Goal: Information Seeking & Learning: Learn about a topic

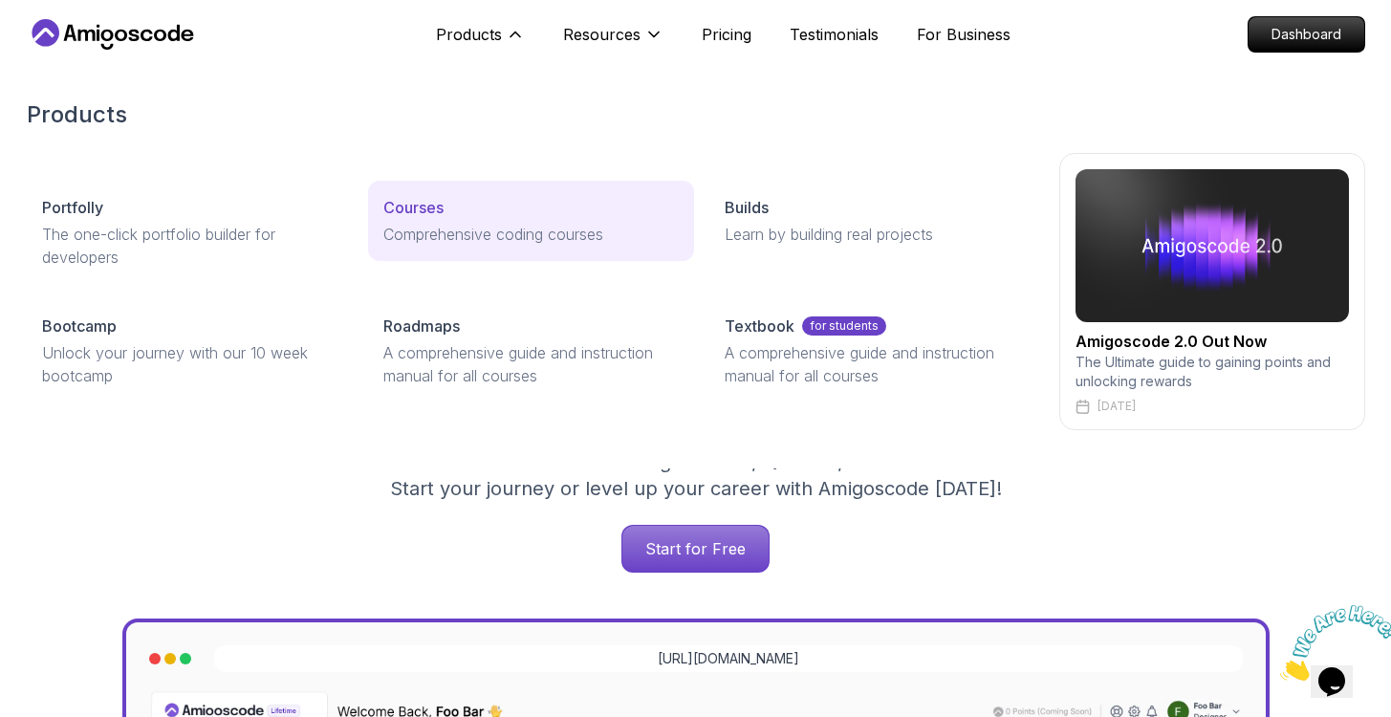
click at [457, 225] on p "Comprehensive coding courses" at bounding box center [530, 234] width 295 height 23
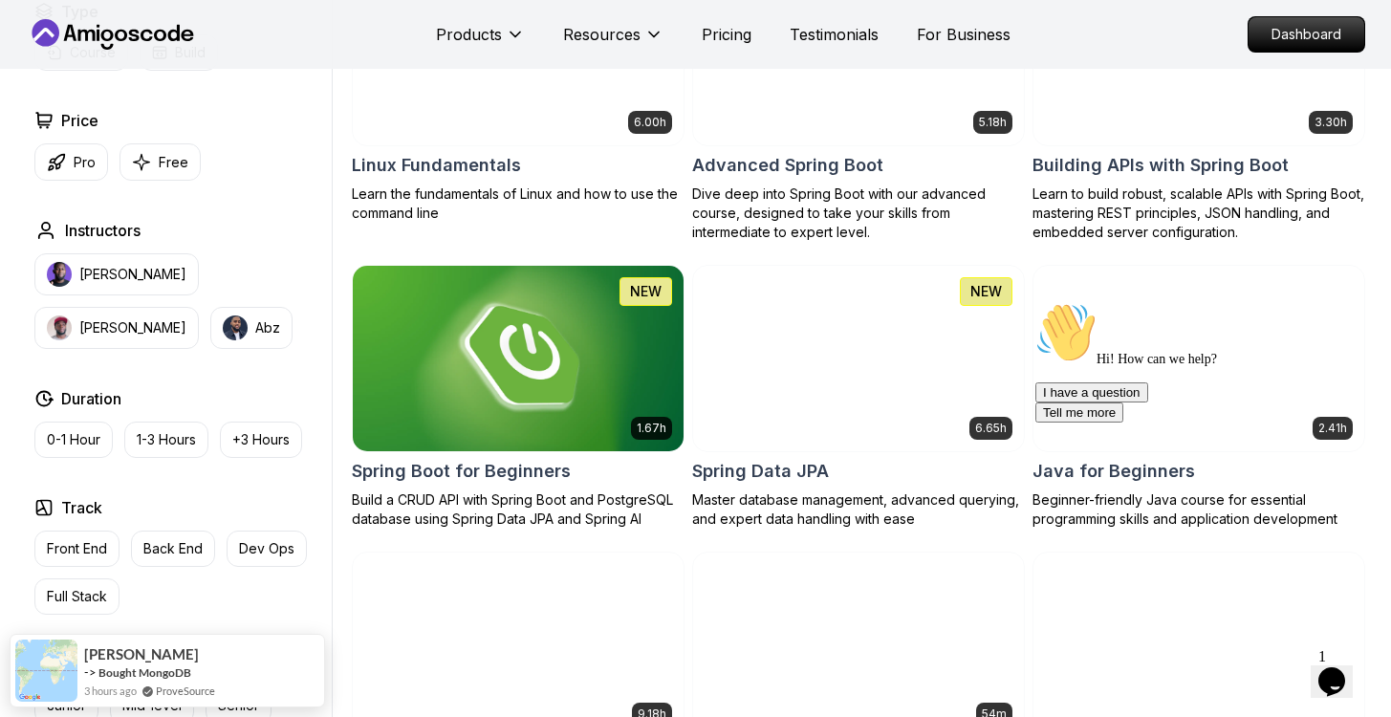
scroll to position [299, 0]
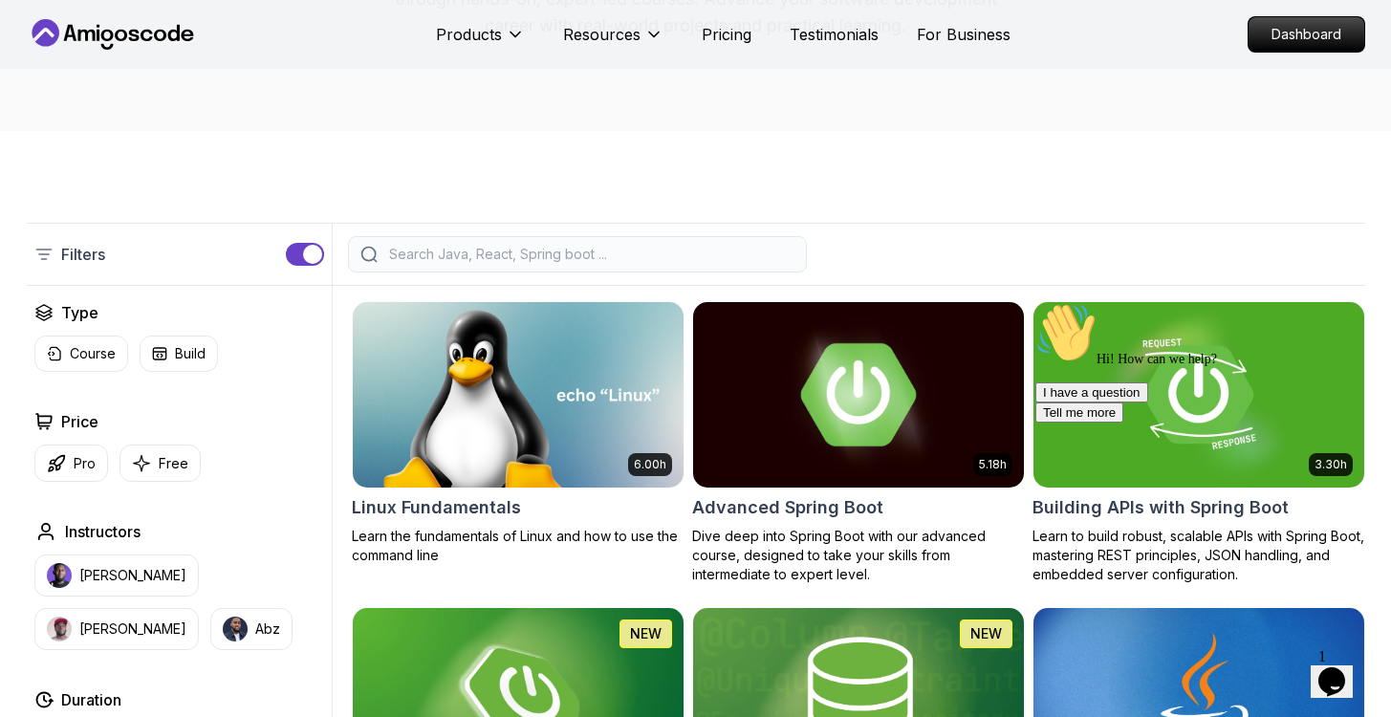
click at [856, 400] on img at bounding box center [858, 394] width 347 height 194
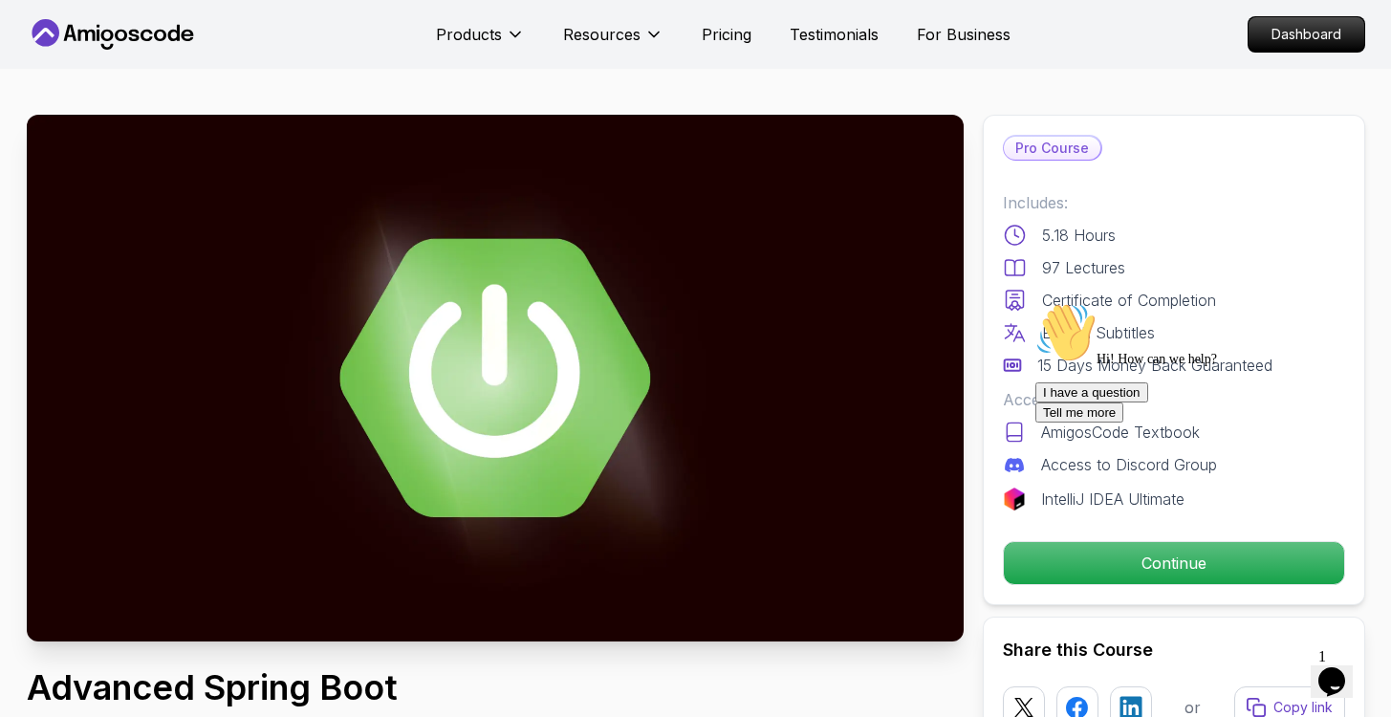
scroll to position [292, 0]
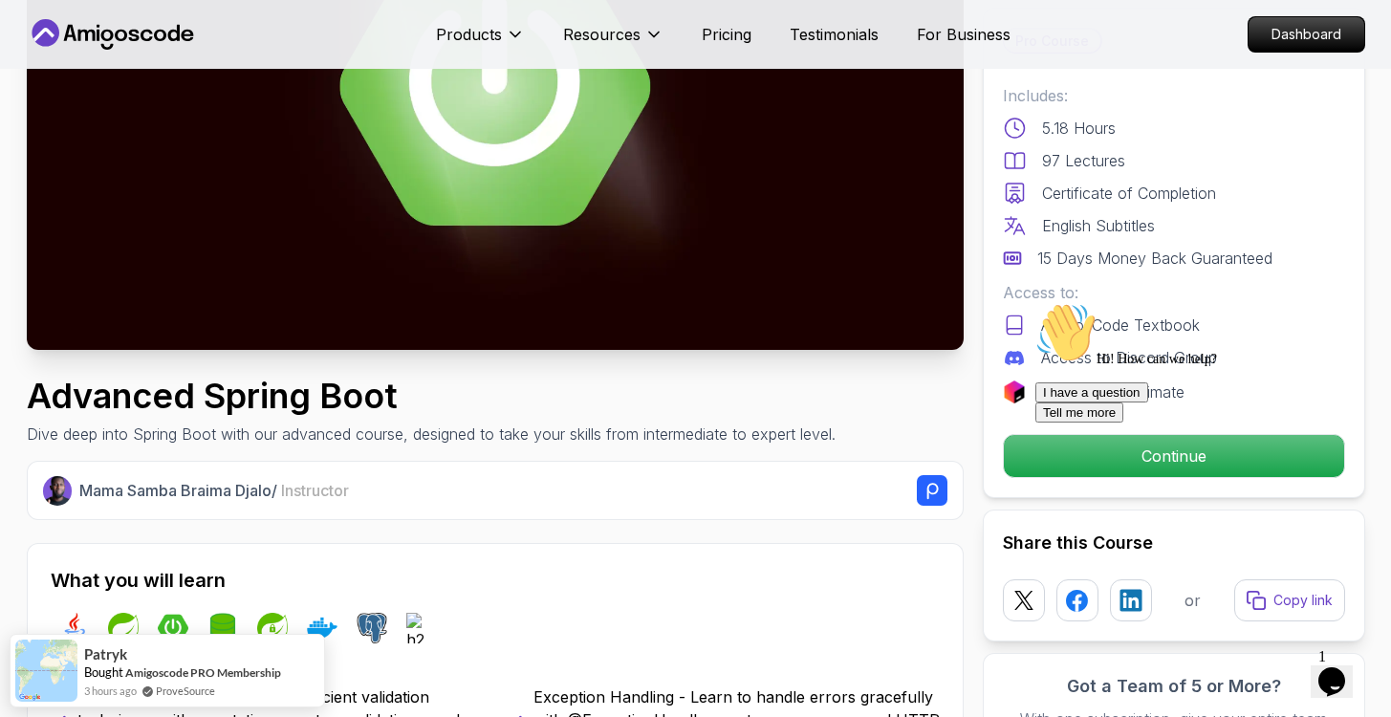
click at [1076, 302] on div at bounding box center [1208, 302] width 344 height 0
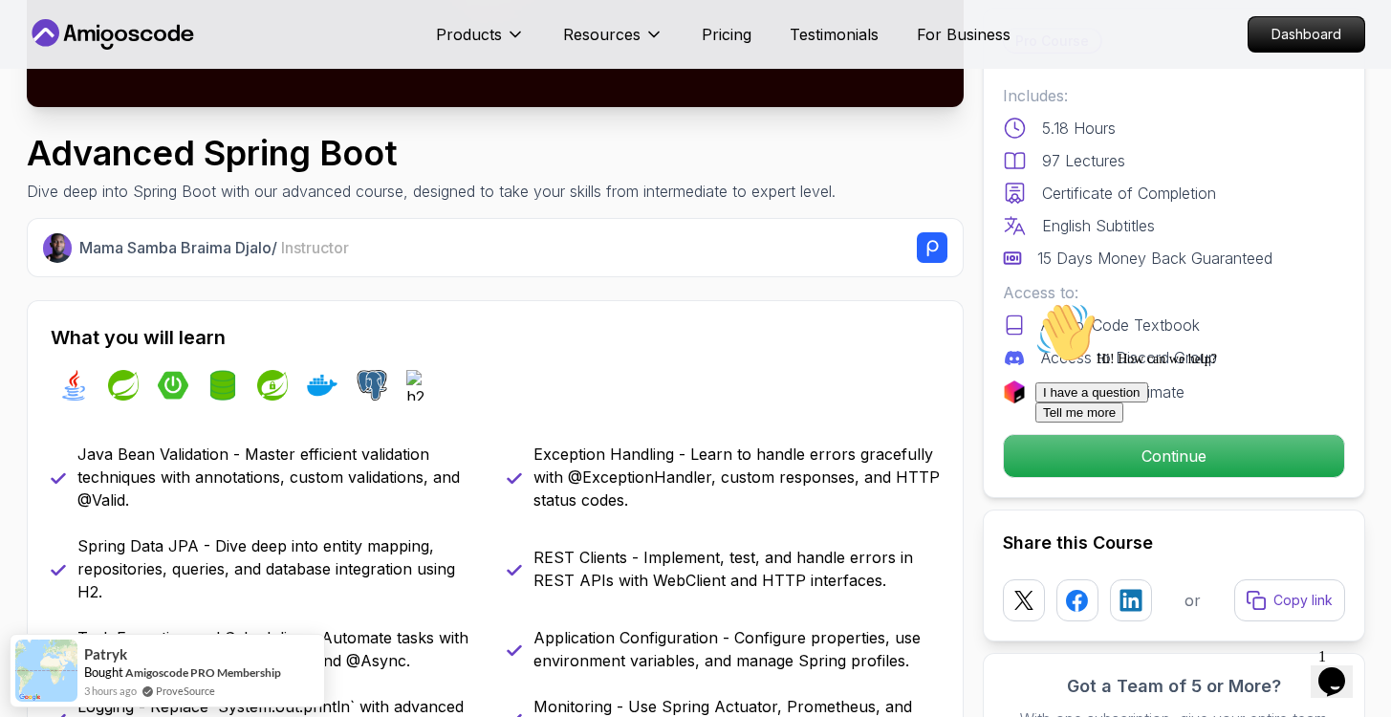
scroll to position [686, 0]
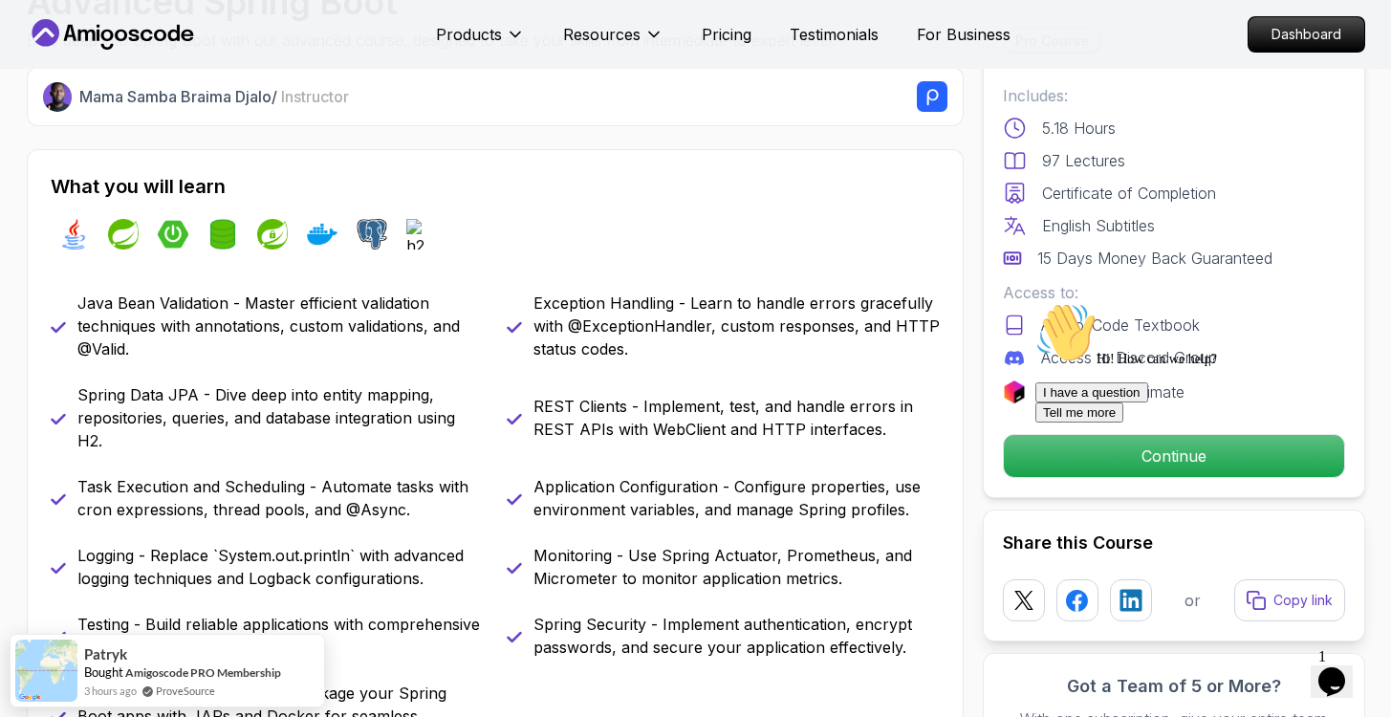
click at [1036, 423] on div "Hi! How can we help? I have a question Tell me more" at bounding box center [1208, 362] width 344 height 120
click at [1332, 670] on icon "Chat widget" at bounding box center [1332, 681] width 27 height 29
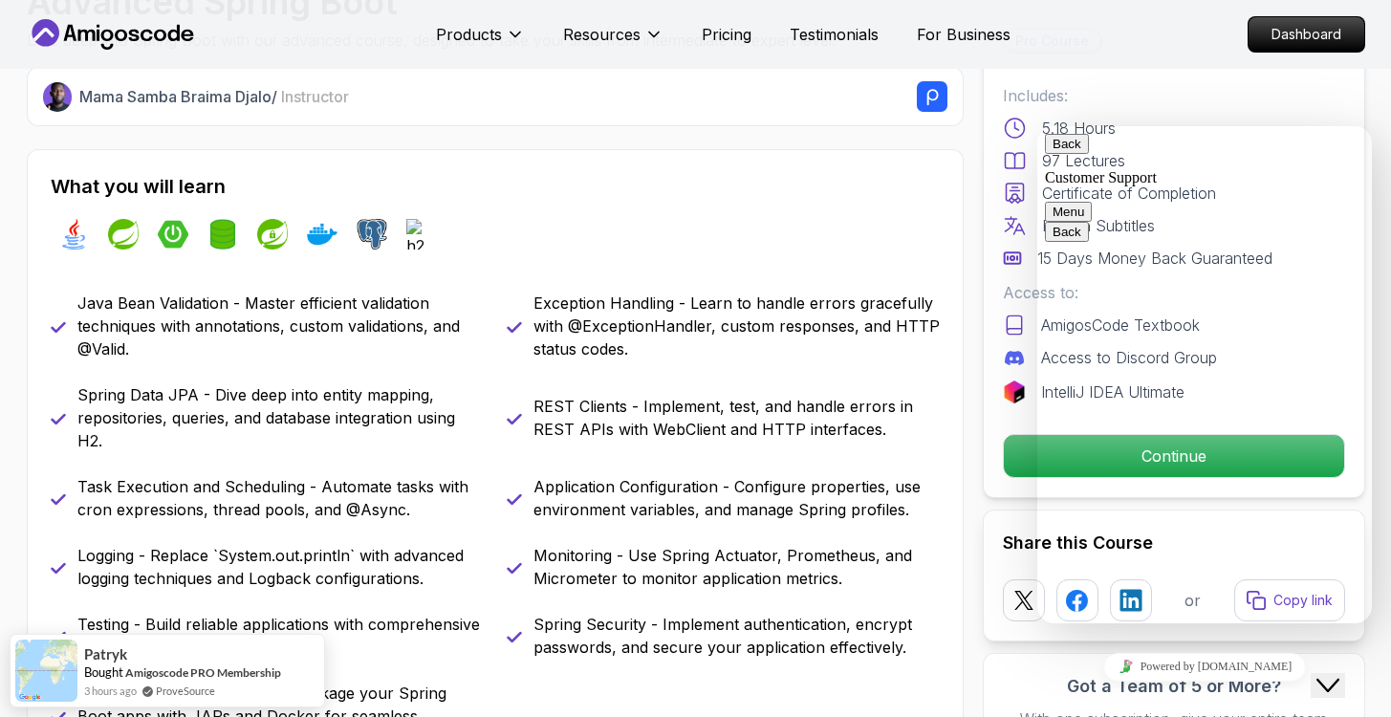
click at [1326, 687] on button "Close Chat This icon closes the chat window." at bounding box center [1328, 685] width 34 height 25
click at [0, 0] on img at bounding box center [0, 0] width 0 height 0
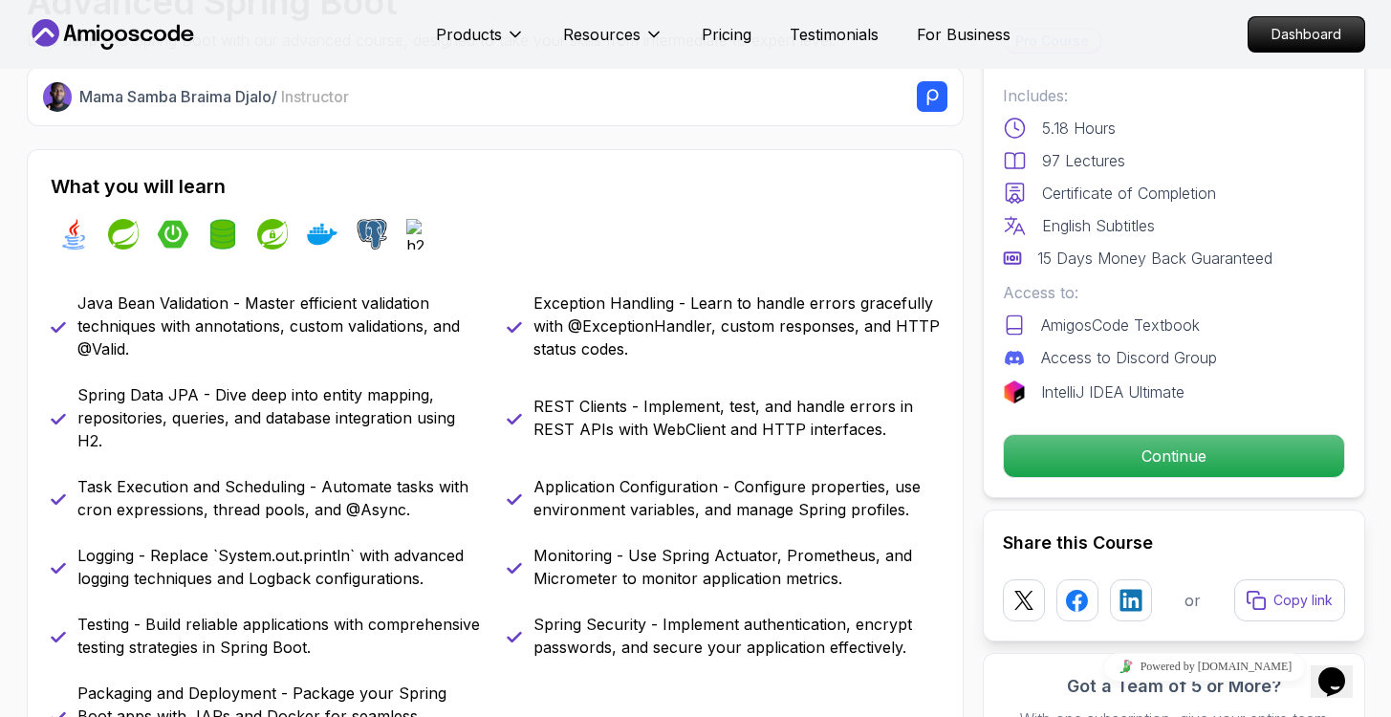
click at [1326, 687] on button "Opens Chat This icon Opens the chat window." at bounding box center [1332, 682] width 42 height 33
click at [1280, 667] on icon "Close" at bounding box center [1280, 675] width 0 height 16
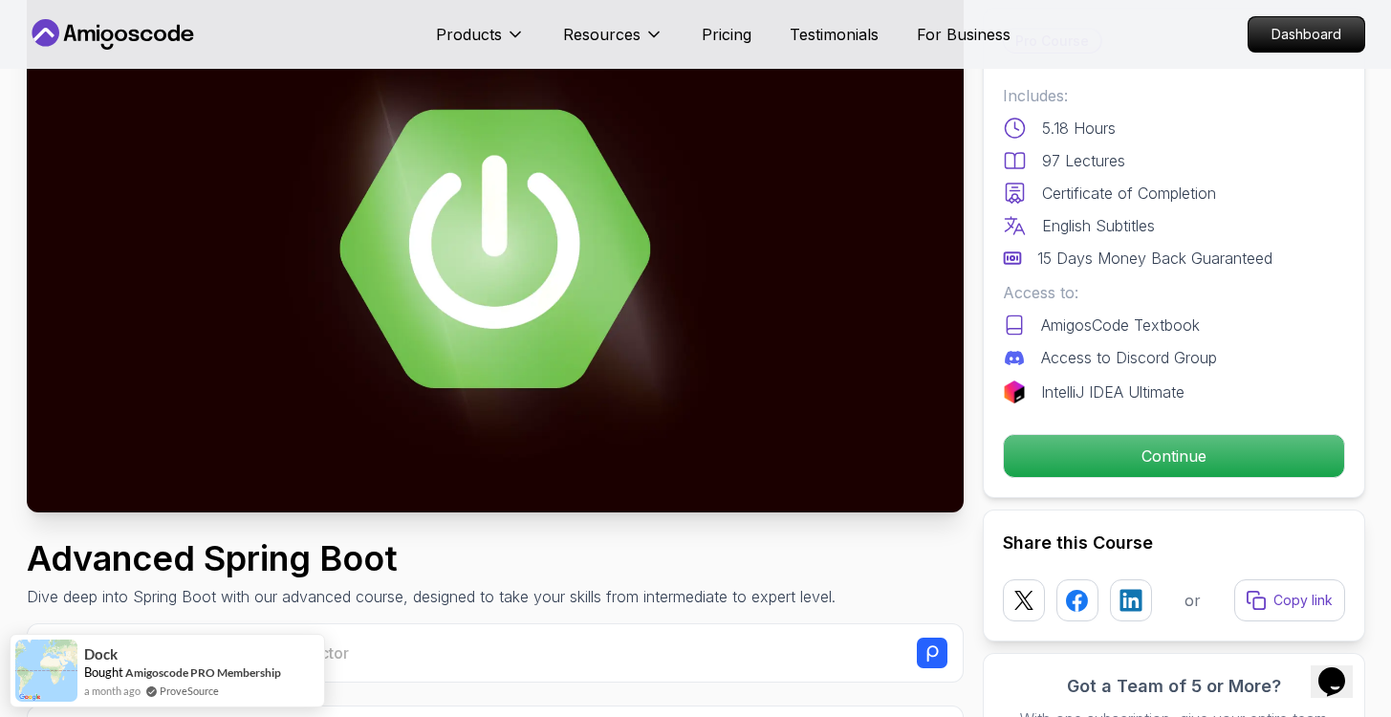
scroll to position [171, 0]
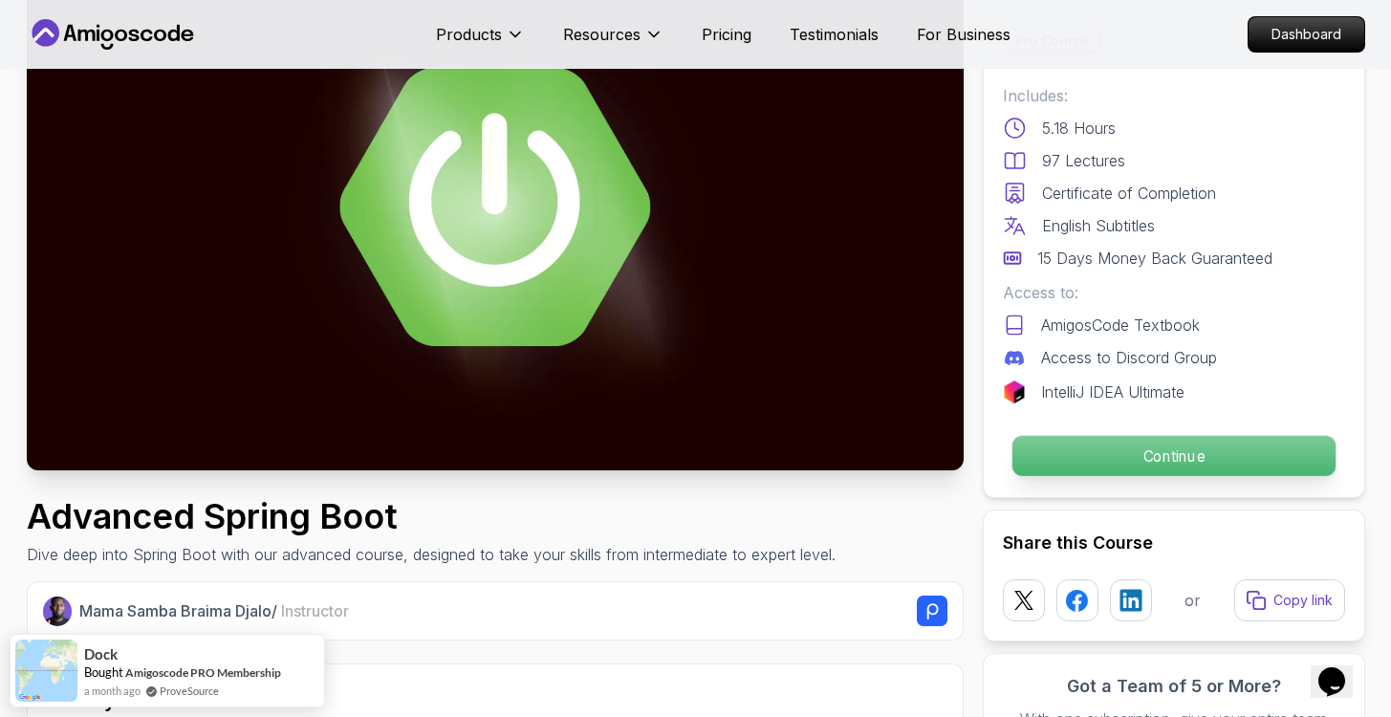
click at [1112, 471] on p "Continue" at bounding box center [1173, 456] width 323 height 40
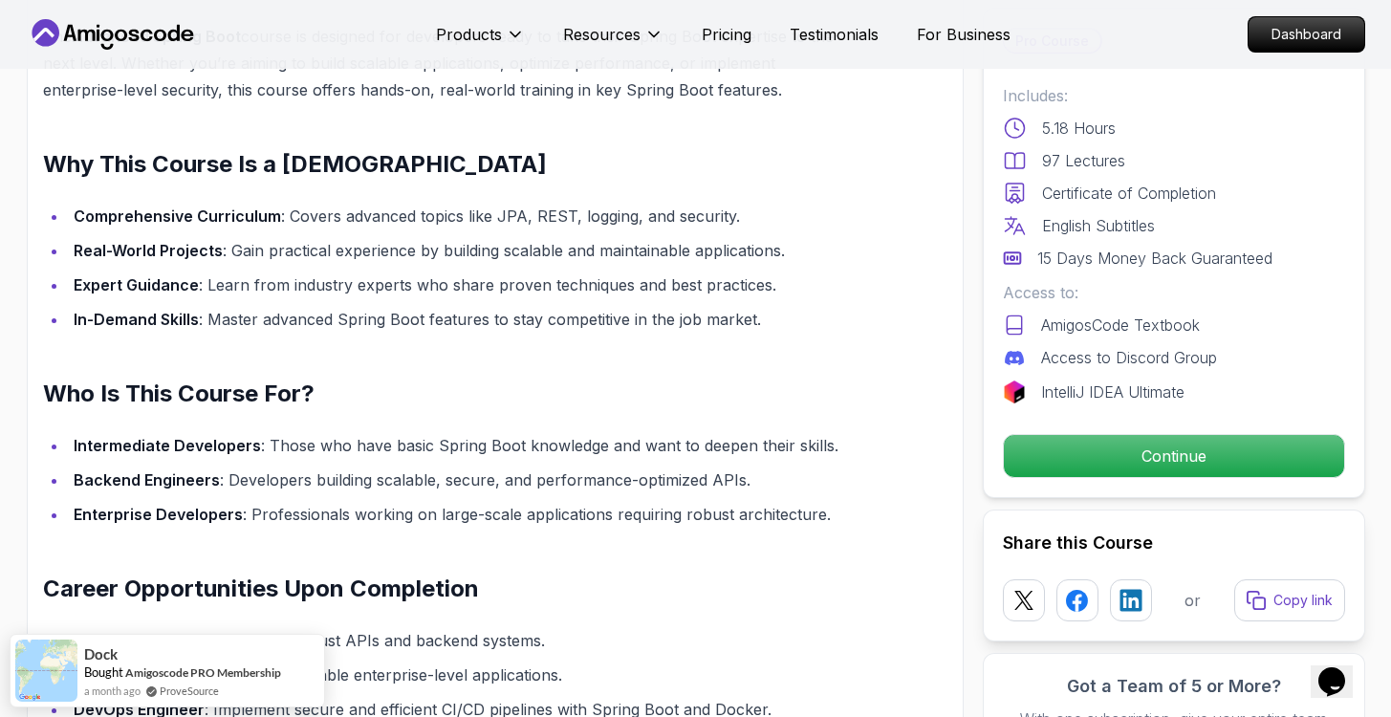
scroll to position [1969, 0]
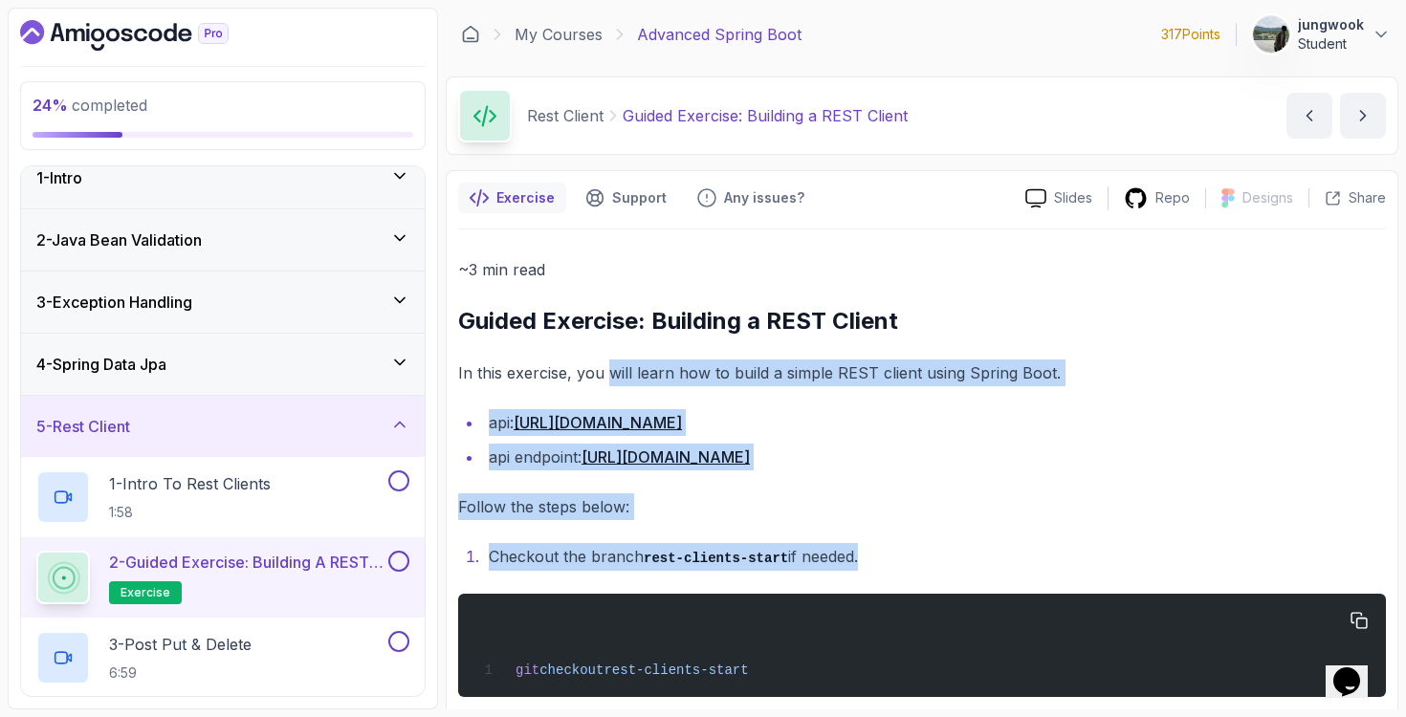
drag, startPoint x: 605, startPoint y: 365, endPoint x: 824, endPoint y: 661, distance: 367.8
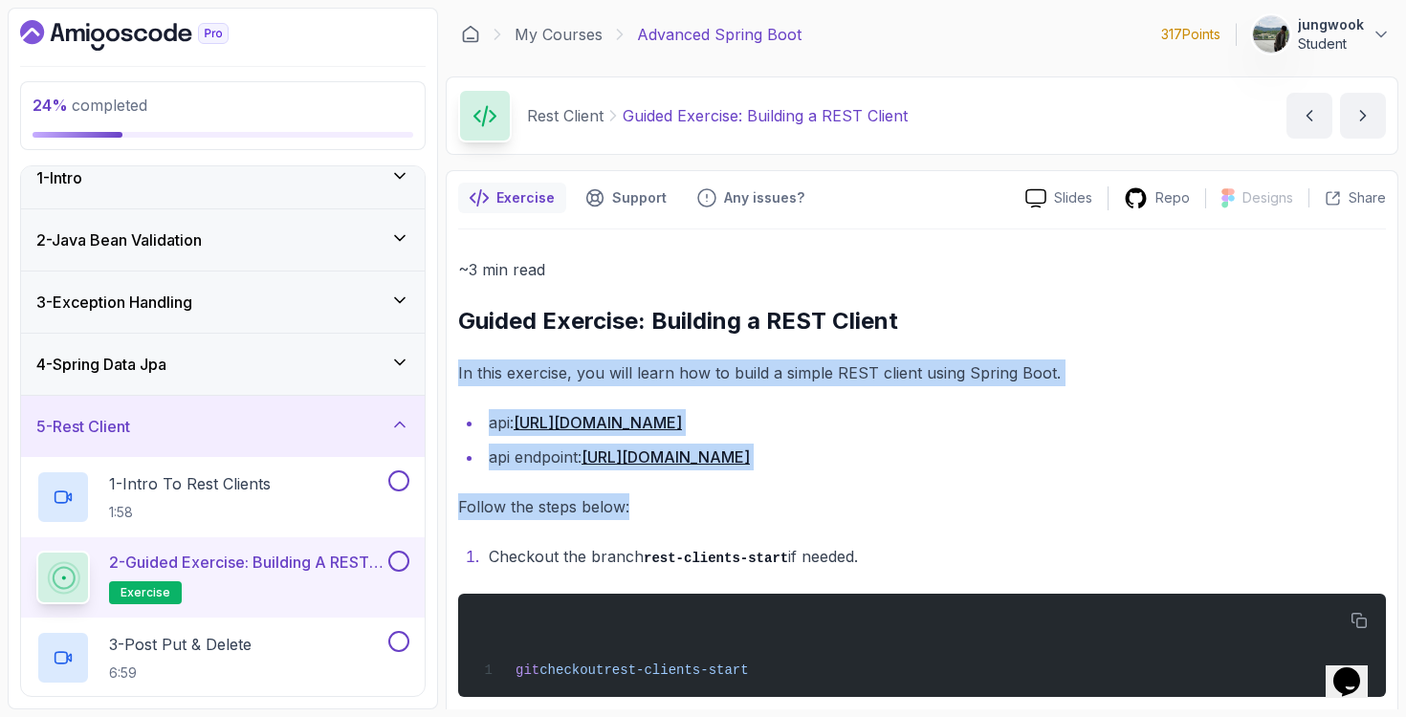
drag, startPoint x: 870, startPoint y: 497, endPoint x: 946, endPoint y: 359, distance: 157.9
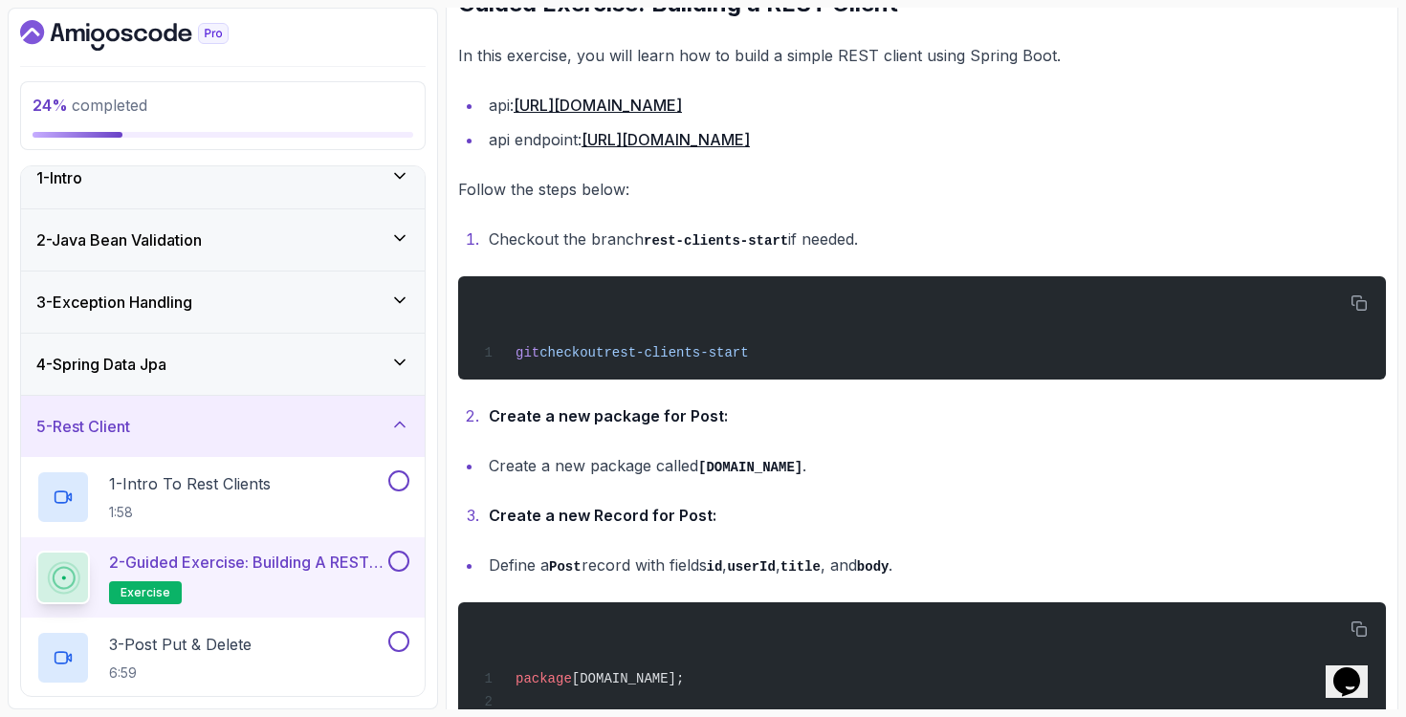
scroll to position [240, 0]
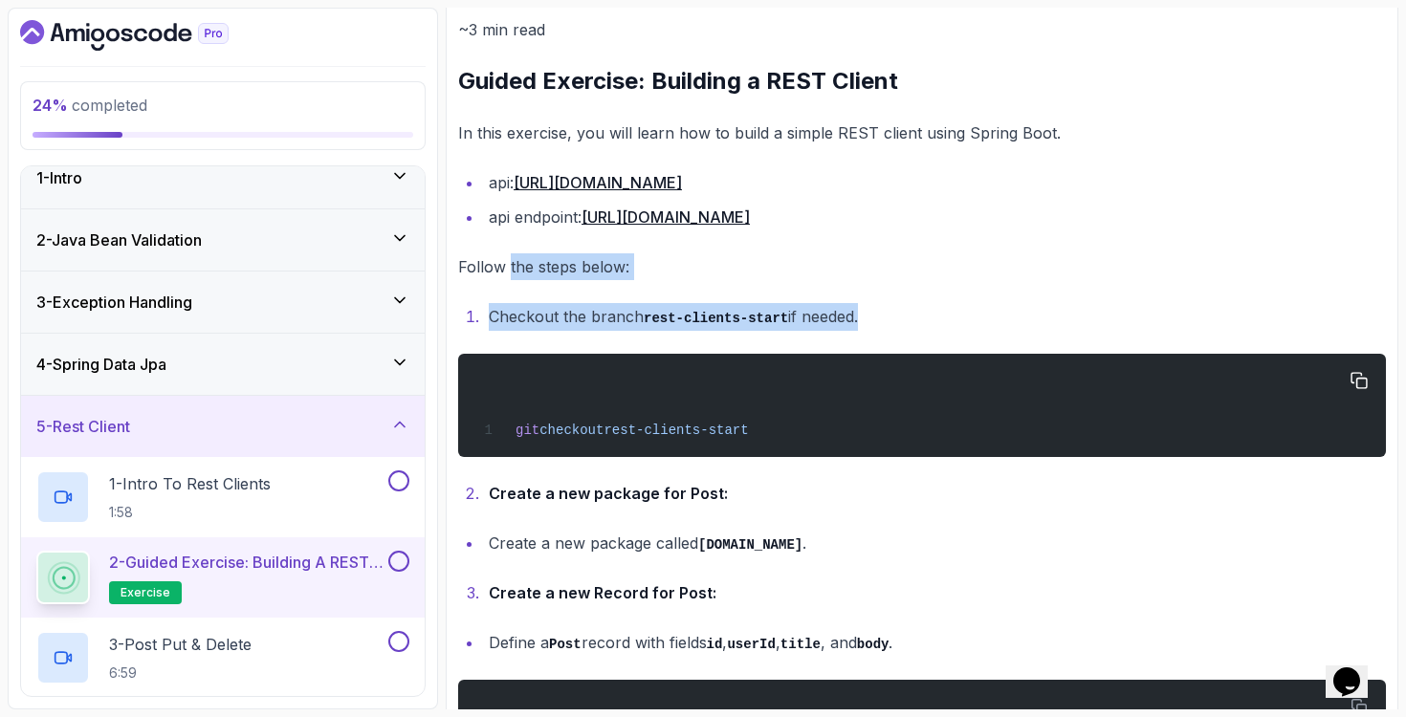
drag, startPoint x: 509, startPoint y: 264, endPoint x: 653, endPoint y: 403, distance: 200.2
click at [653, 403] on div "git checkout rest-clients-start" at bounding box center [921, 405] width 897 height 80
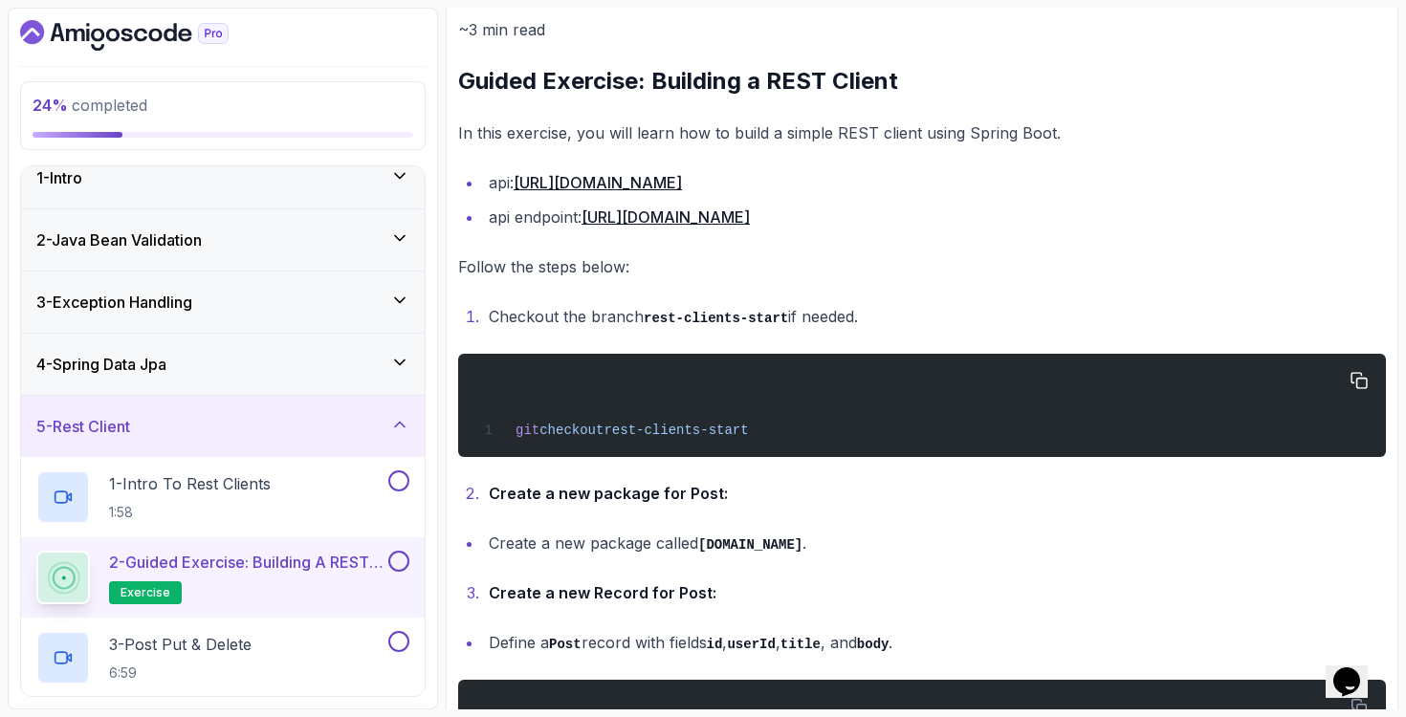
drag, startPoint x: 557, startPoint y: 450, endPoint x: 659, endPoint y: 451, distance: 102.3
click at [652, 451] on pre "git checkout rest-clients-start" at bounding box center [922, 405] width 928 height 103
click at [625, 434] on span "rest-clients-start" at bounding box center [675, 430] width 144 height 15
drag, startPoint x: 605, startPoint y: 432, endPoint x: 800, endPoint y: 471, distance: 199.0
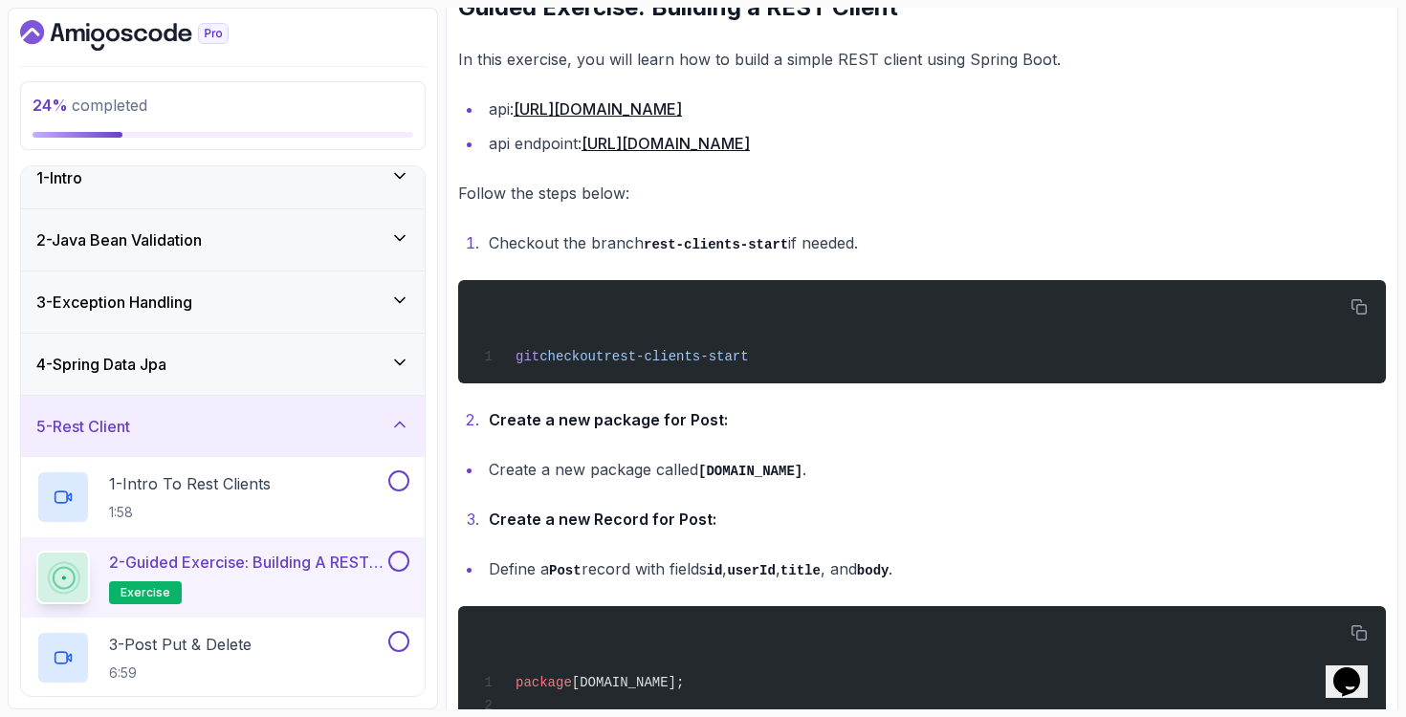
scroll to position [346, 0]
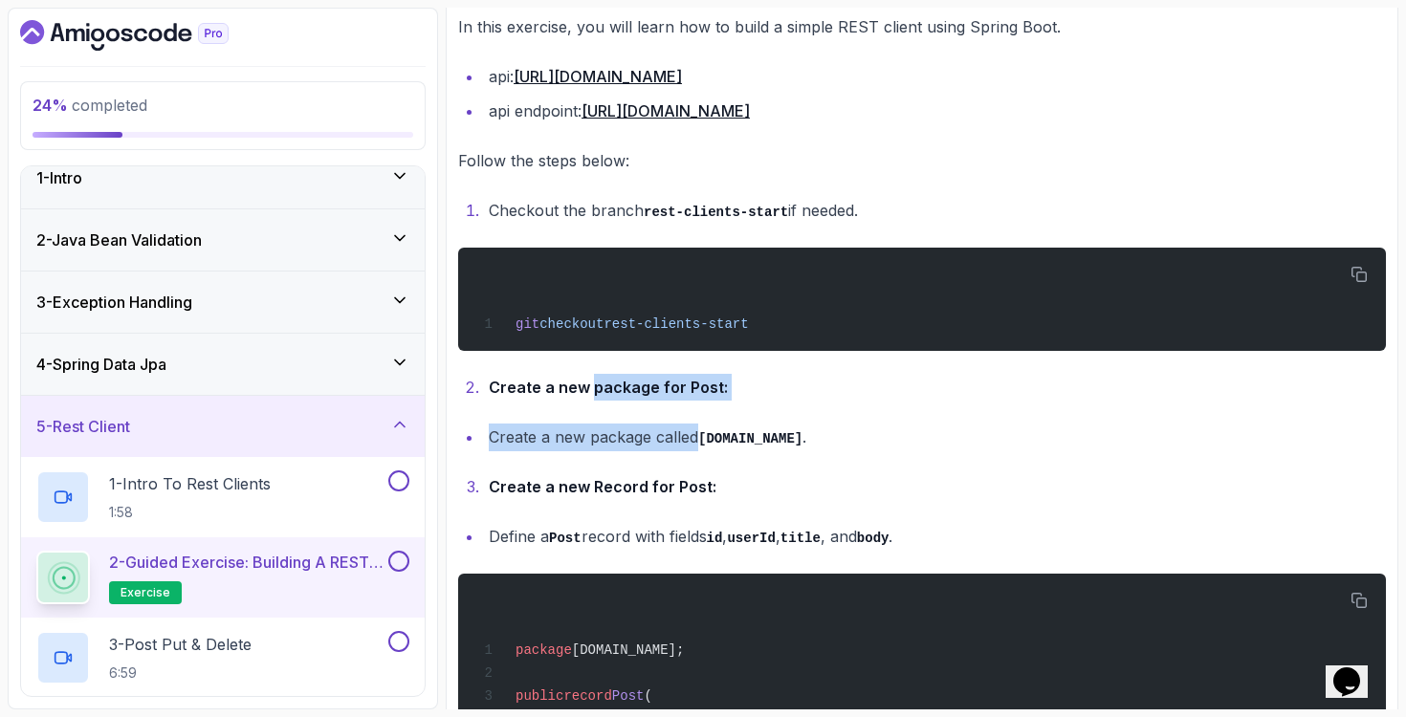
drag, startPoint x: 592, startPoint y: 390, endPoint x: 693, endPoint y: 431, distance: 109.4
click at [693, 431] on li "Create a new package called [DOMAIN_NAME] ." at bounding box center [934, 438] width 903 height 28
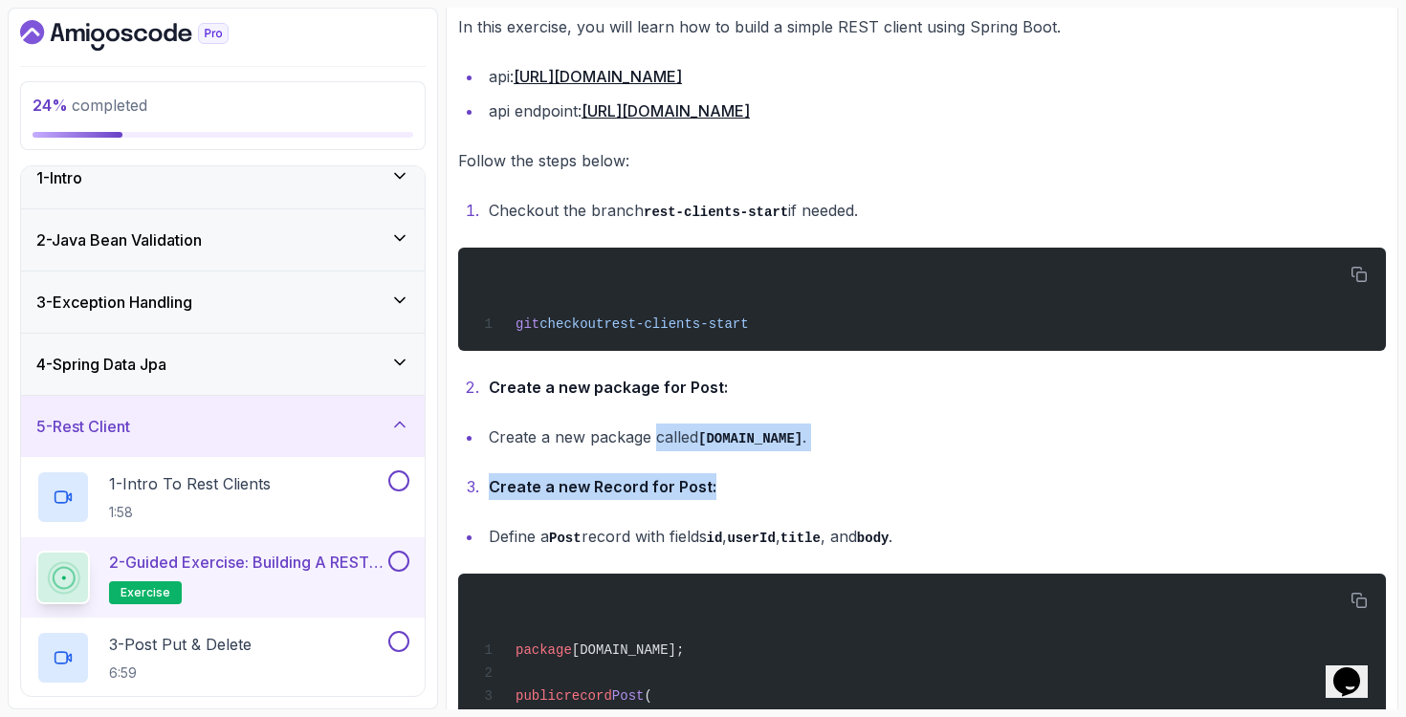
drag, startPoint x: 657, startPoint y: 440, endPoint x: 712, endPoint y: 484, distance: 70.8
click at [712, 484] on li "Create a new Record for Post:" at bounding box center [934, 486] width 903 height 27
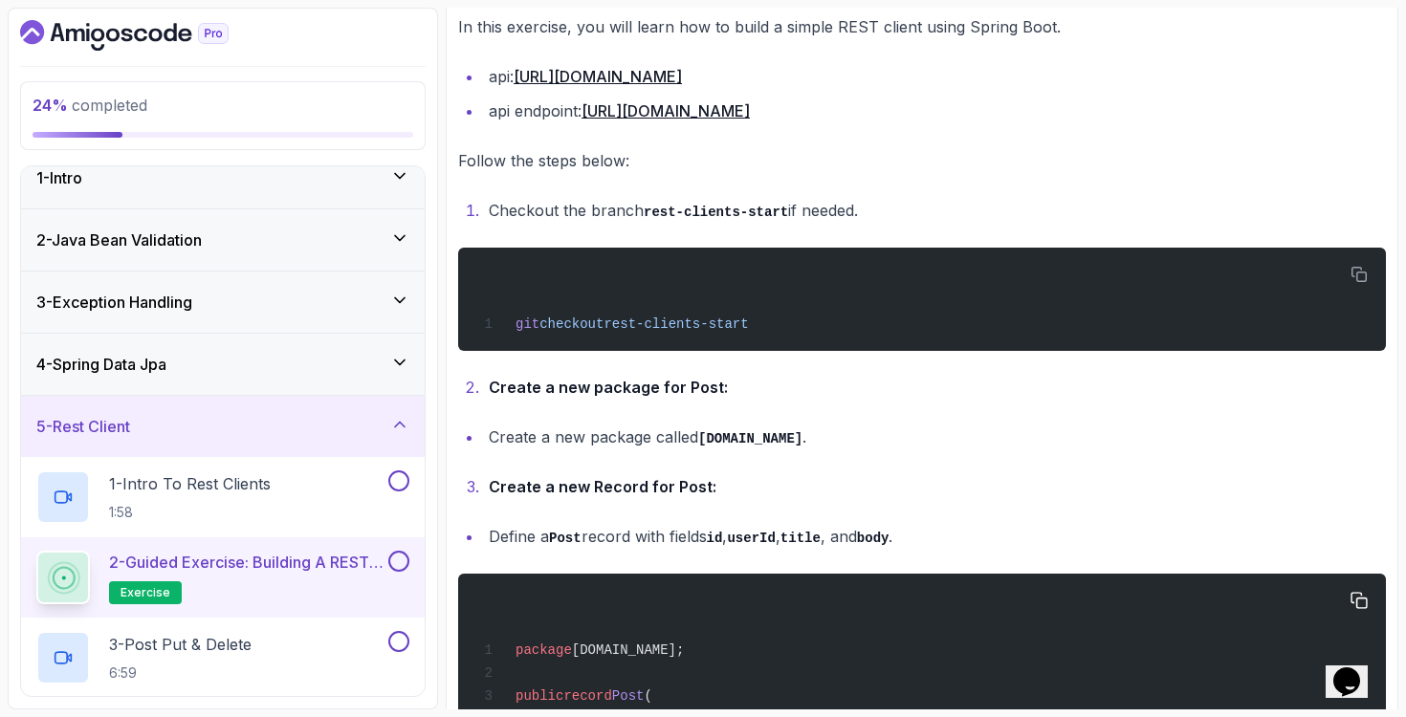
scroll to position [504, 0]
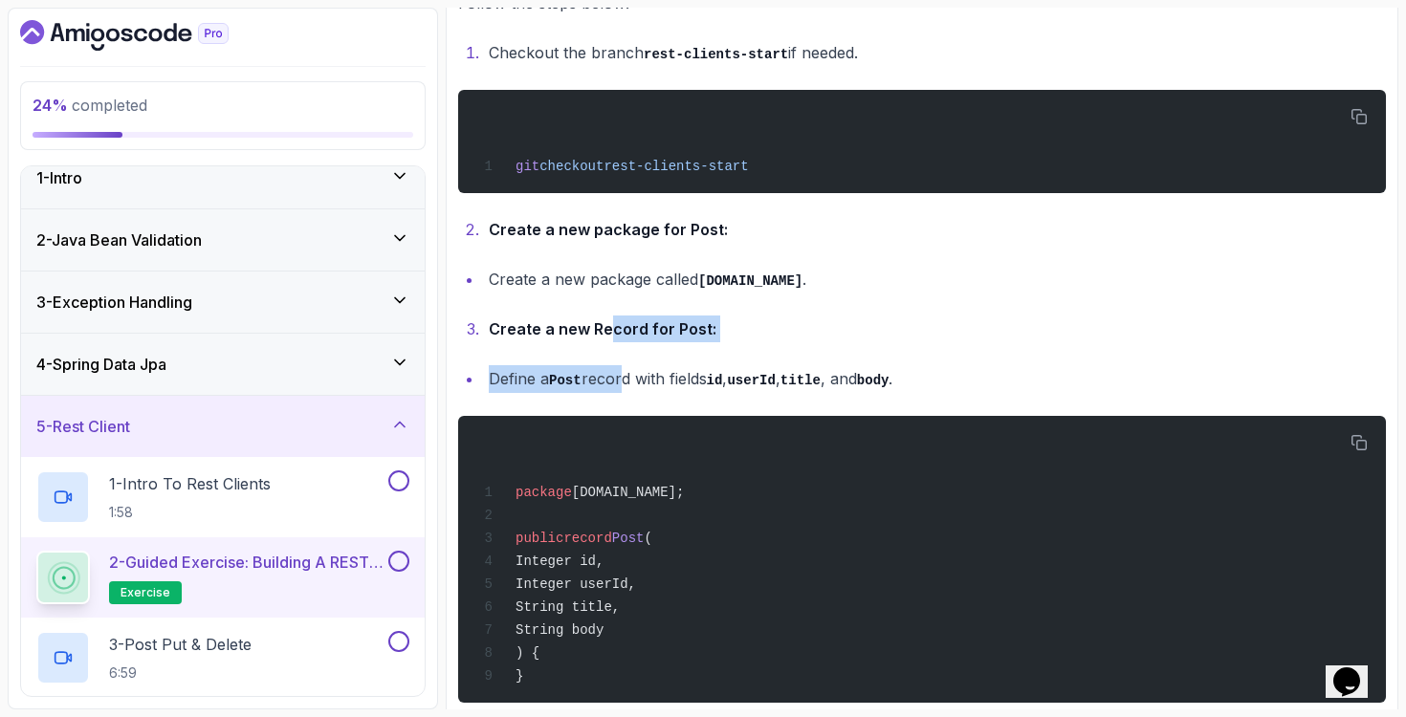
drag, startPoint x: 606, startPoint y: 329, endPoint x: 619, endPoint y: 385, distance: 57.8
click at [619, 385] on li "Define a Post record with fields id , userId , title , and body ." at bounding box center [934, 379] width 903 height 28
drag, startPoint x: 591, startPoint y: 330, endPoint x: 640, endPoint y: 372, distance: 64.4
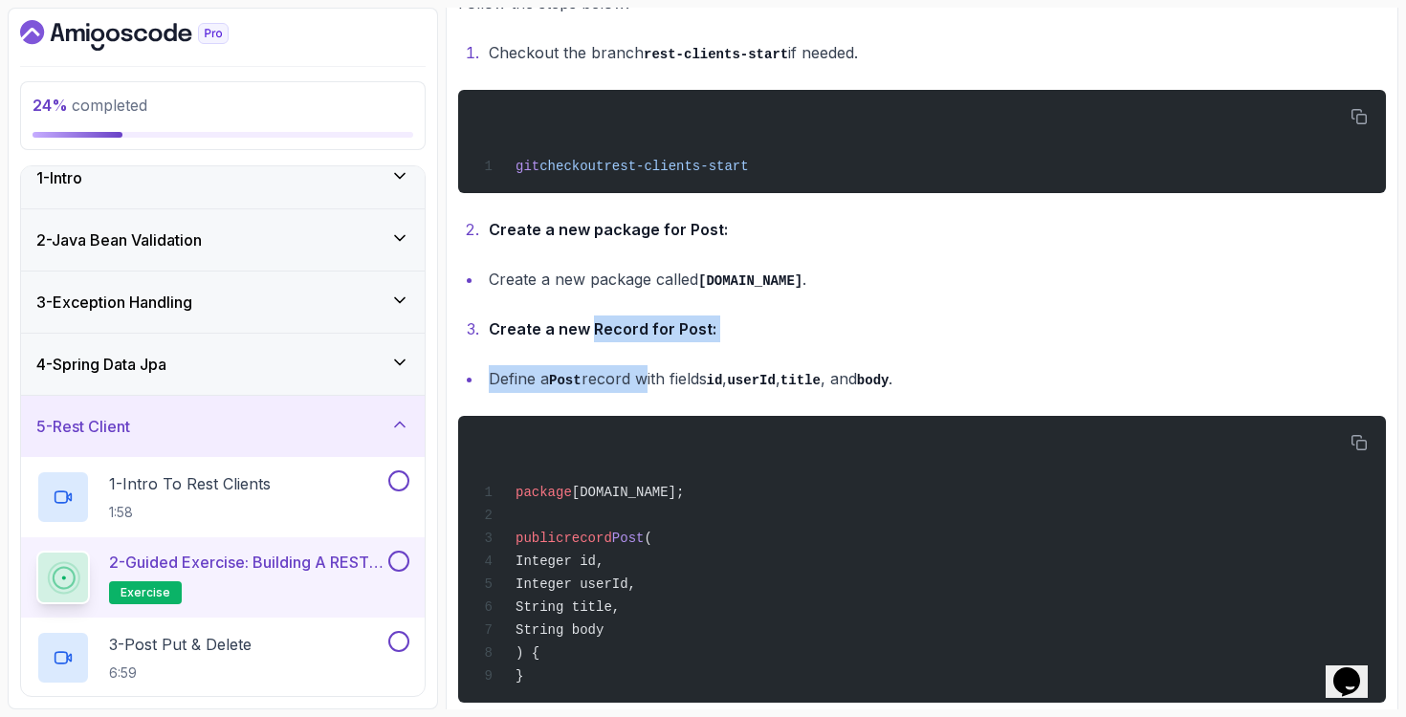
click at [640, 372] on li "Define a Post record with fields id , userId , title , and body ." at bounding box center [934, 379] width 903 height 28
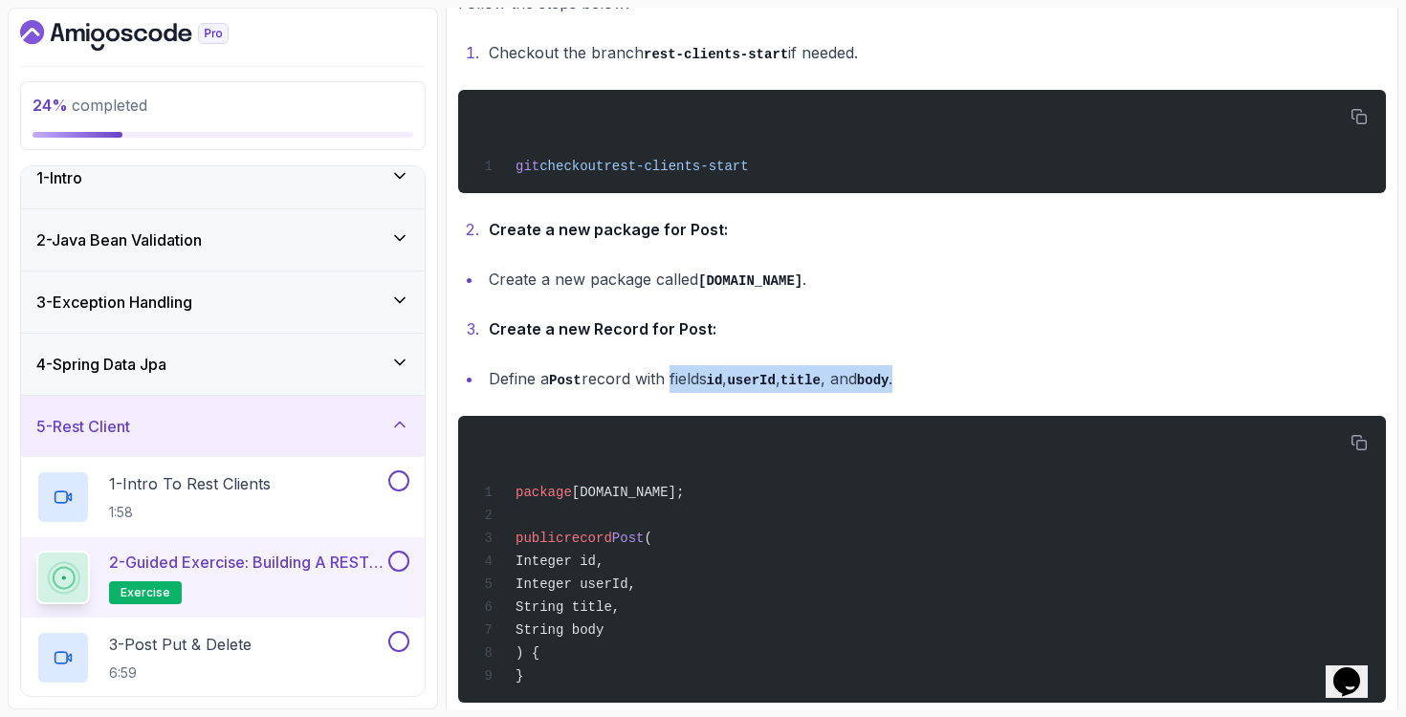
drag, startPoint x: 671, startPoint y: 372, endPoint x: 929, endPoint y: 376, distance: 257.3
click at [929, 376] on li "Define a Post record with fields id , userId , title , and body ." at bounding box center [934, 379] width 903 height 28
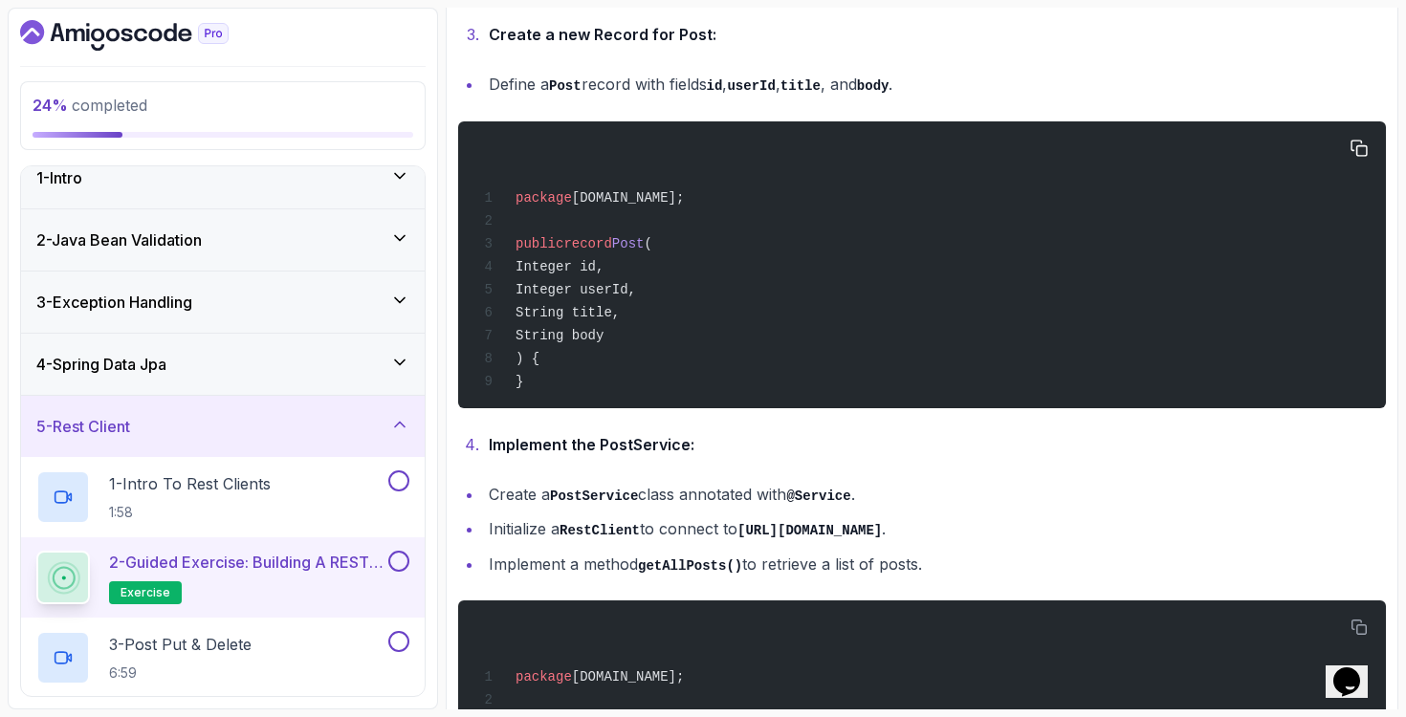
drag, startPoint x: 635, startPoint y: 244, endPoint x: 673, endPoint y: 333, distance: 96.8
click at [673, 333] on div "package [DOMAIN_NAME]; public record Post ( Integer id, Integer userId, String …" at bounding box center [921, 265] width 897 height 264
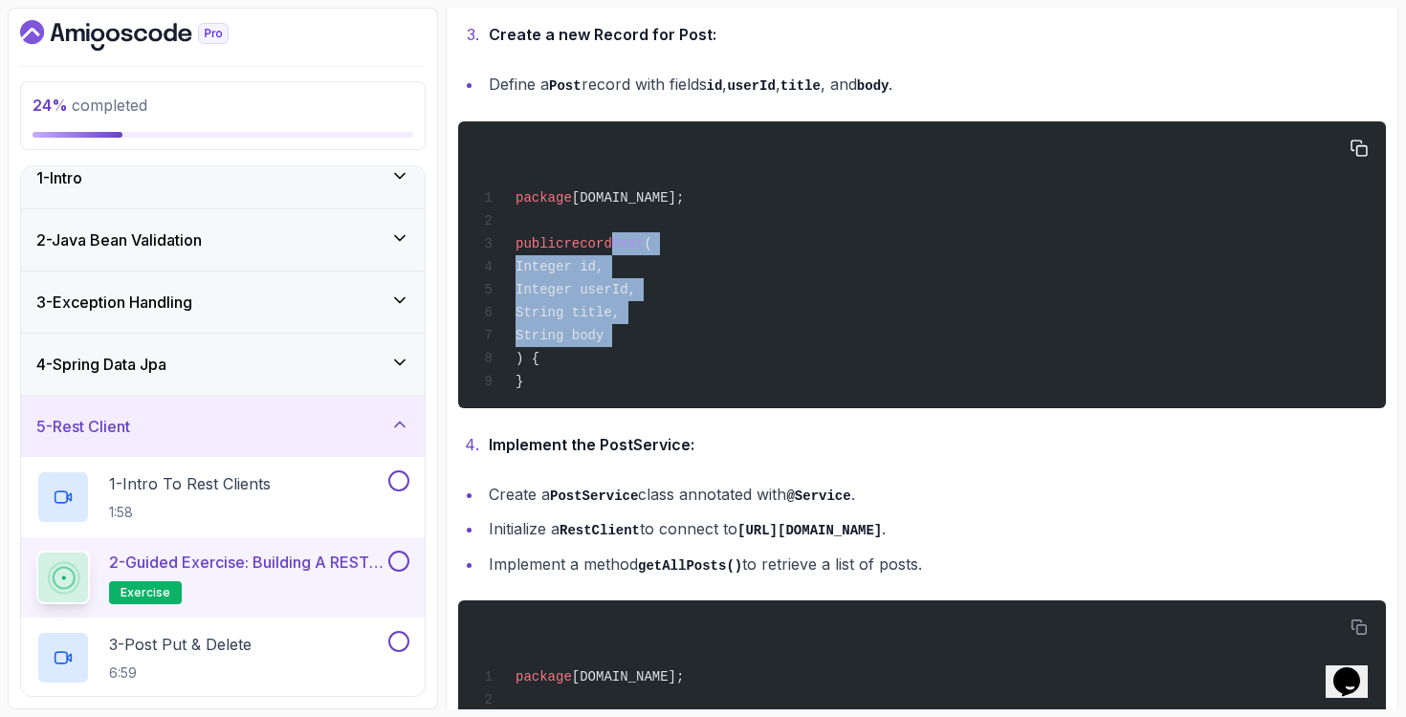
drag, startPoint x: 674, startPoint y: 330, endPoint x: 622, endPoint y: 250, distance: 96.0
click at [622, 250] on div "package [DOMAIN_NAME]; public record Post ( Integer id, Integer userId, String …" at bounding box center [921, 265] width 897 height 264
click at [622, 250] on span "Post" at bounding box center [628, 243] width 33 height 15
drag, startPoint x: 624, startPoint y: 248, endPoint x: 628, endPoint y: 337, distance: 89.1
click at [627, 337] on code "package [DOMAIN_NAME]; public record Post ( Integer id, Integer userId, String …" at bounding box center [580, 289] width 207 height 199
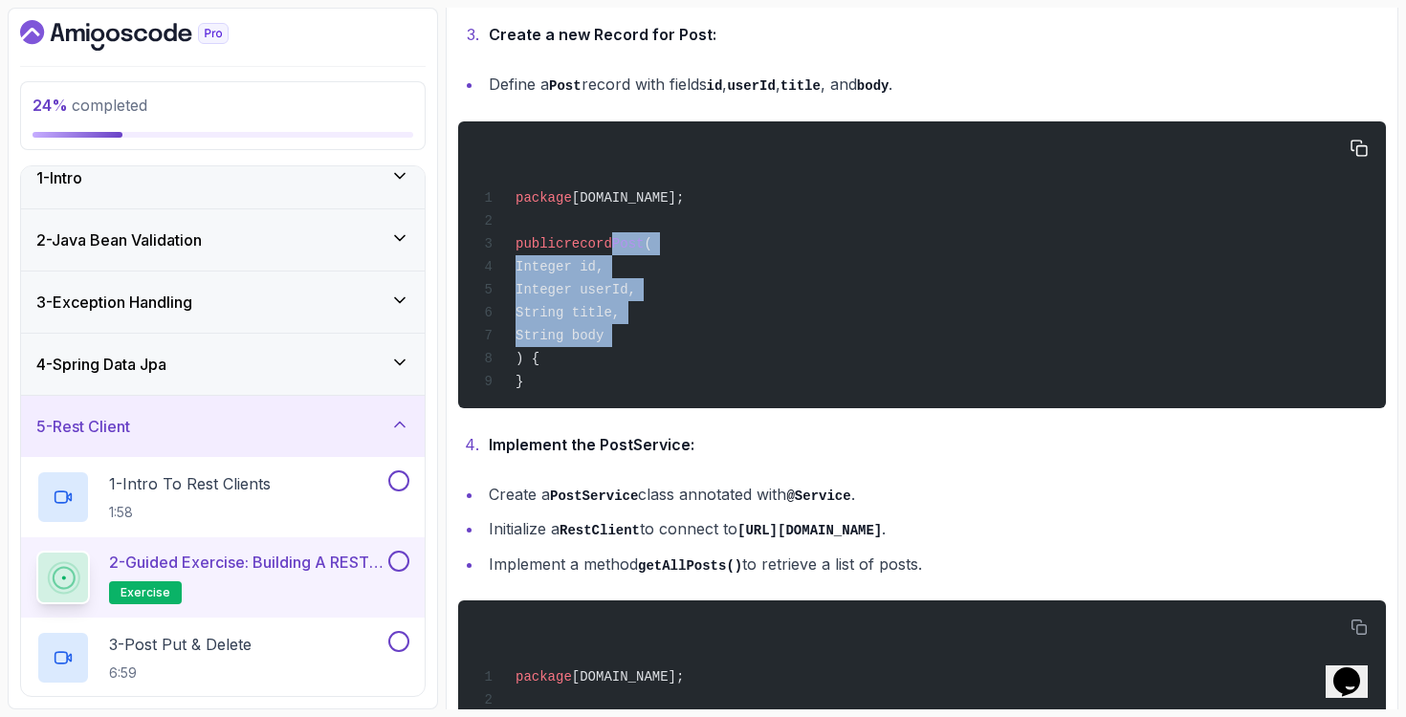
click at [603, 337] on span "String body" at bounding box center [559, 335] width 88 height 15
drag, startPoint x: 628, startPoint y: 337, endPoint x: 623, endPoint y: 241, distance: 95.8
click at [623, 241] on code "package [DOMAIN_NAME]; public record Post ( Integer id, Integer userId, String …" at bounding box center [580, 289] width 207 height 199
click at [623, 241] on span "Post" at bounding box center [628, 243] width 33 height 15
drag, startPoint x: 623, startPoint y: 241, endPoint x: 620, endPoint y: 334, distance: 92.8
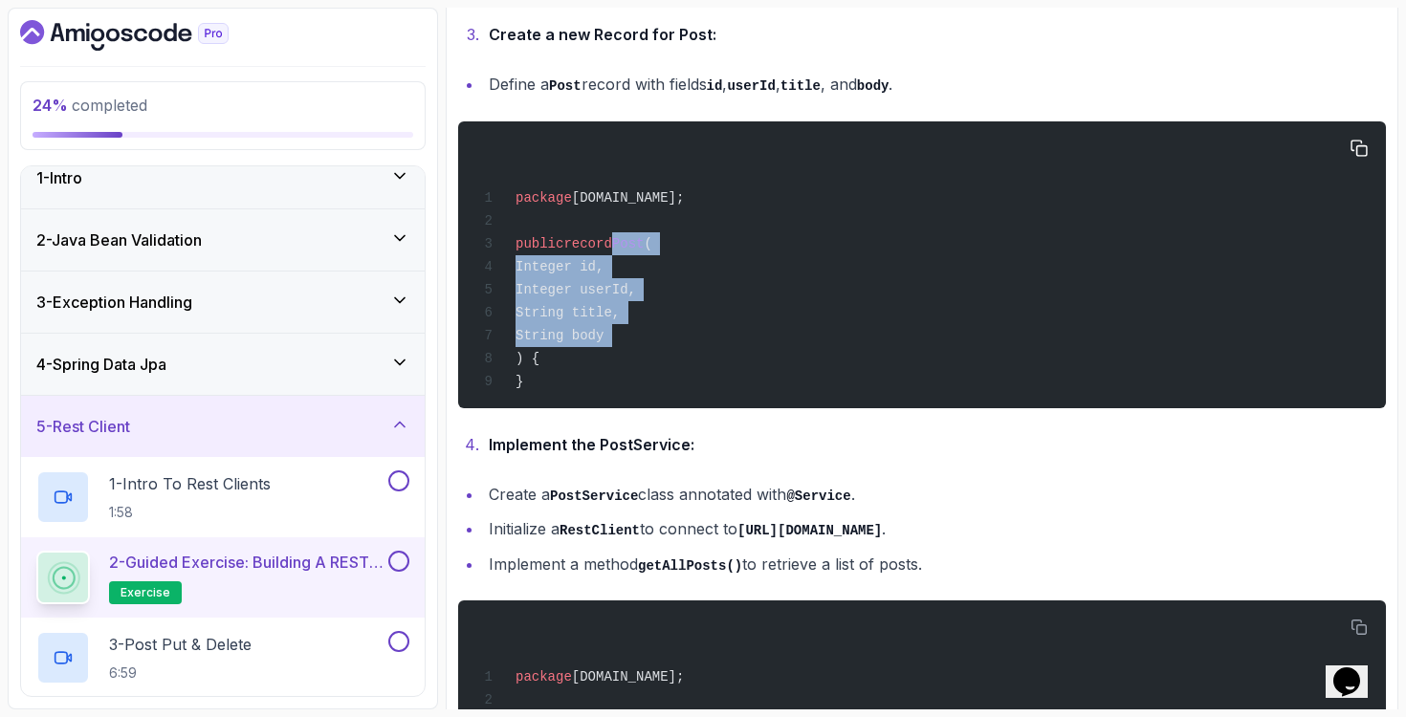
click at [620, 334] on code "package [DOMAIN_NAME]; public record Post ( Integer id, Integer userId, String …" at bounding box center [580, 289] width 207 height 199
click at [603, 334] on span "String body" at bounding box center [559, 335] width 88 height 15
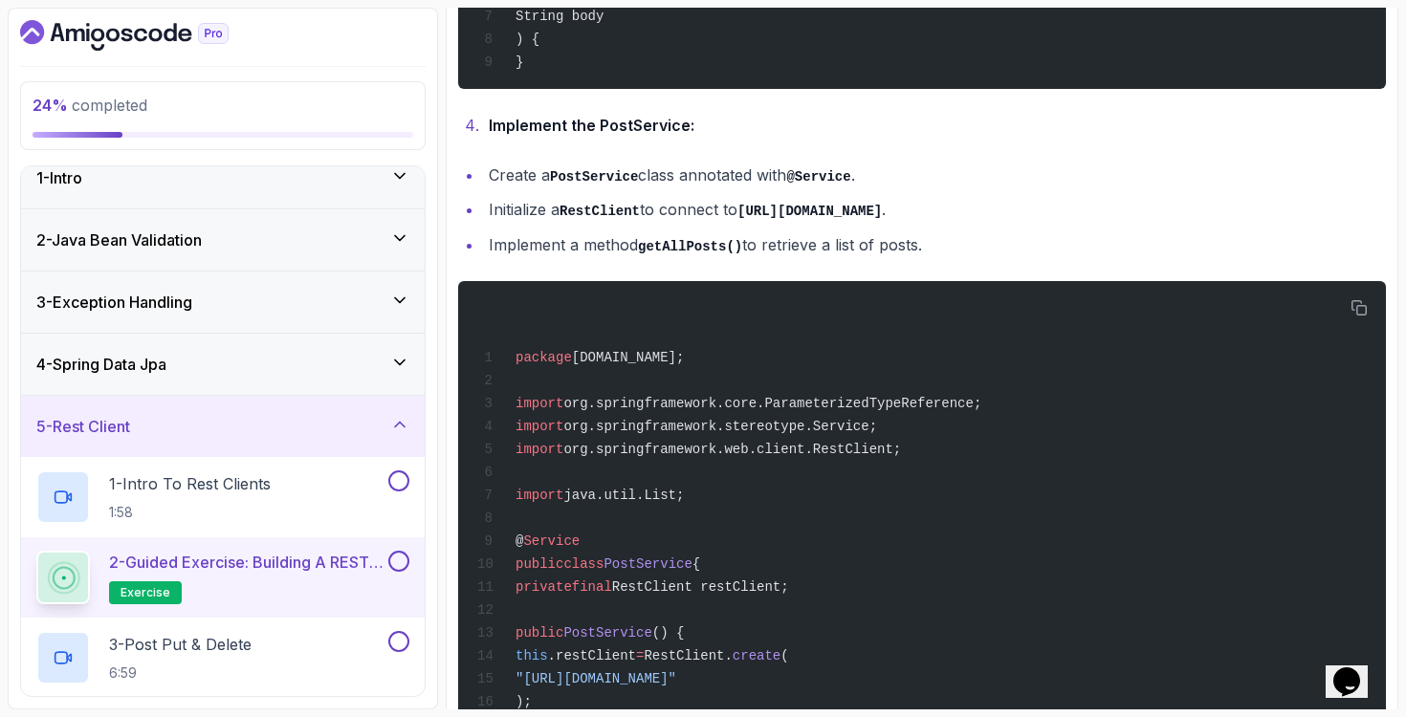
scroll to position [1202, 0]
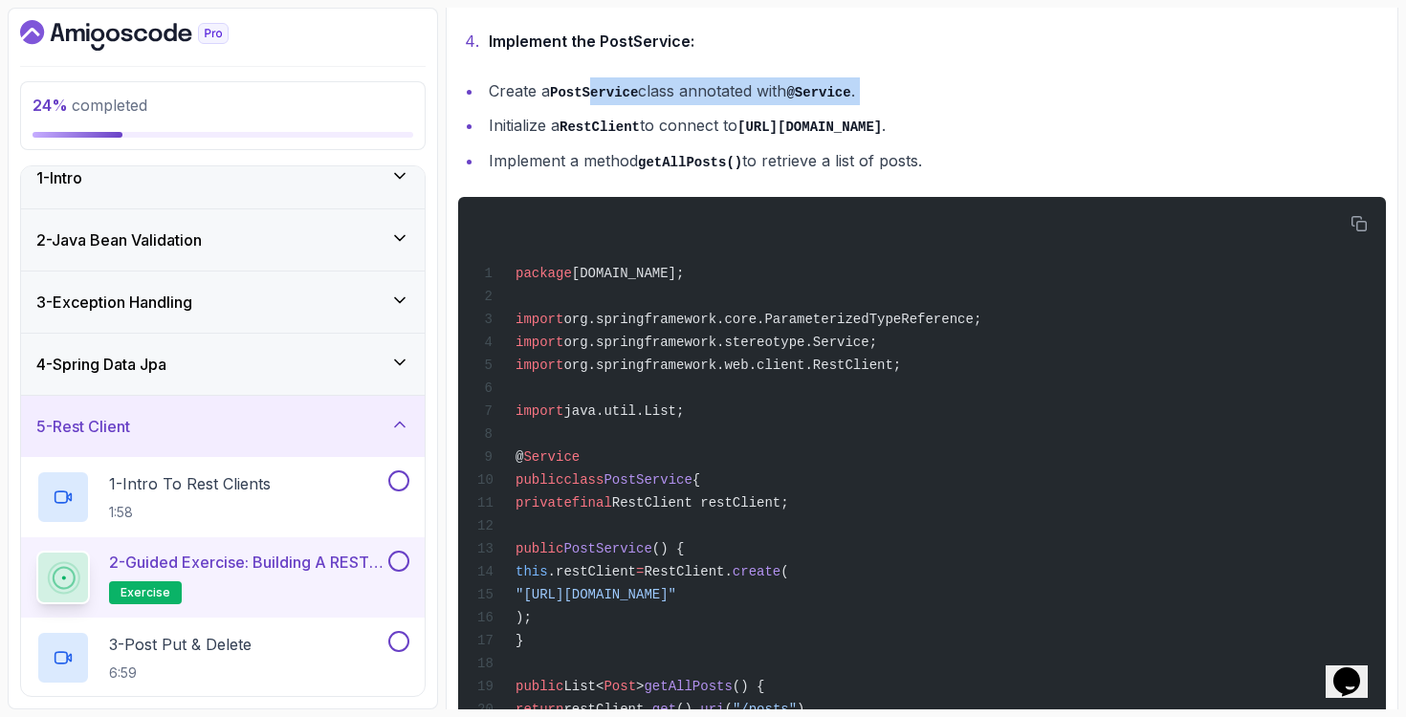
drag, startPoint x: 591, startPoint y: 98, endPoint x: 685, endPoint y: 115, distance: 95.1
click at [685, 115] on ul "Create a PostService class annotated with @Service . Initialize a RestClient to…" at bounding box center [922, 126] width 928 height 98
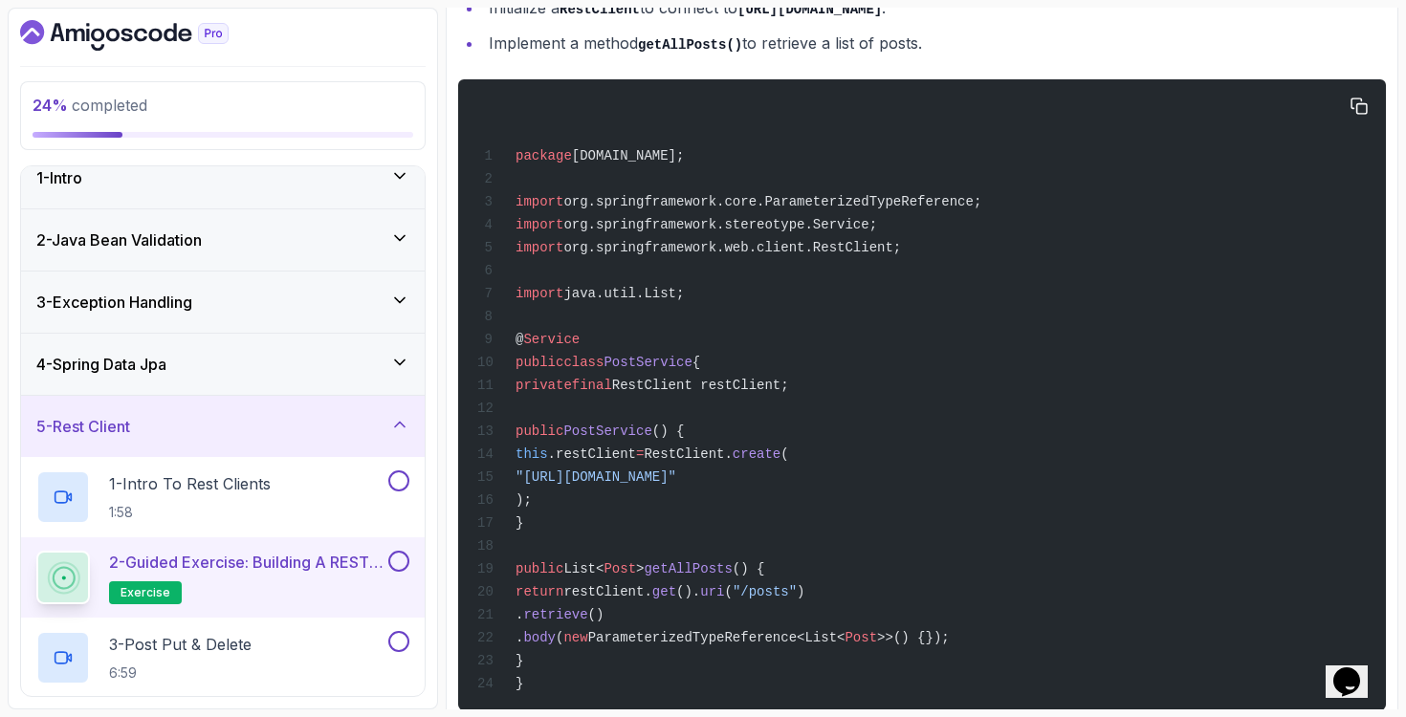
scroll to position [1136, 0]
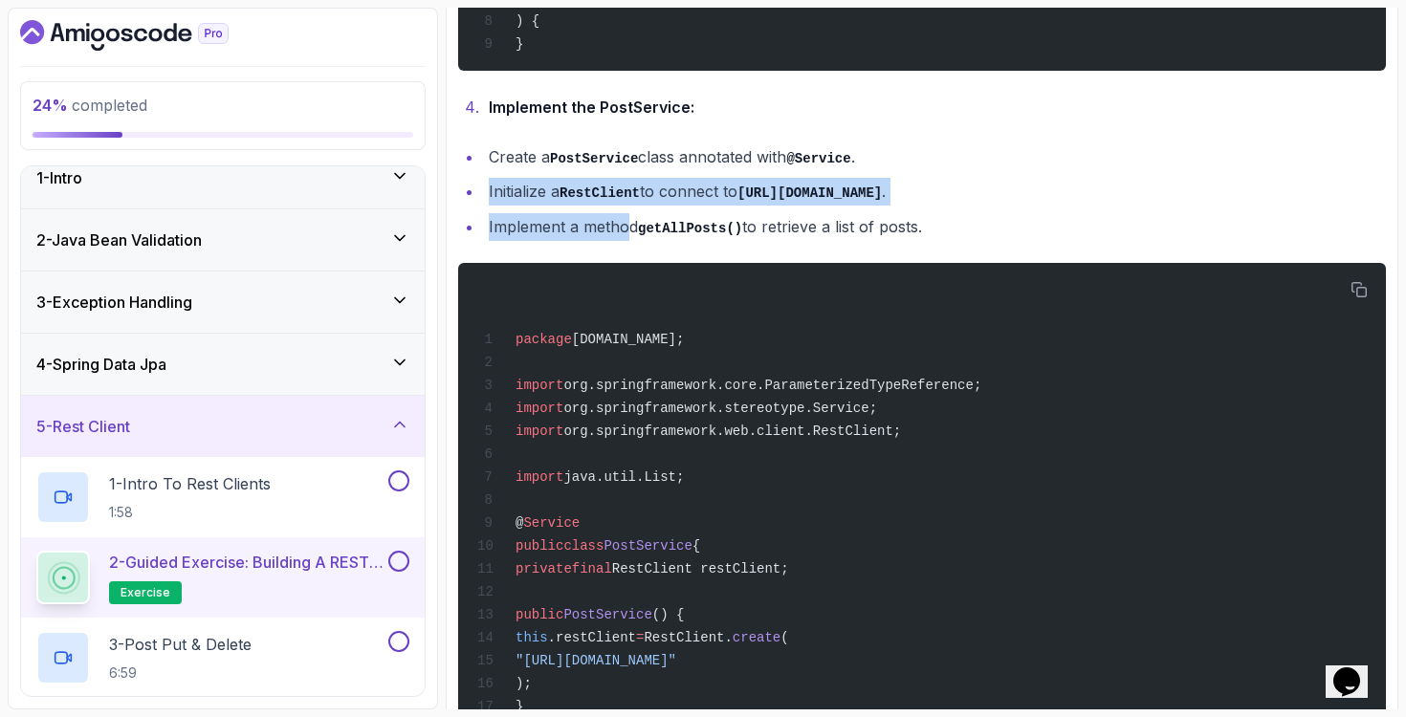
drag, startPoint x: 637, startPoint y: 181, endPoint x: 631, endPoint y: 230, distance: 49.1
click at [631, 230] on ul "Create a PostService class annotated with @Service . Initialize a RestClient to…" at bounding box center [922, 192] width 928 height 98
click at [631, 230] on li "Implement a method getAllPosts() to retrieve a list of posts." at bounding box center [934, 227] width 903 height 28
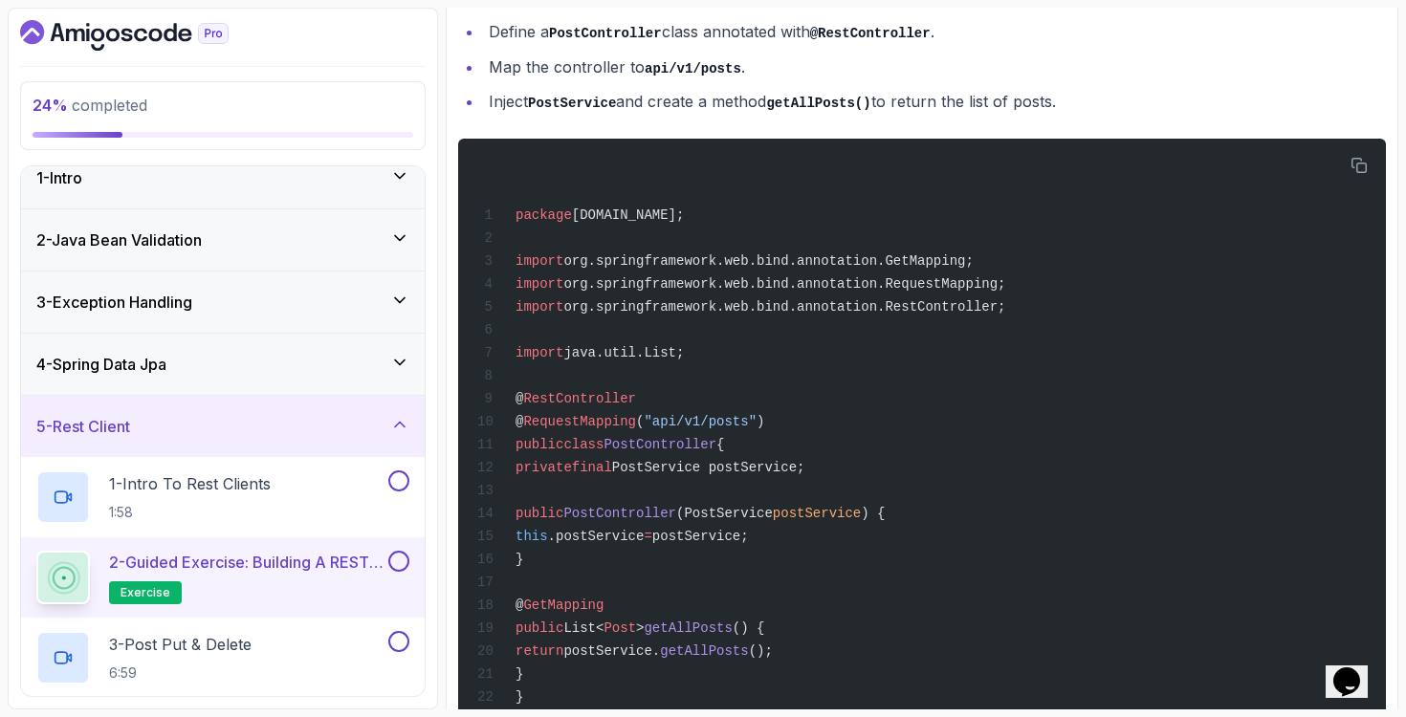
scroll to position [2047, 0]
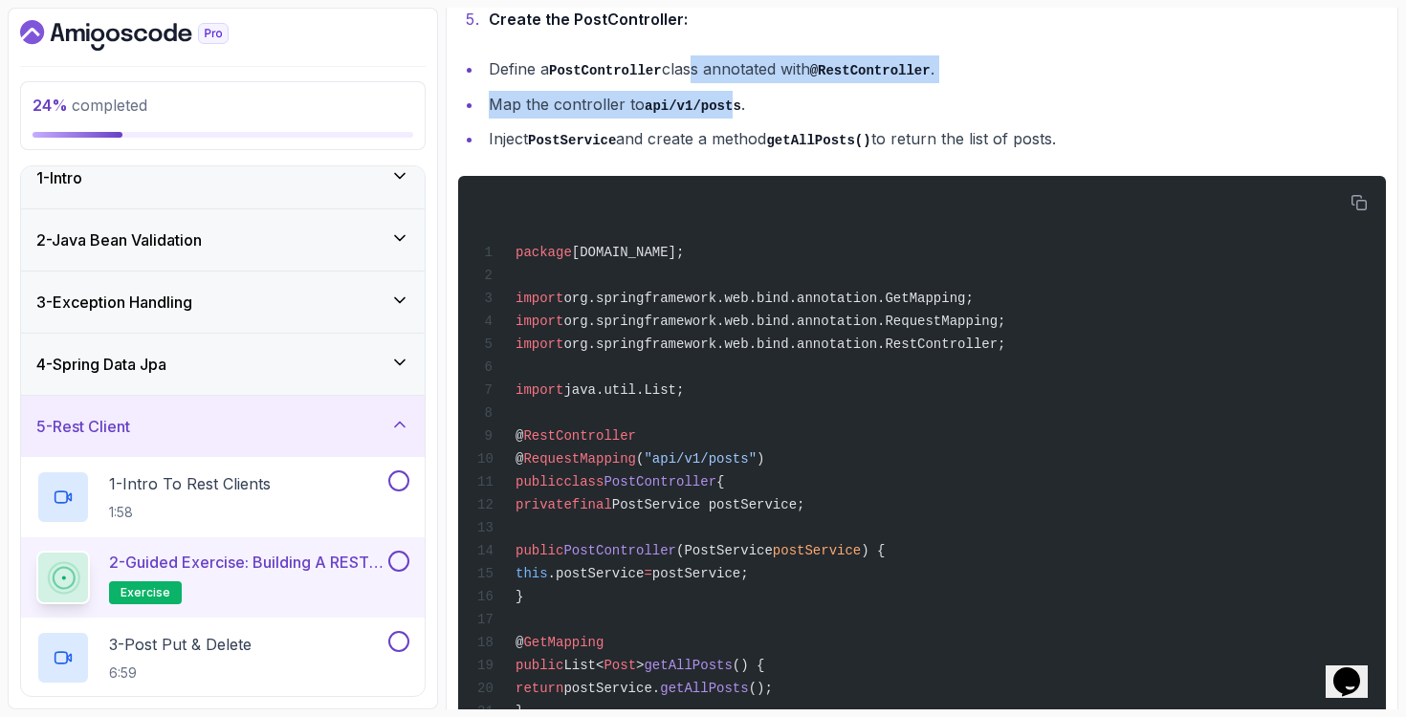
drag, startPoint x: 691, startPoint y: 93, endPoint x: 732, endPoint y: 130, distance: 54.8
click at [732, 130] on ul "Define a PostController class annotated with @RestController . Map the controll…" at bounding box center [922, 104] width 928 height 98
click at [732, 114] on code "api/v1/posts" at bounding box center [693, 105] width 97 height 15
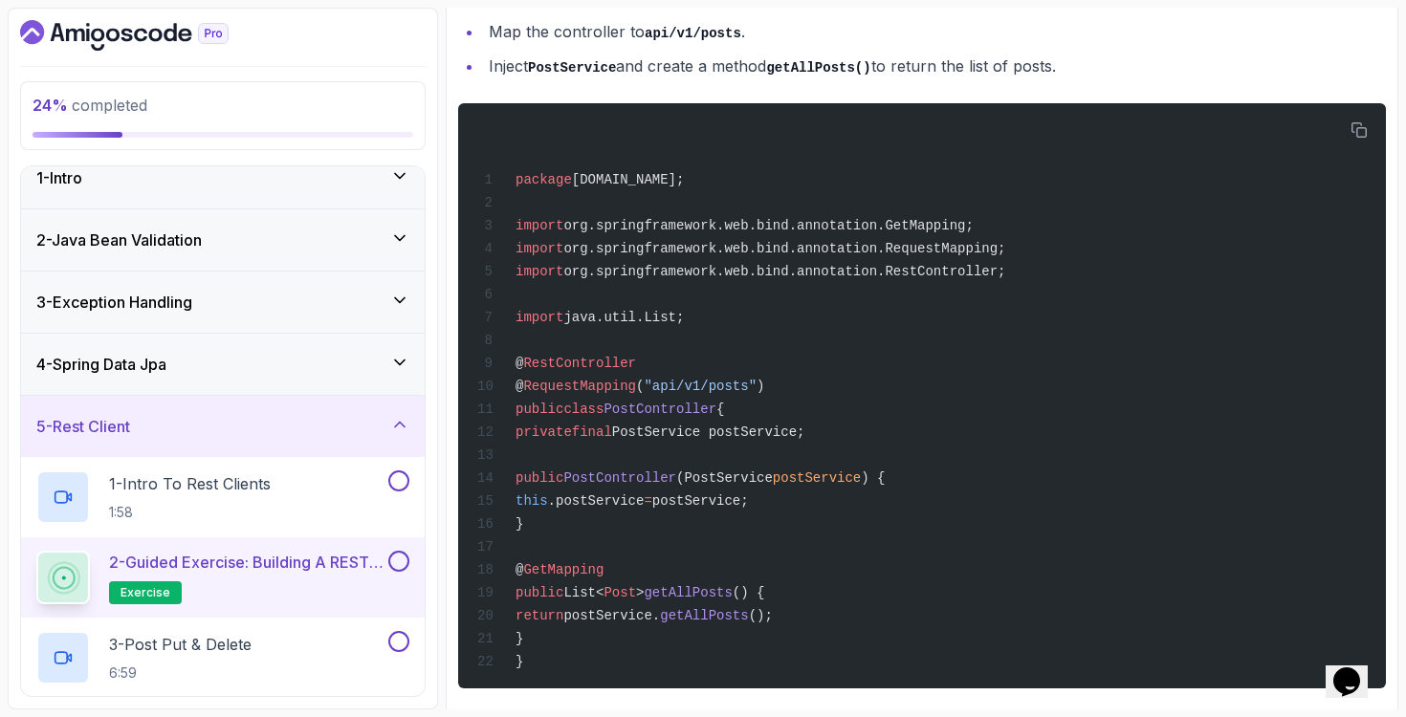
scroll to position [2362, 0]
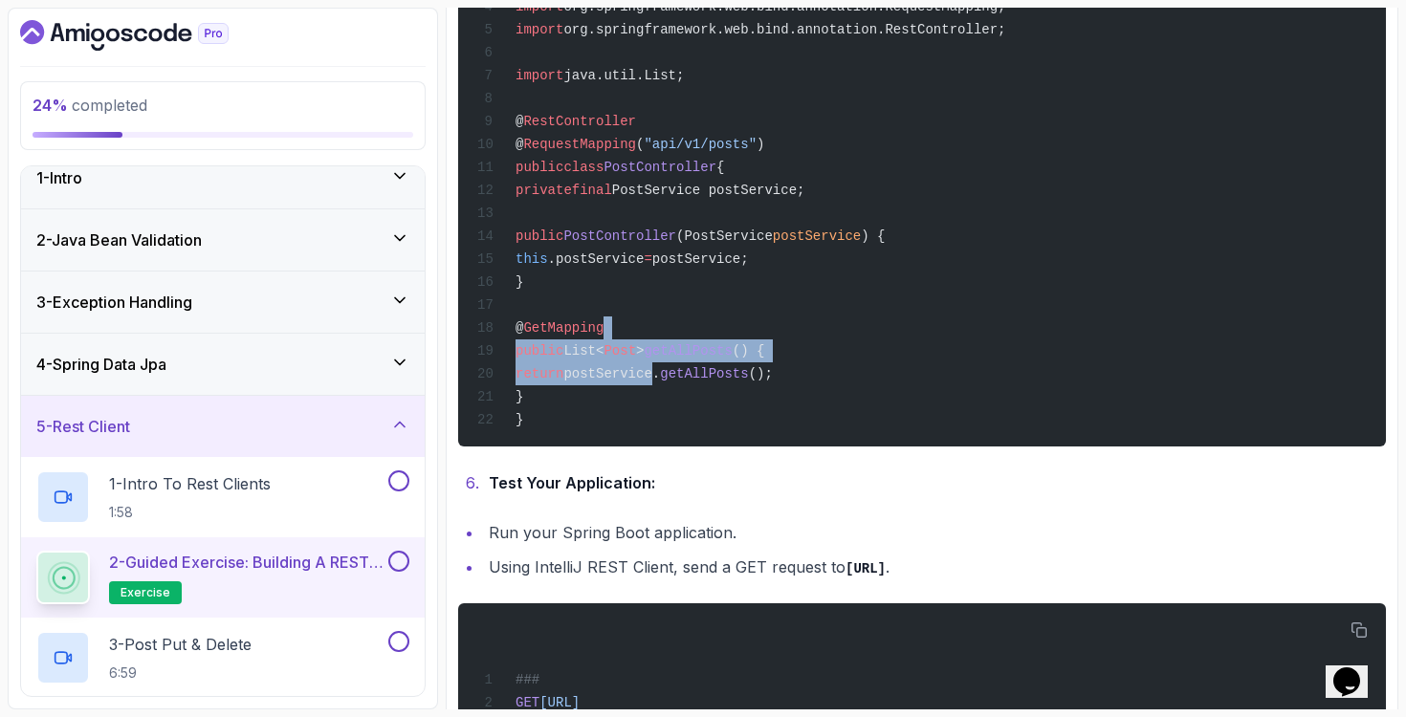
drag, startPoint x: 711, startPoint y: 381, endPoint x: 713, endPoint y: 429, distance: 48.8
click at [713, 429] on div "package [DOMAIN_NAME]; import org.springframework.web.bind.annotation.GetMappin…" at bounding box center [921, 154] width 897 height 562
drag, startPoint x: 697, startPoint y: 437, endPoint x: 736, endPoint y: 261, distance: 180.3
click at [736, 261] on div "package [DOMAIN_NAME]; import org.springframework.web.bind.annotation.GetMappin…" at bounding box center [921, 154] width 897 height 562
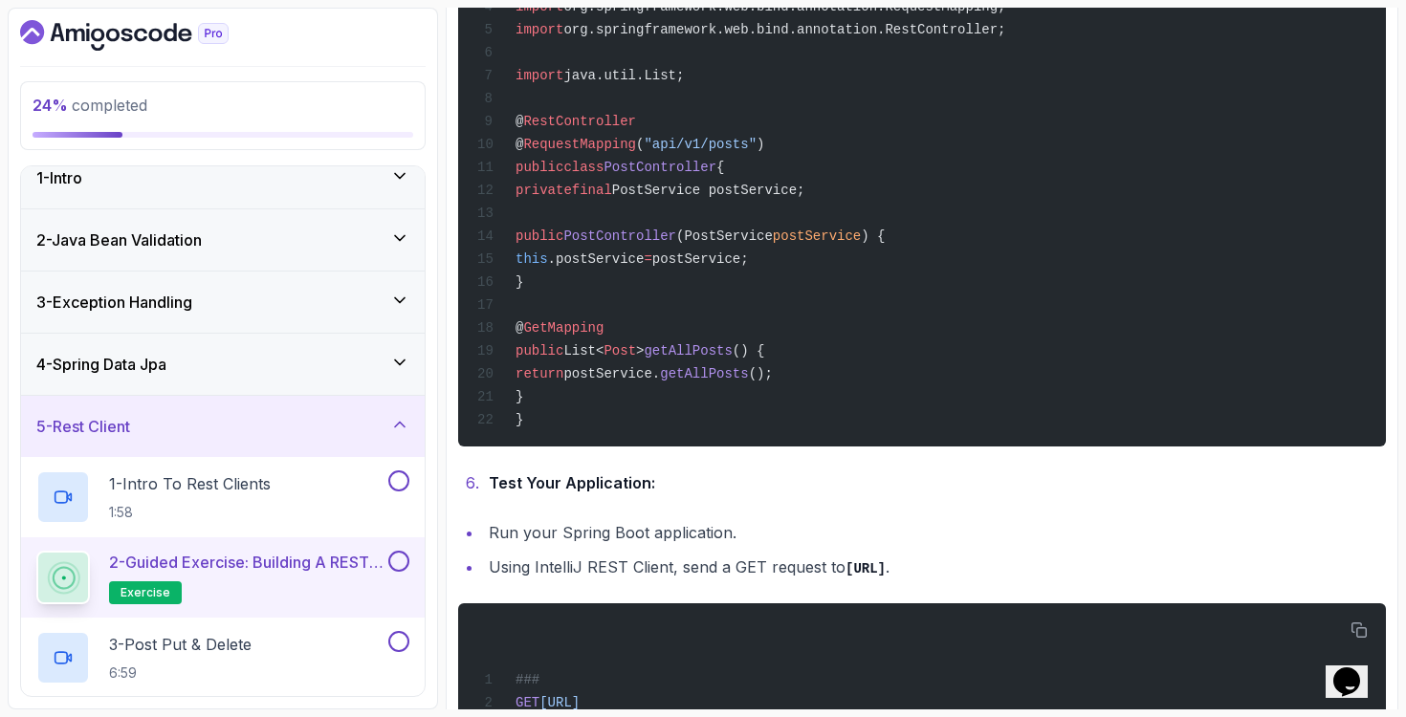
click at [736, 261] on div "package [DOMAIN_NAME]; import org.springframework.web.bind.annotation.GetMappin…" at bounding box center [921, 154] width 897 height 562
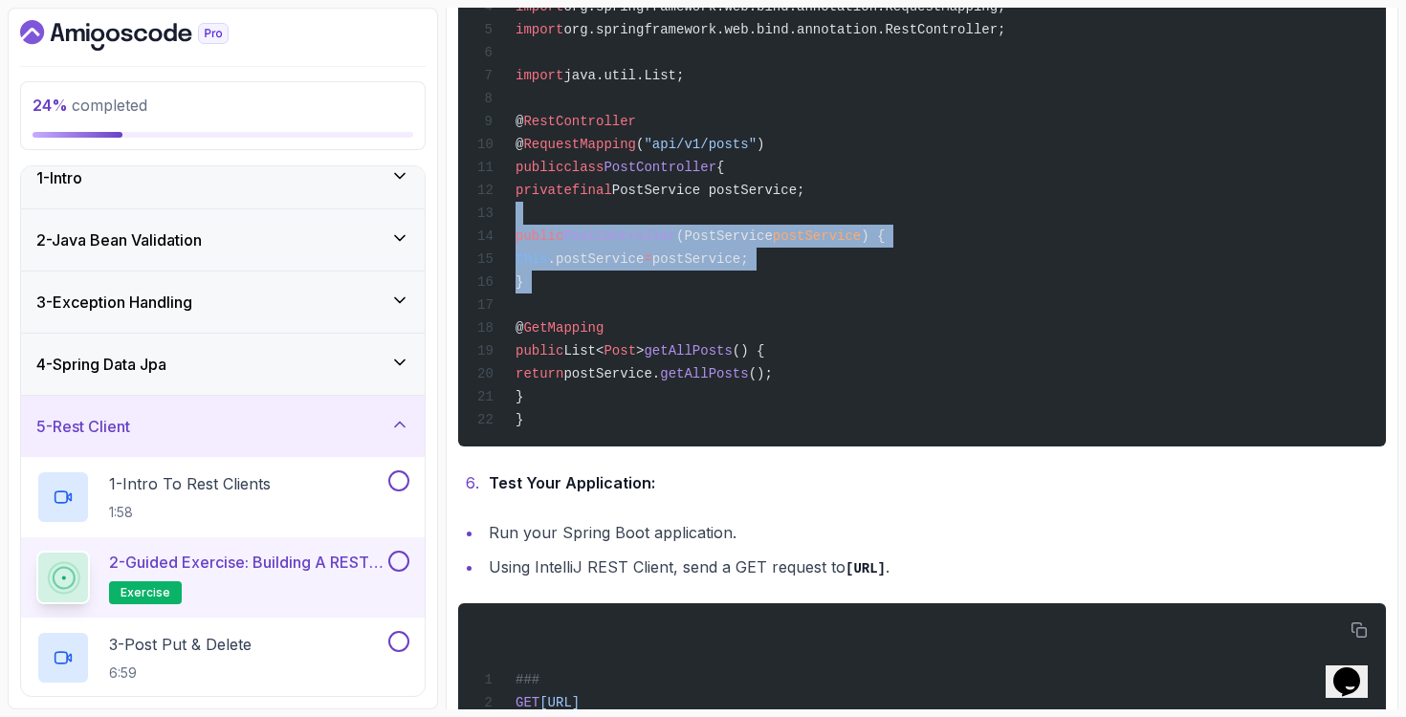
drag, startPoint x: 736, startPoint y: 261, endPoint x: 708, endPoint y: 326, distance: 71.1
click at [708, 326] on div "package [DOMAIN_NAME]; import org.springframework.web.bind.annotation.GetMappin…" at bounding box center [921, 154] width 897 height 562
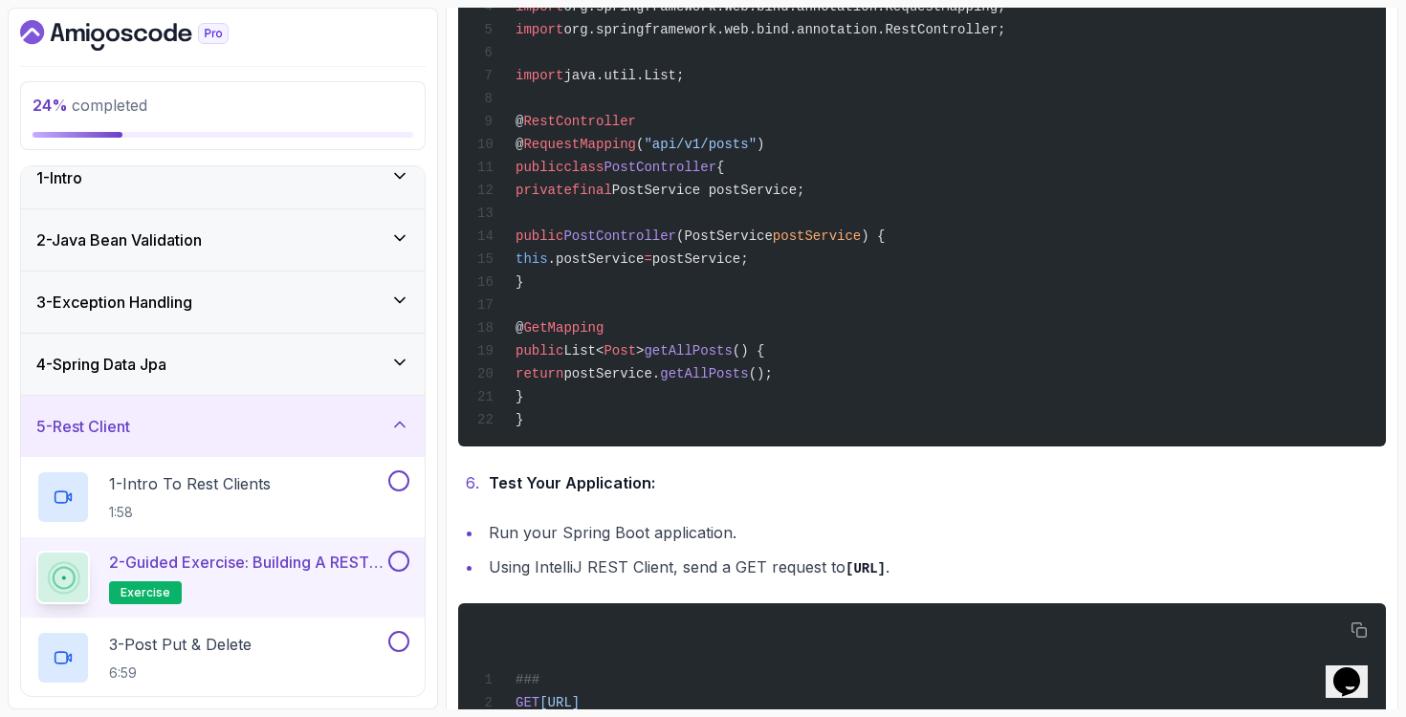
scroll to position [2571, 0]
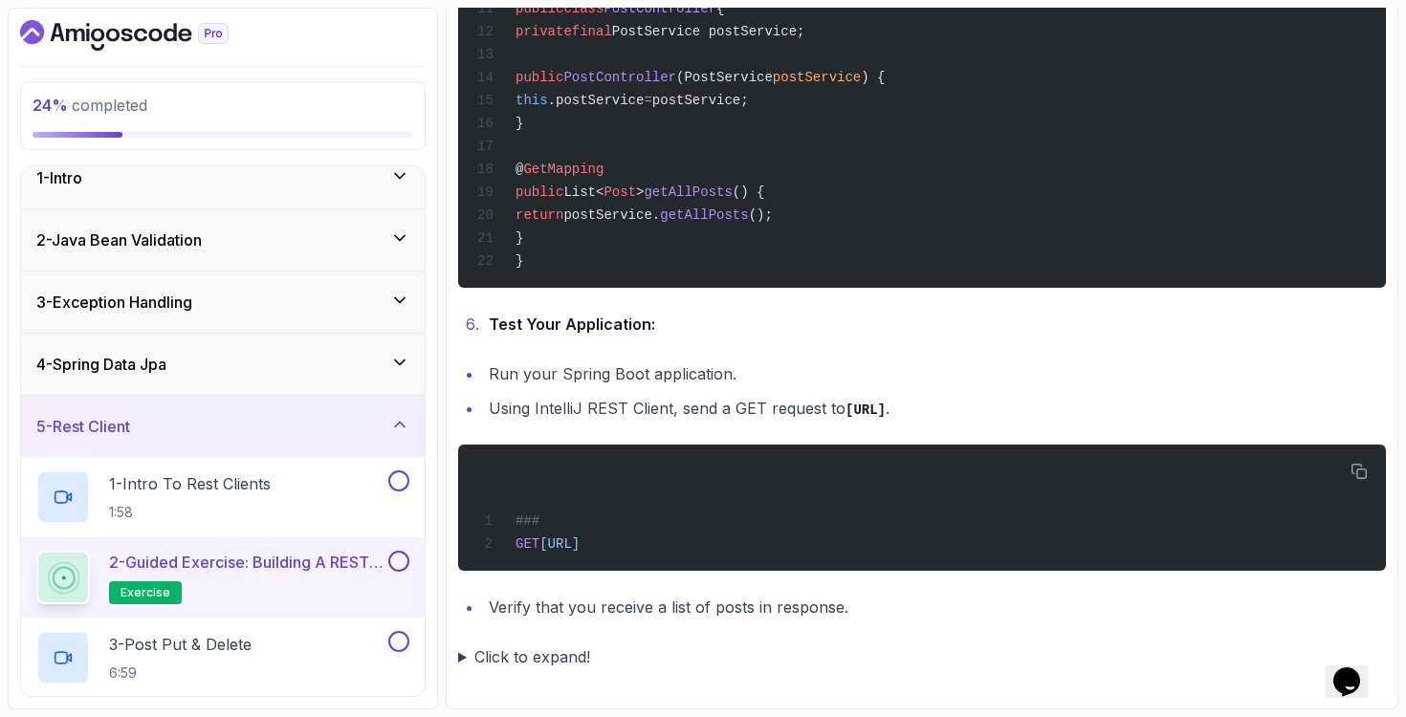
drag, startPoint x: 828, startPoint y: 553, endPoint x: 909, endPoint y: 374, distance: 196.4
click at [909, 374] on li "Run your Spring Boot application." at bounding box center [934, 374] width 903 height 27
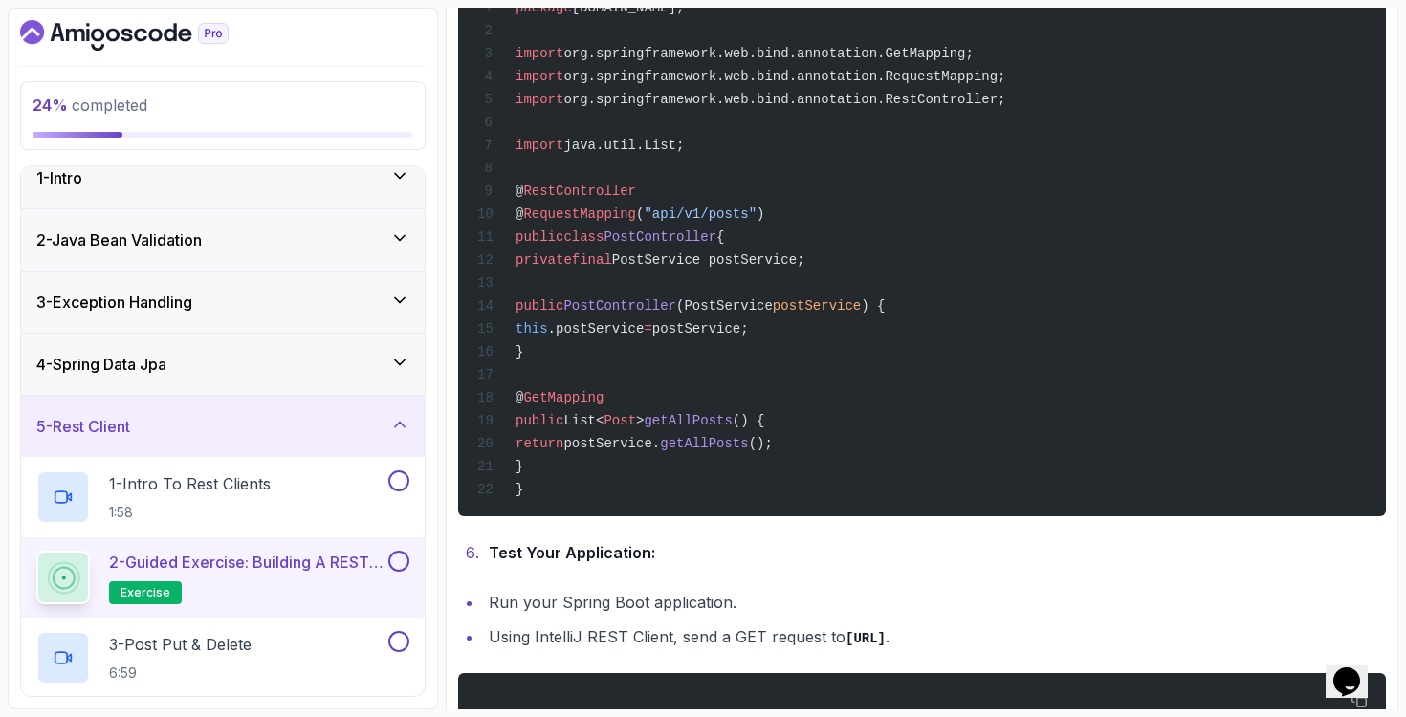
scroll to position [2267, 0]
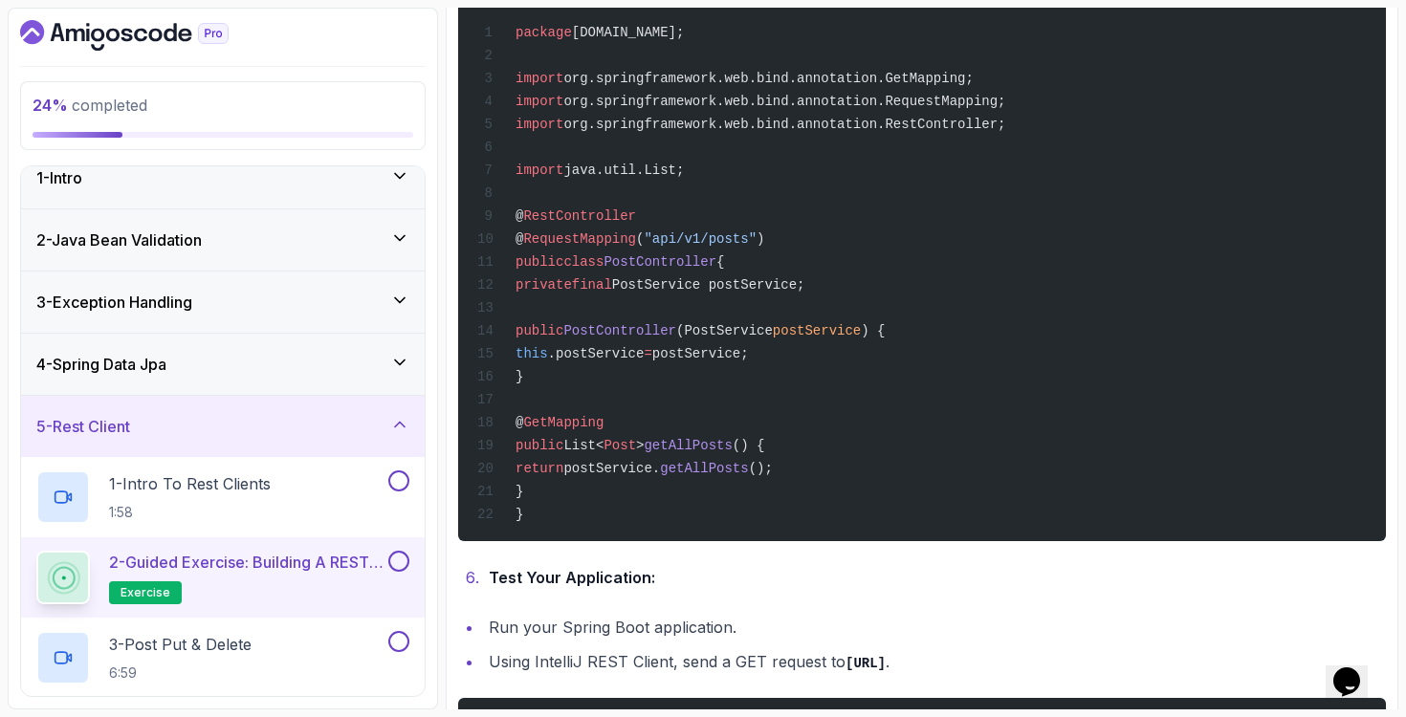
drag, startPoint x: 868, startPoint y: 424, endPoint x: 833, endPoint y: 543, distance: 124.7
click at [833, 530] on div "package [DOMAIN_NAME]; import org.springframework.web.bind.annotation.GetMappin…" at bounding box center [921, 248] width 897 height 562
drag, startPoint x: 834, startPoint y: 541, endPoint x: 950, endPoint y: 360, distance: 215.4
click at [950, 360] on div "package [DOMAIN_NAME]; import org.springframework.web.bind.annotation.GetMappin…" at bounding box center [921, 248] width 897 height 562
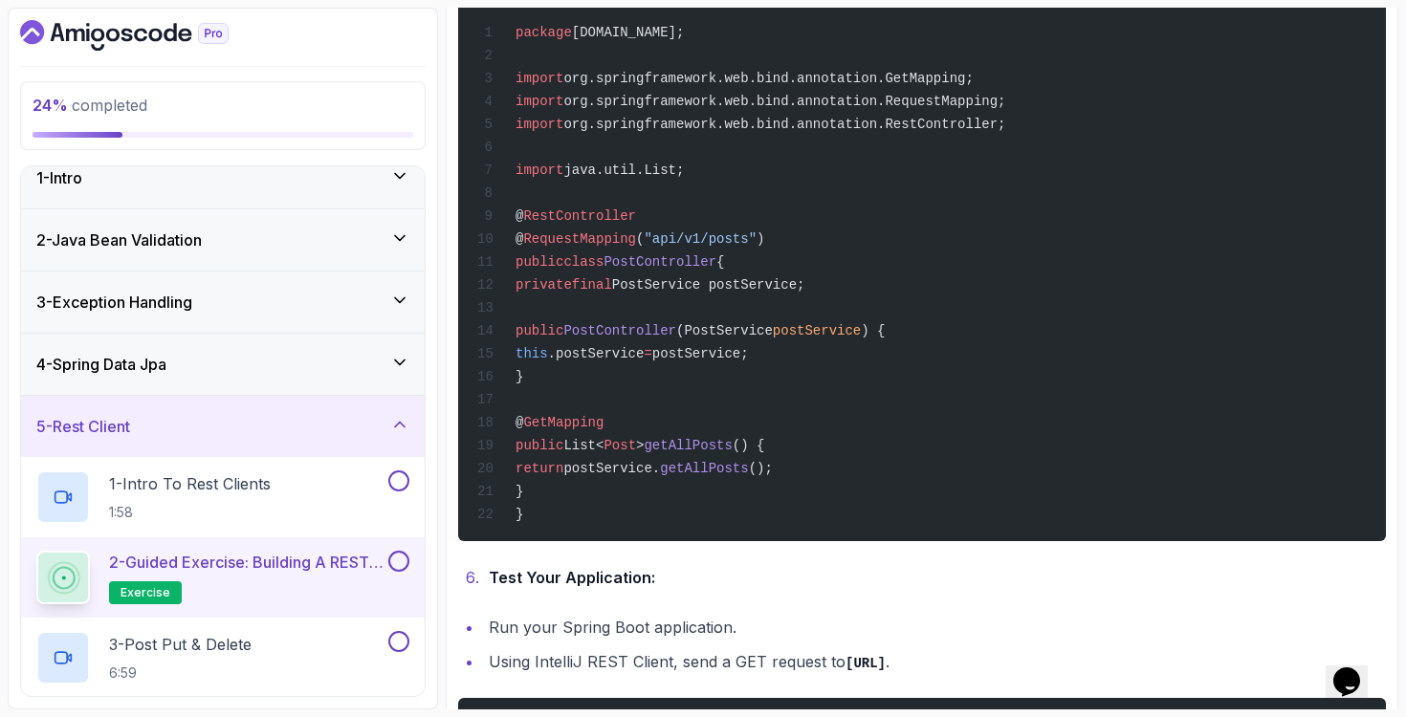
click at [951, 361] on div "package [DOMAIN_NAME]; import org.springframework.web.bind.annotation.GetMappin…" at bounding box center [921, 248] width 897 height 562
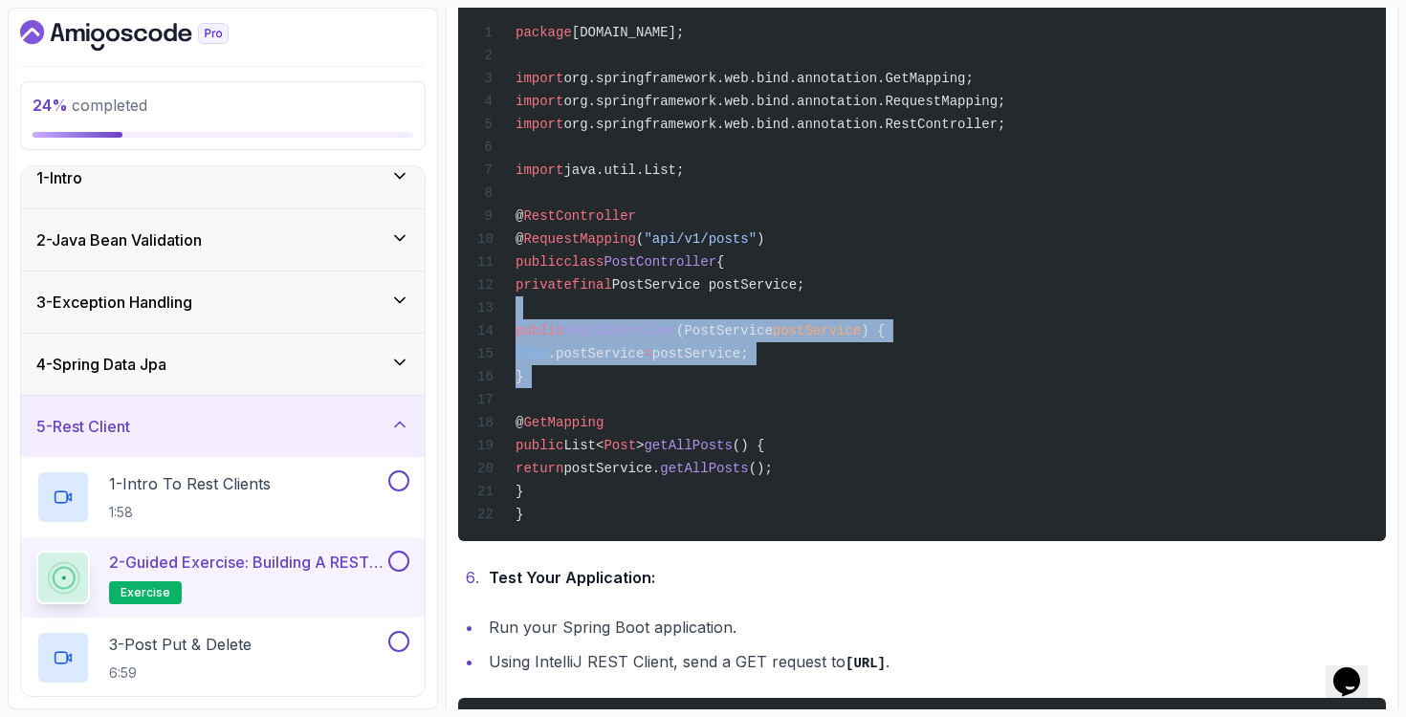
drag, startPoint x: 973, startPoint y: 347, endPoint x: 931, endPoint y: 434, distance: 96.2
click at [931, 434] on div "package [DOMAIN_NAME]; import org.springframework.web.bind.annotation.GetMappin…" at bounding box center [921, 248] width 897 height 562
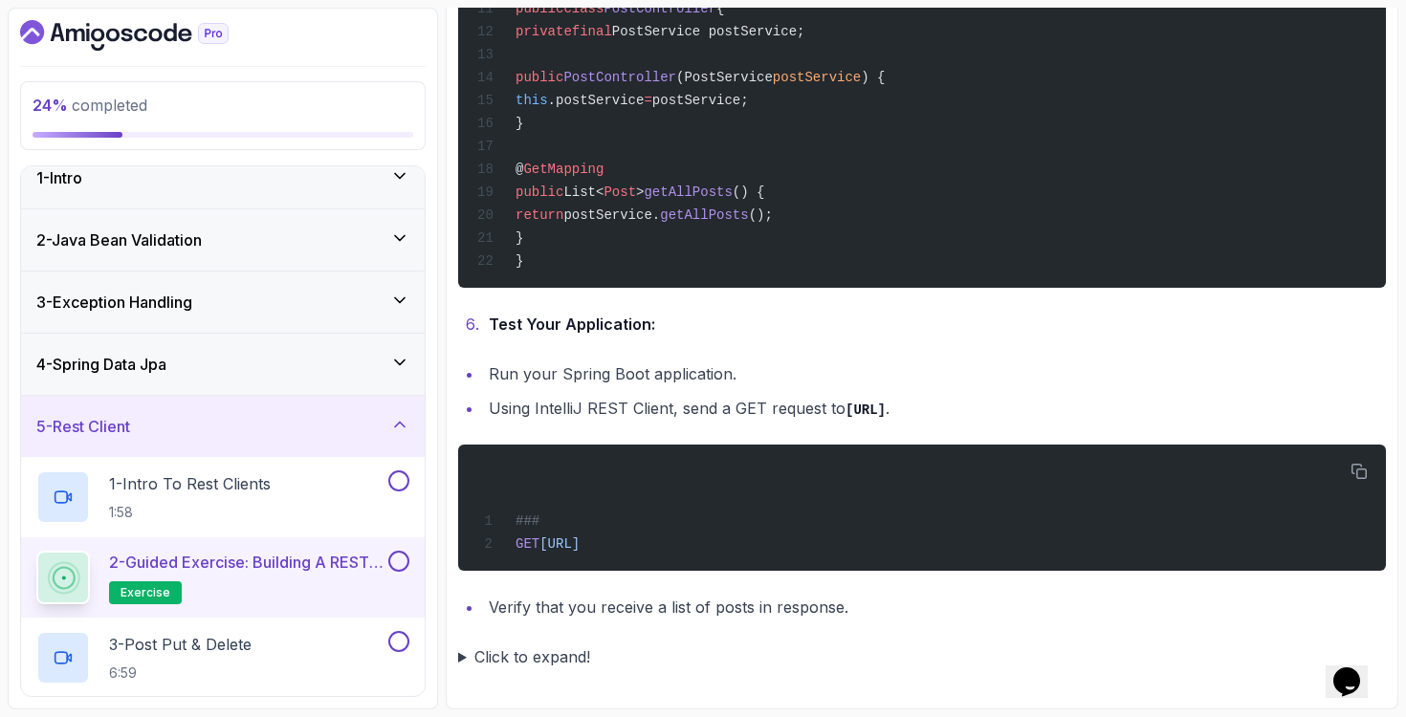
scroll to position [104, 0]
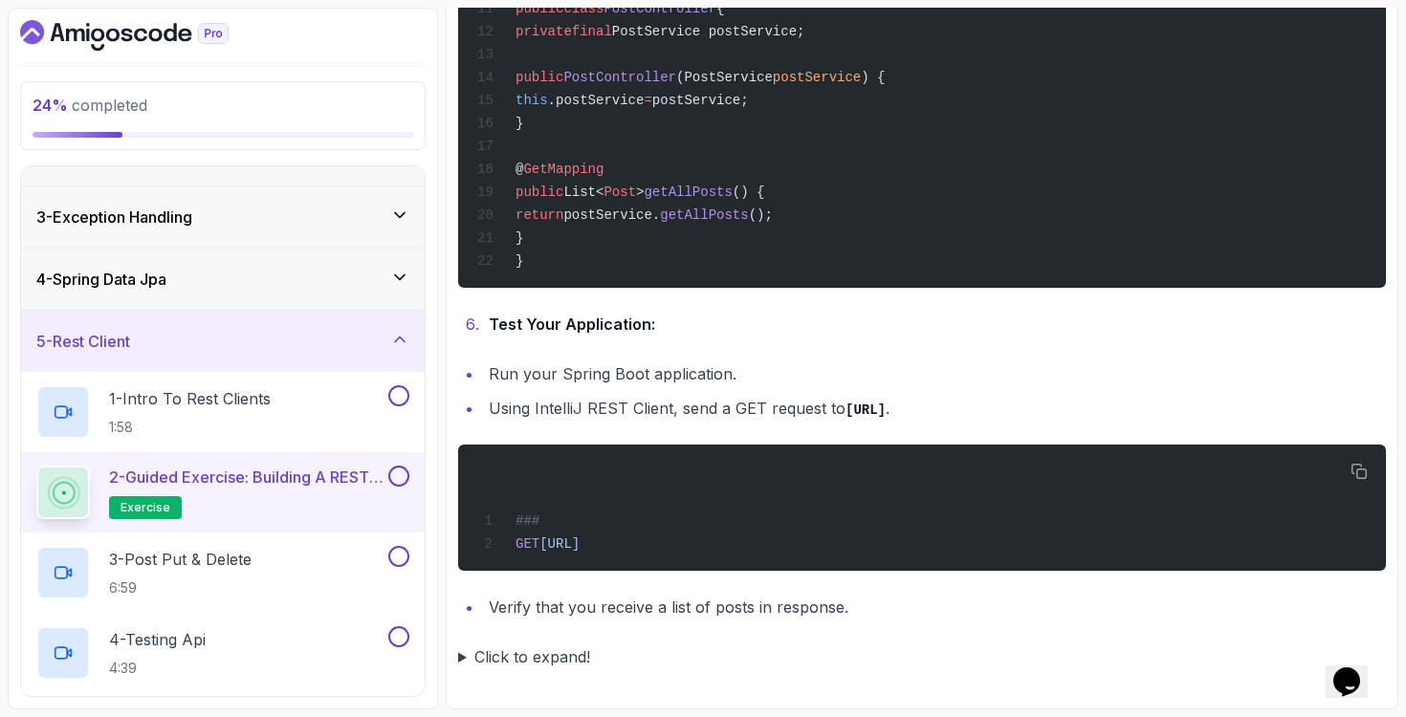
click at [462, 654] on summary "Click to expand!" at bounding box center [922, 657] width 928 height 27
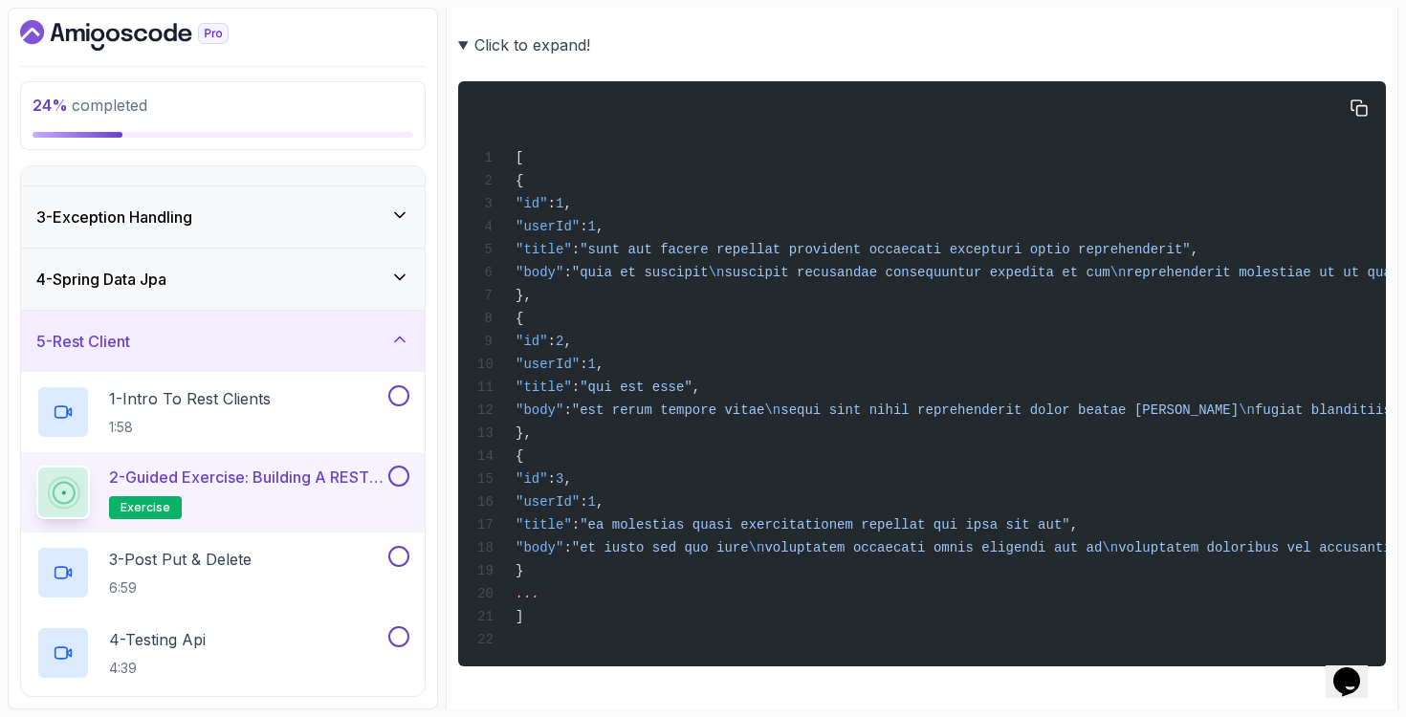
scroll to position [3238, 0]
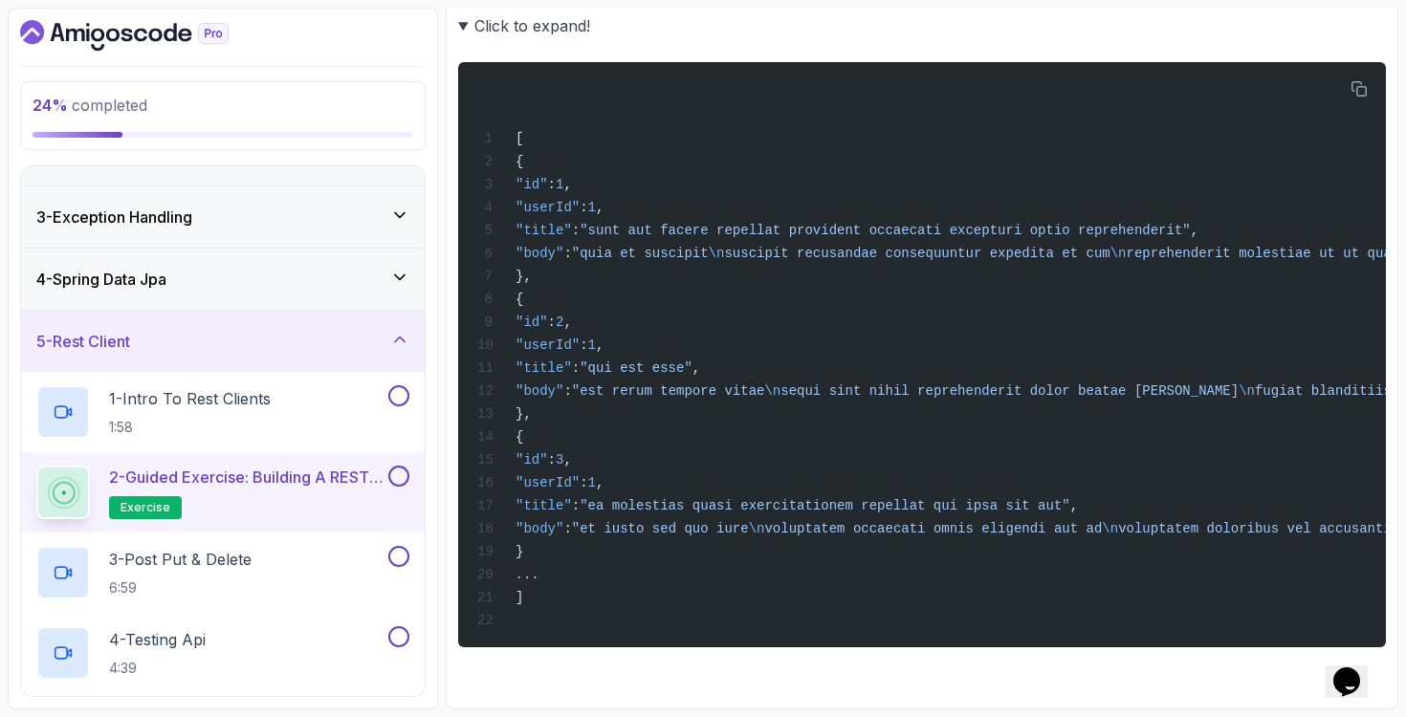
click at [396, 477] on button at bounding box center [398, 476] width 21 height 21
click at [397, 400] on button at bounding box center [398, 395] width 21 height 21
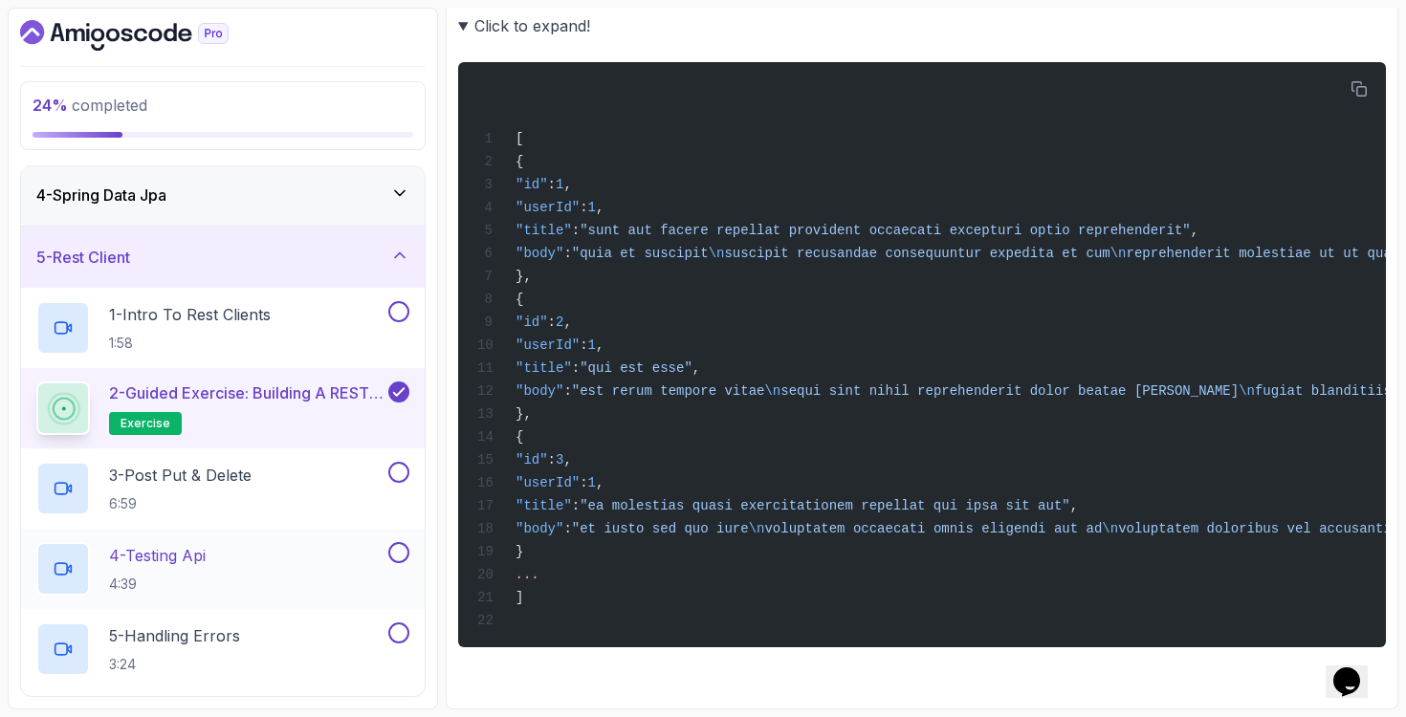
scroll to position [274, 0]
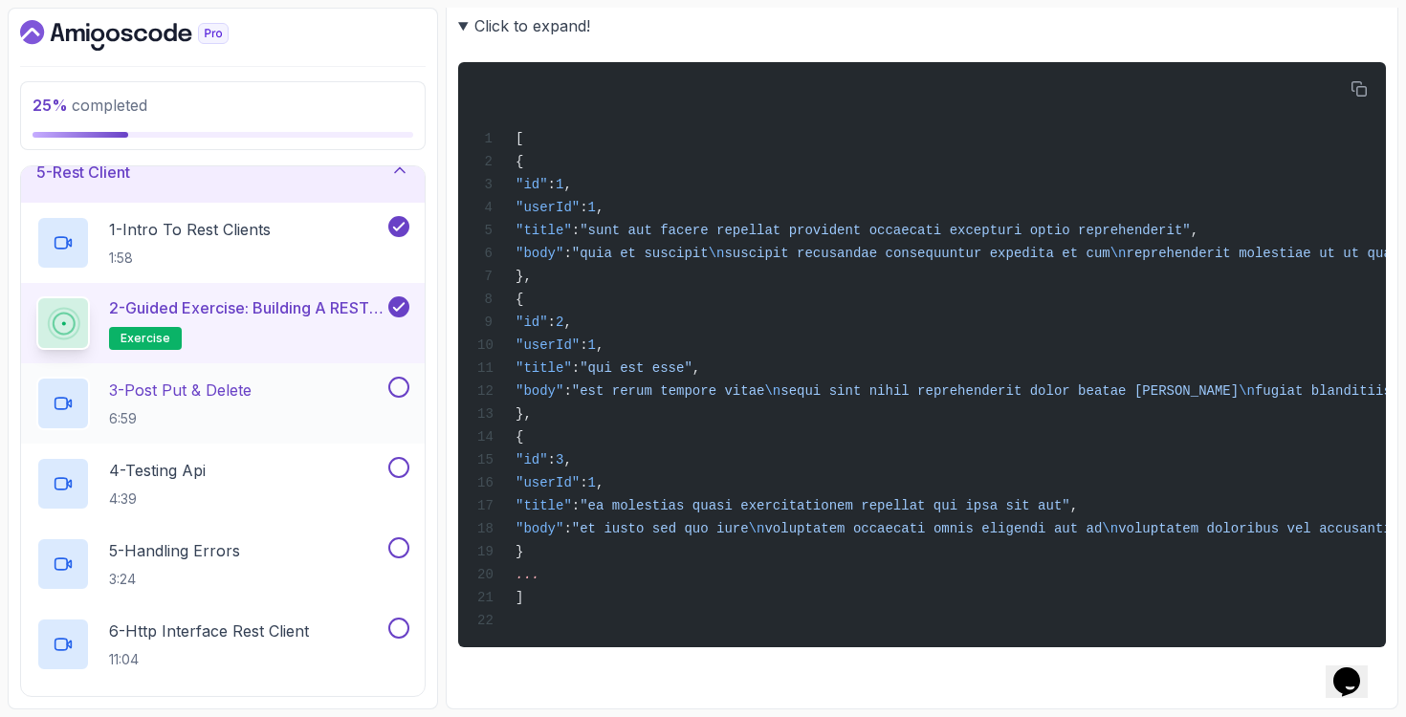
click at [298, 416] on div "3 - Post Put & Delete 6:59" at bounding box center [210, 404] width 348 height 54
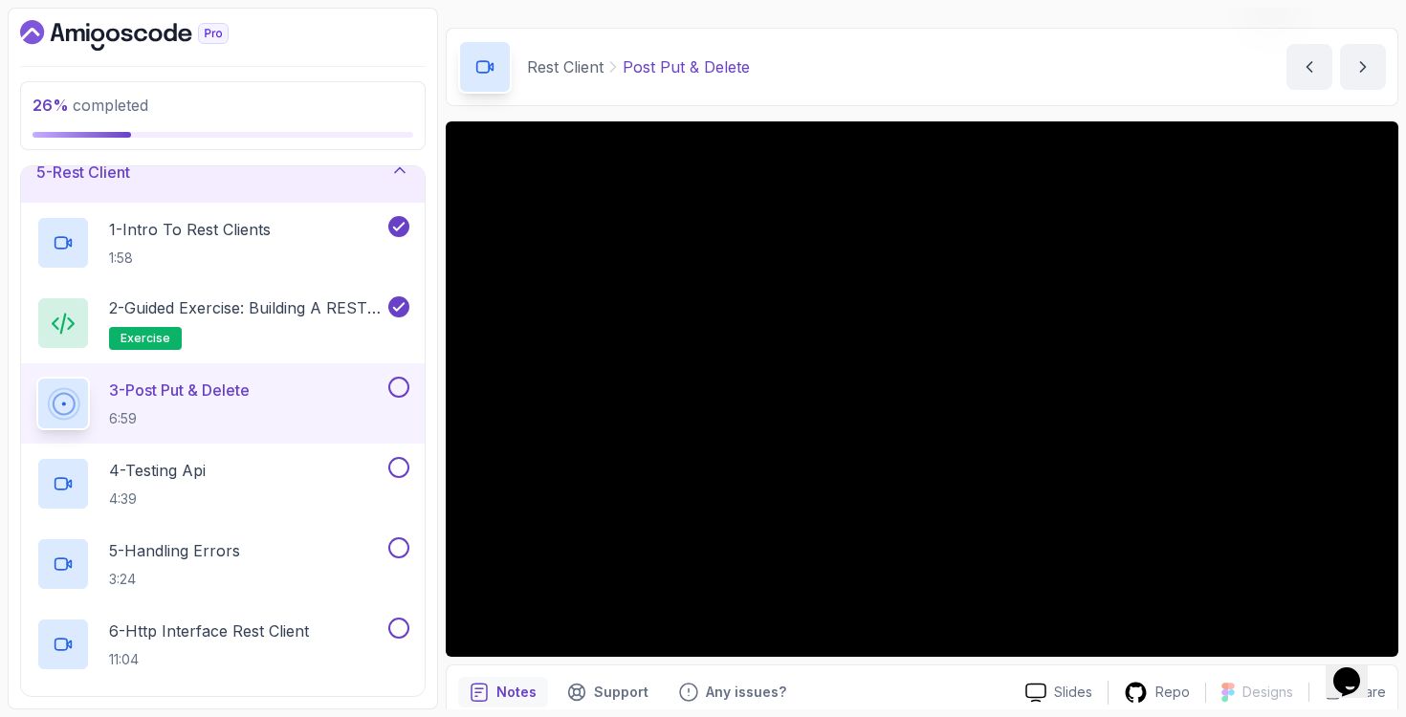
scroll to position [49, 0]
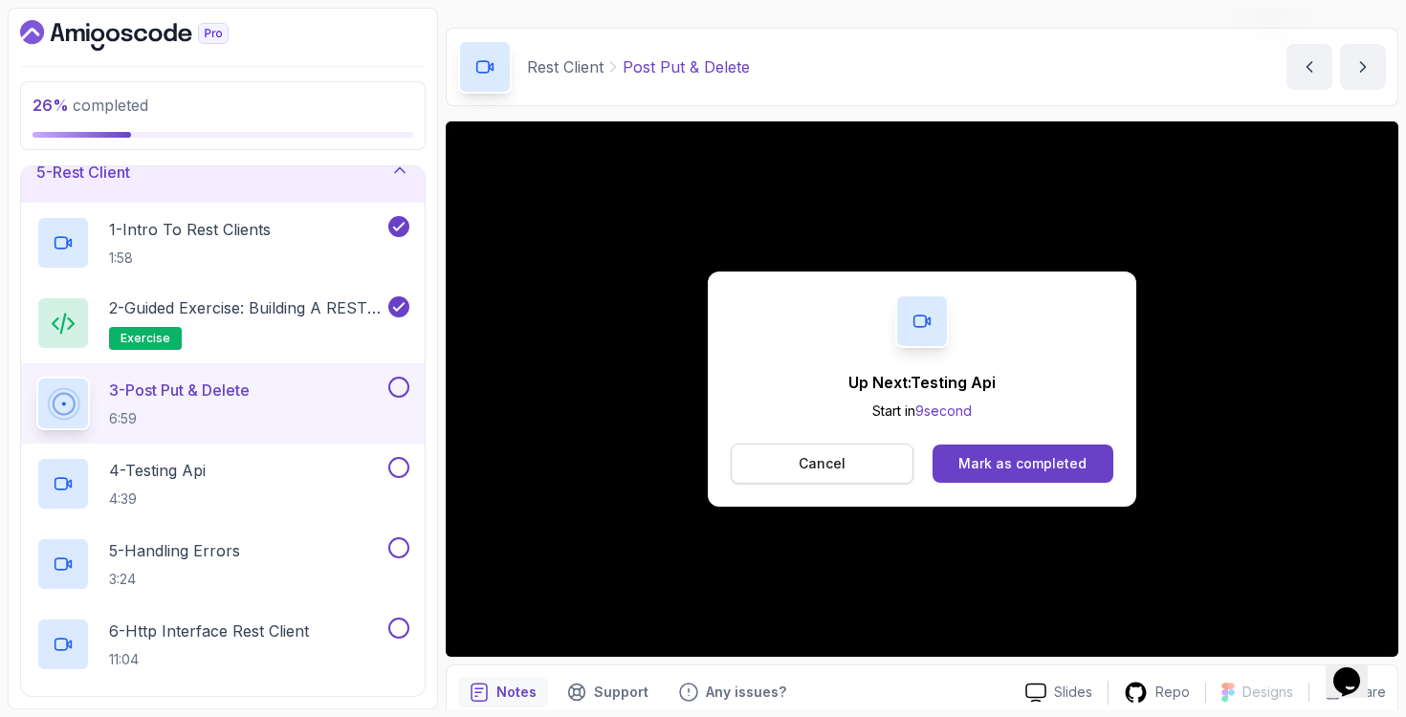
click at [864, 455] on button "Cancel" at bounding box center [822, 464] width 183 height 40
click at [1062, 473] on button "Mark as completed" at bounding box center [1022, 464] width 181 height 38
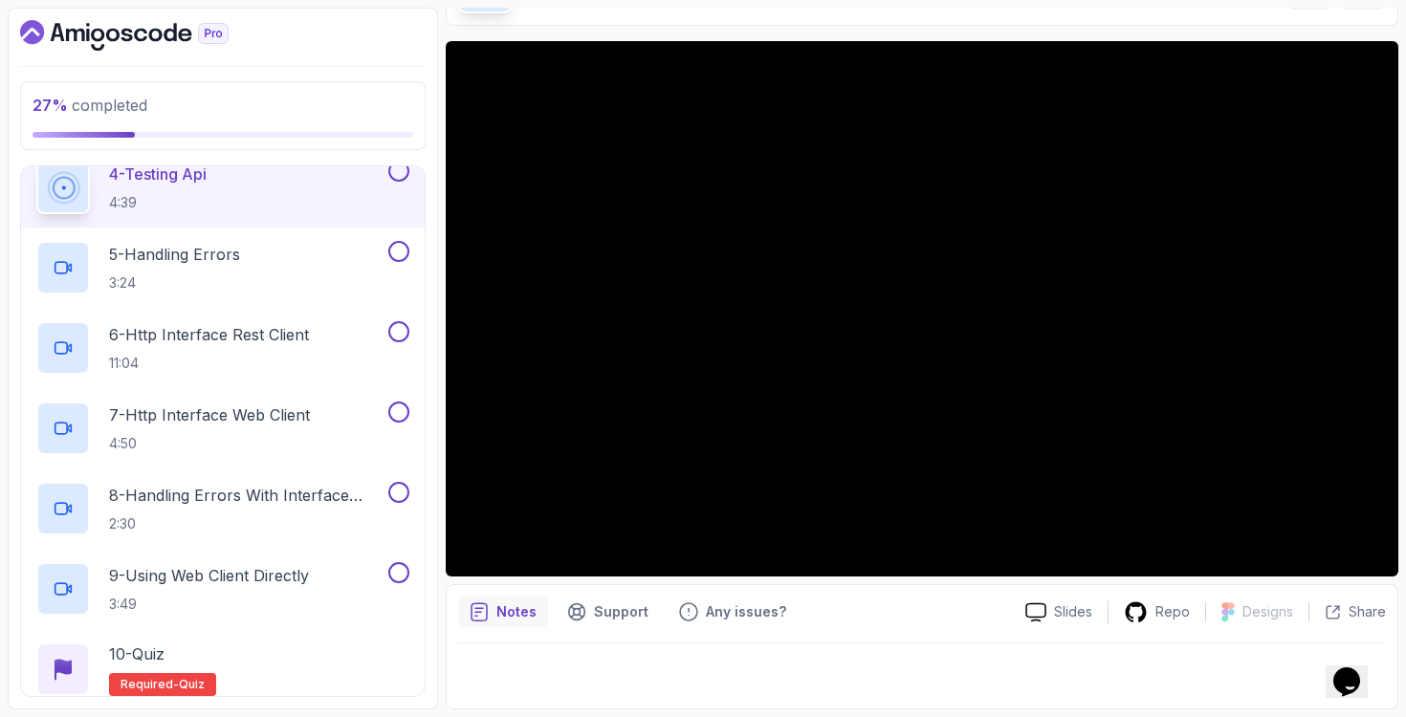
scroll to position [571, 0]
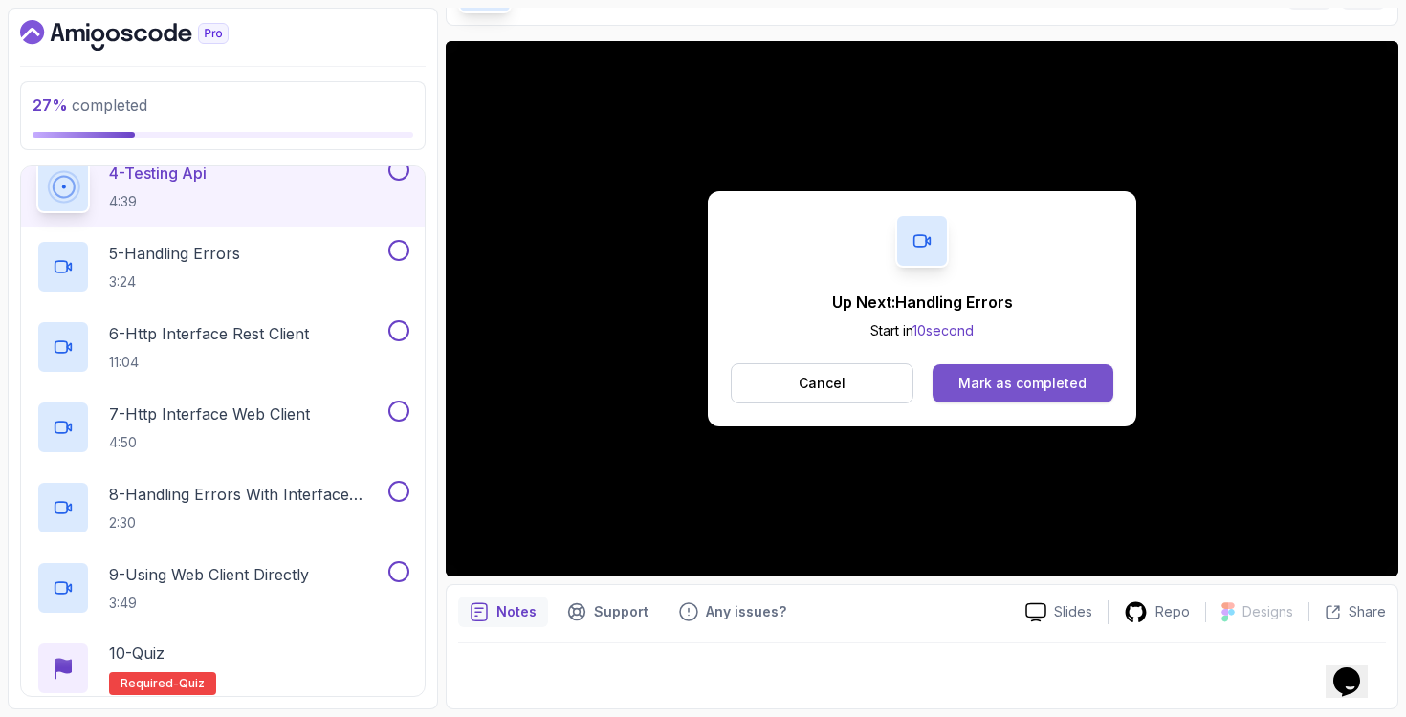
click at [967, 383] on div "Mark as completed" at bounding box center [1022, 383] width 128 height 19
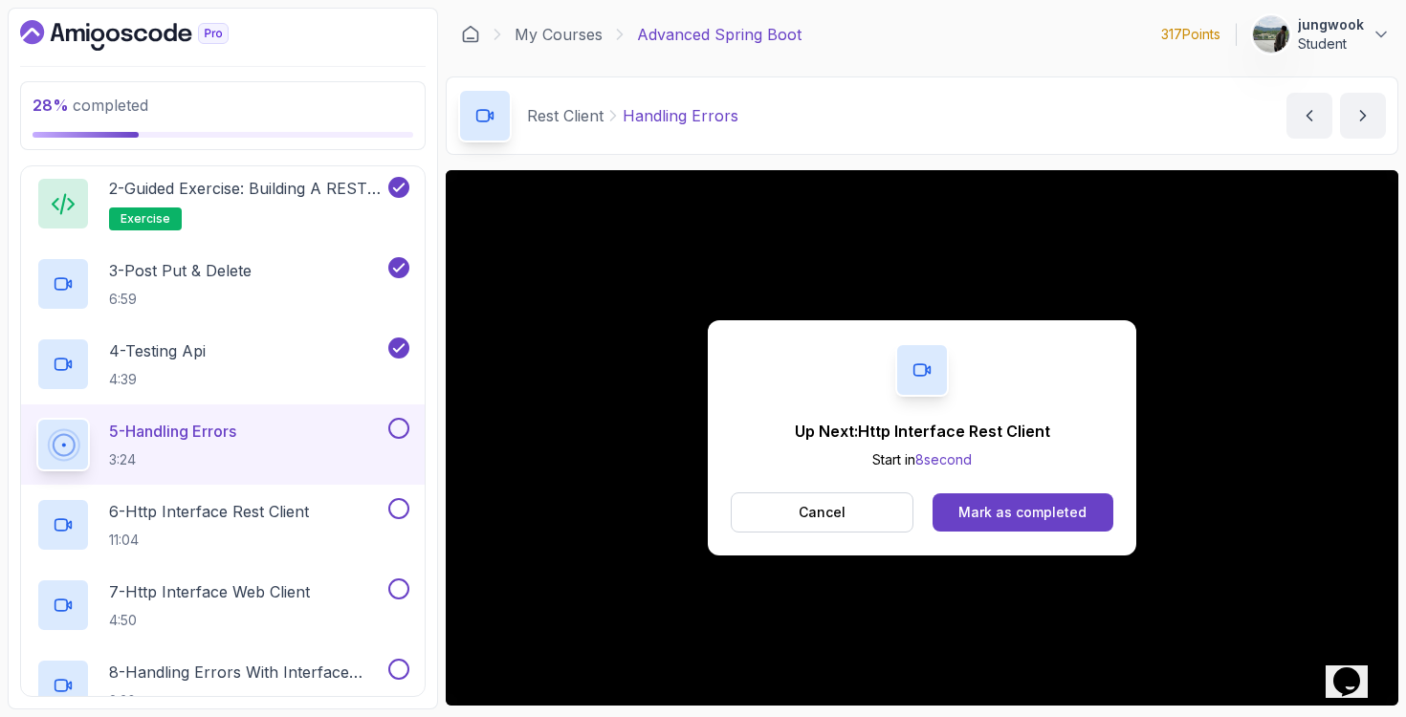
click at [821, 547] on div "Up Next: Http Interface Rest Client Start in 8 second Cancel Mark as completed" at bounding box center [922, 437] width 428 height 235
click at [864, 508] on button "Cancel" at bounding box center [822, 512] width 183 height 40
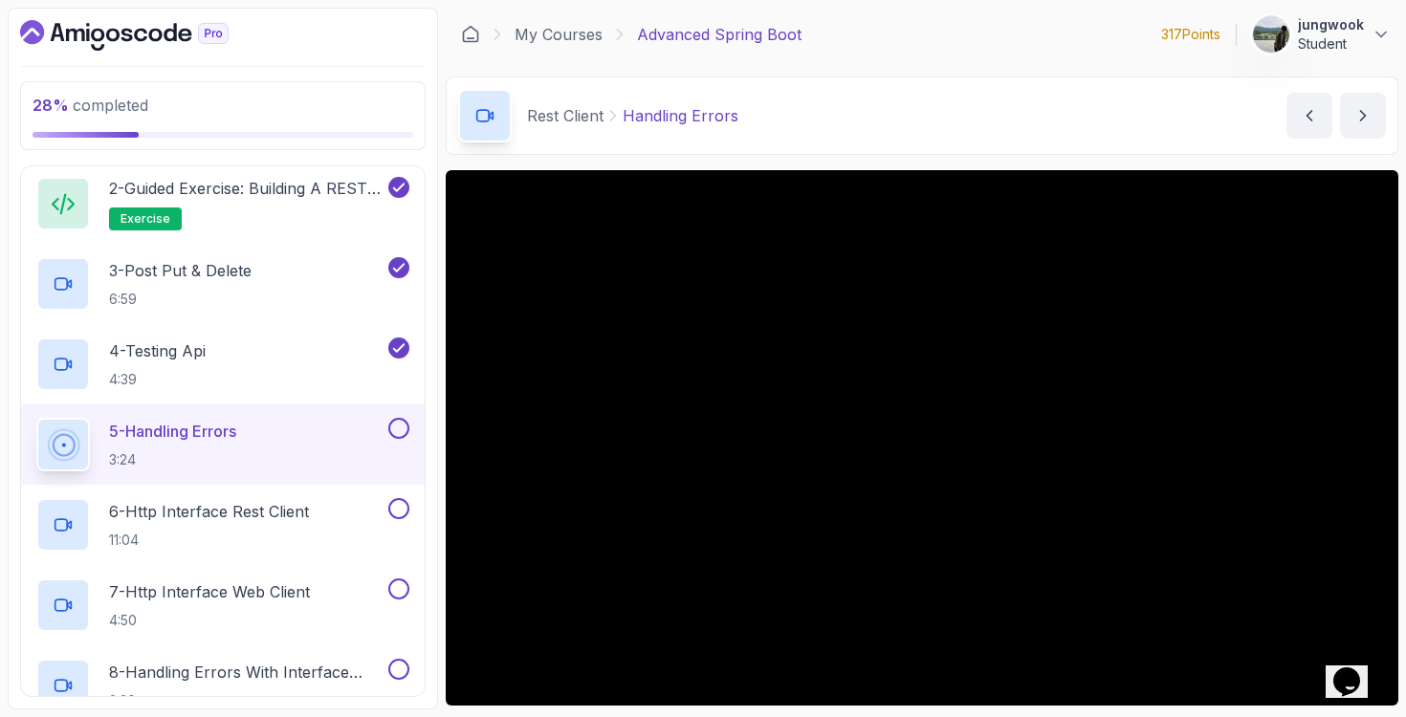
click at [376, 438] on div "5 - Handling Errors 3:24" at bounding box center [210, 445] width 348 height 54
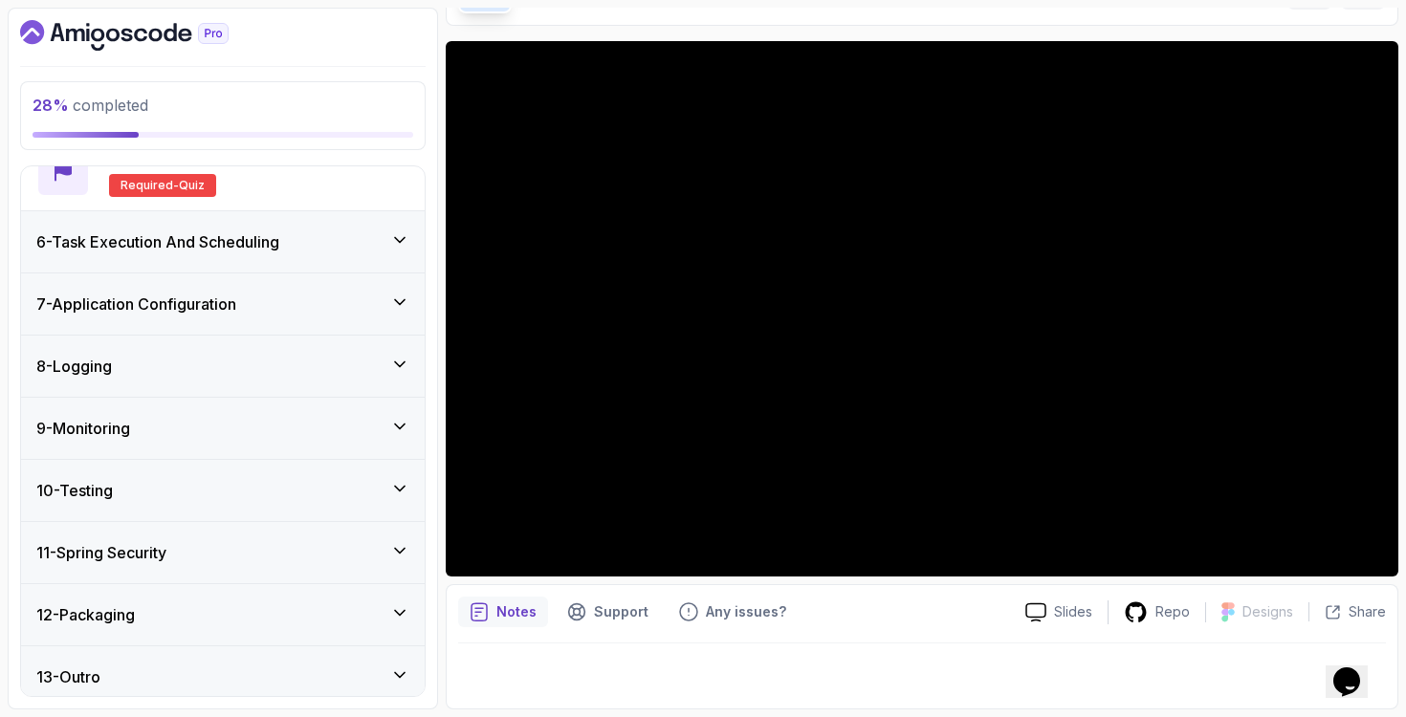
scroll to position [1081, 0]
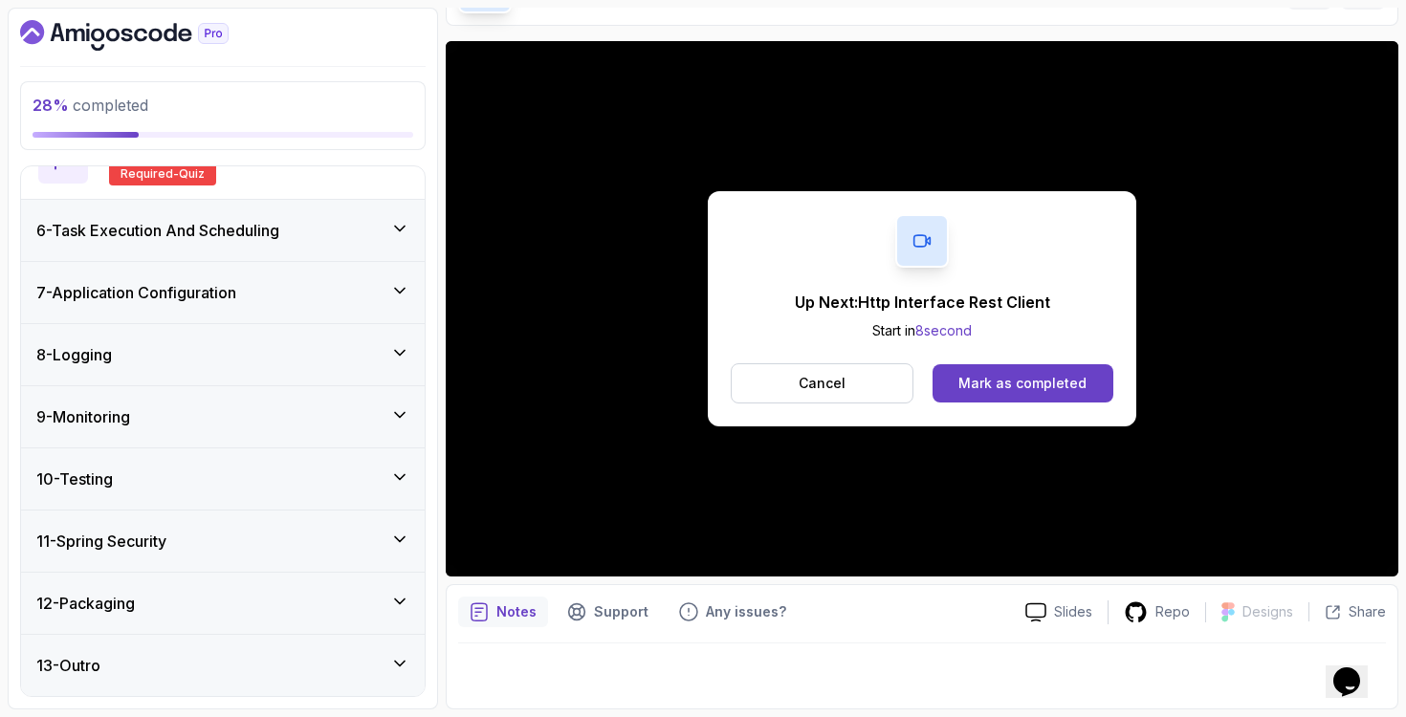
click at [996, 348] on div "Up Next: Http Interface Rest Client Start in 8 second Cancel Mark as completed" at bounding box center [922, 308] width 428 height 235
click at [995, 374] on div "Mark as completed" at bounding box center [1022, 383] width 128 height 19
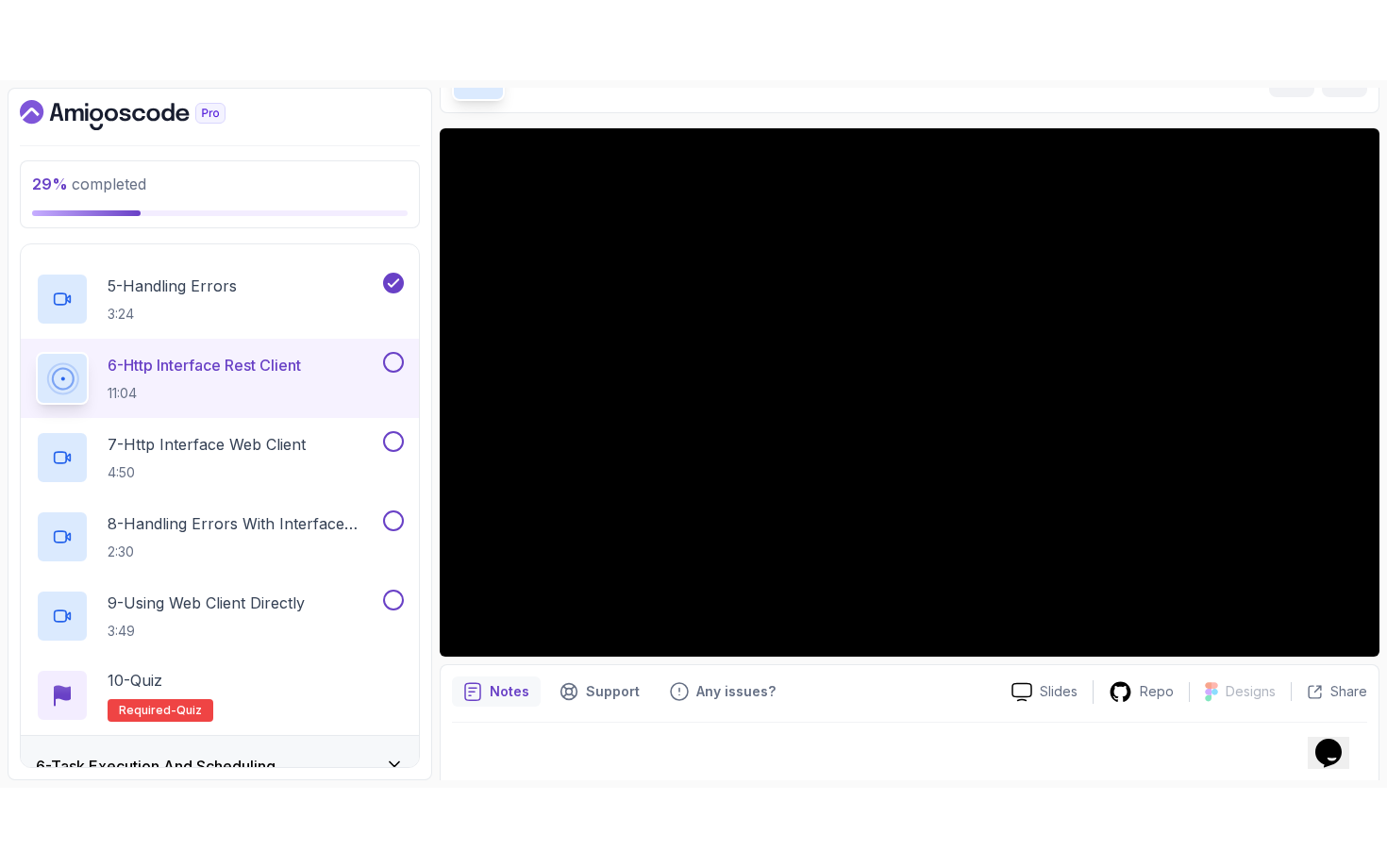
scroll to position [123, 0]
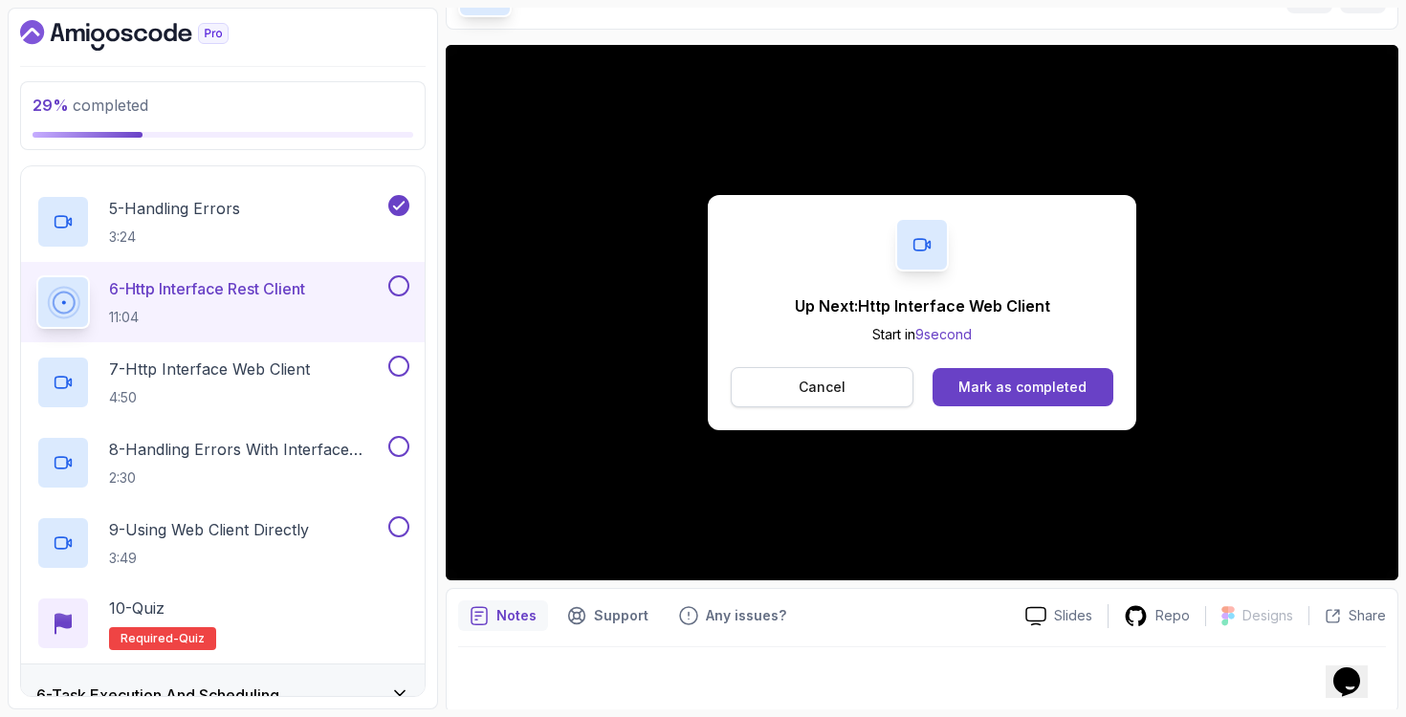
click at [871, 386] on button "Cancel" at bounding box center [822, 387] width 183 height 40
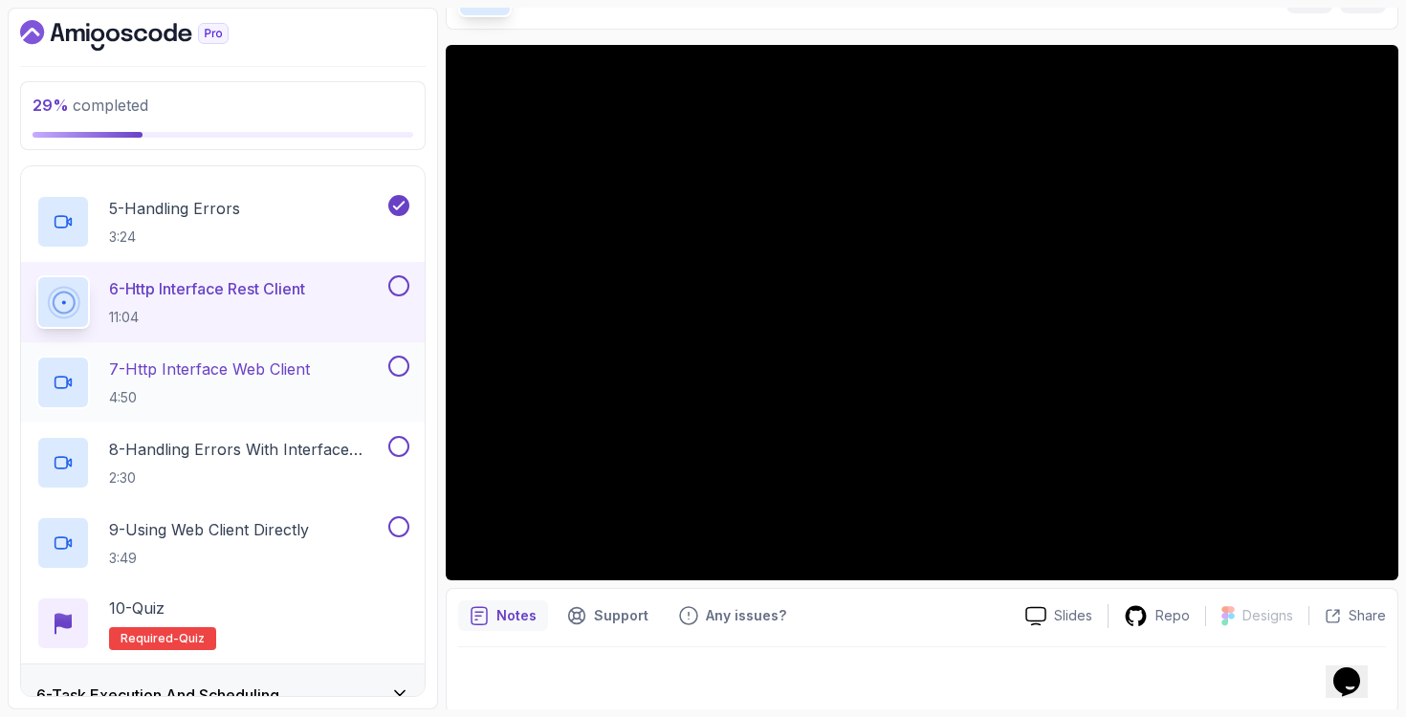
drag, startPoint x: 307, startPoint y: 360, endPoint x: 319, endPoint y: 346, distance: 18.3
click at [307, 360] on p "7 - Http Interface Web Client" at bounding box center [209, 369] width 201 height 23
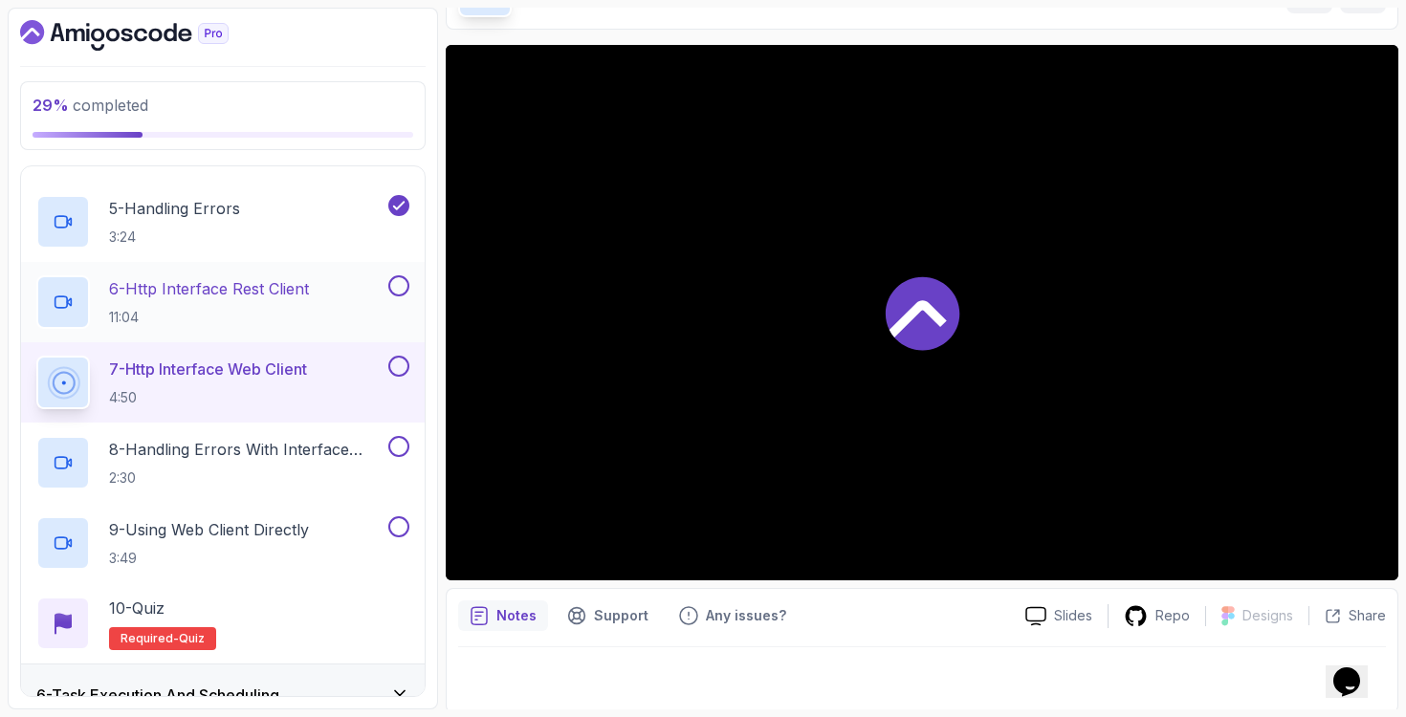
click at [394, 288] on button at bounding box center [398, 285] width 21 height 21
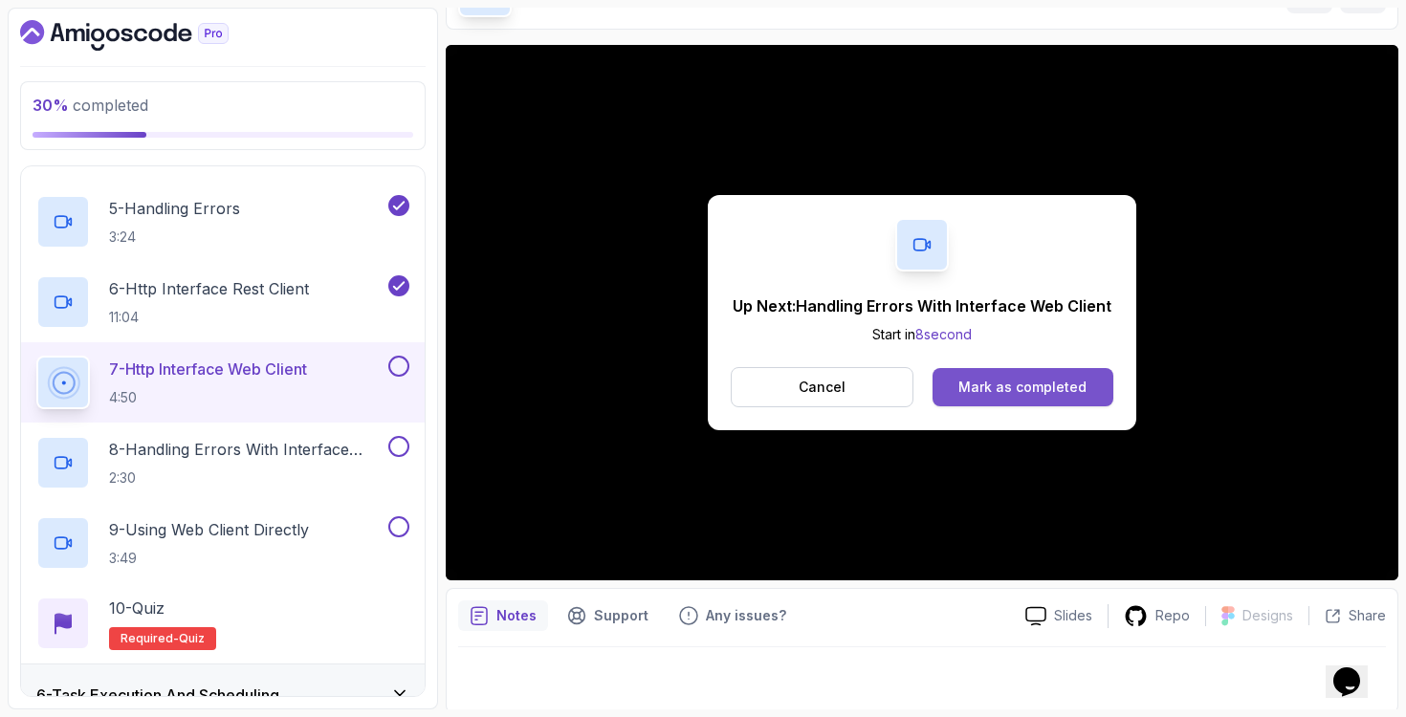
click at [1010, 390] on div "Mark as completed" at bounding box center [1022, 387] width 128 height 19
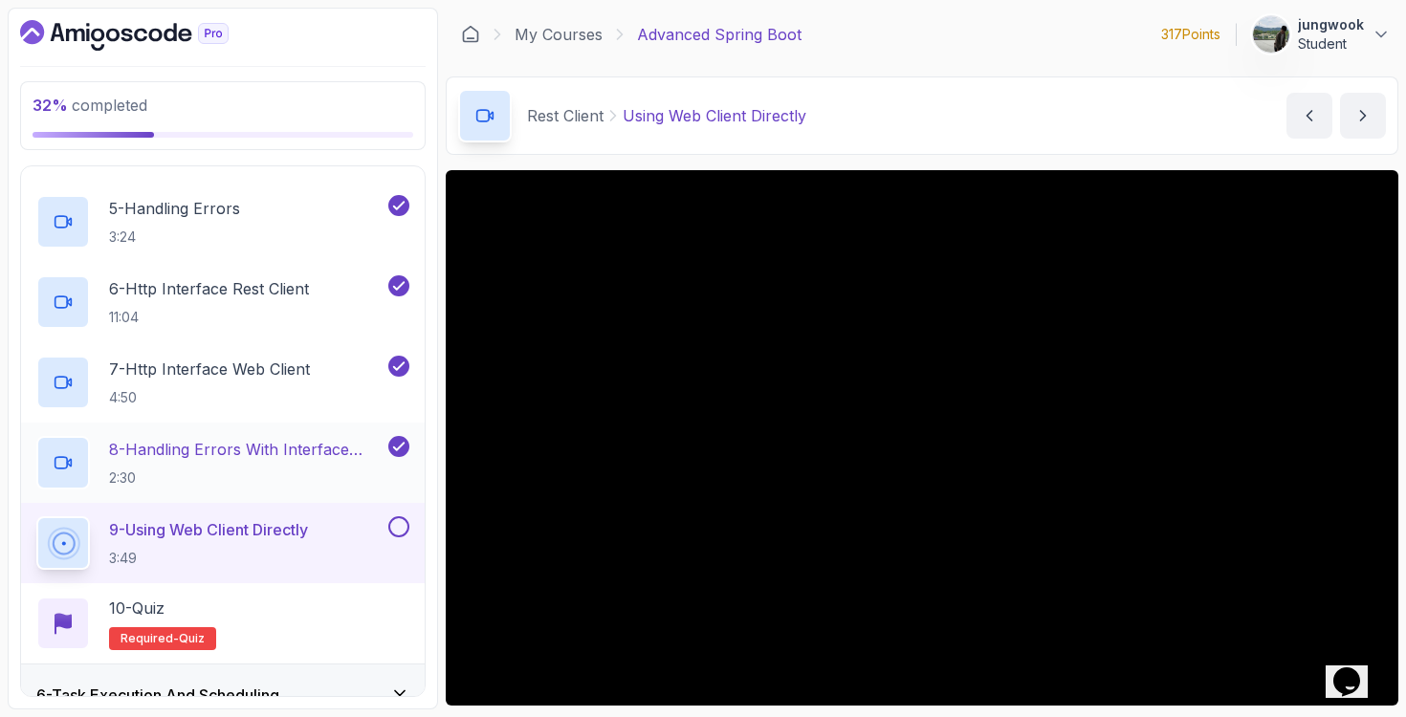
click at [316, 454] on p "8 - Handling Errors With Interface Web Client" at bounding box center [246, 449] width 275 height 23
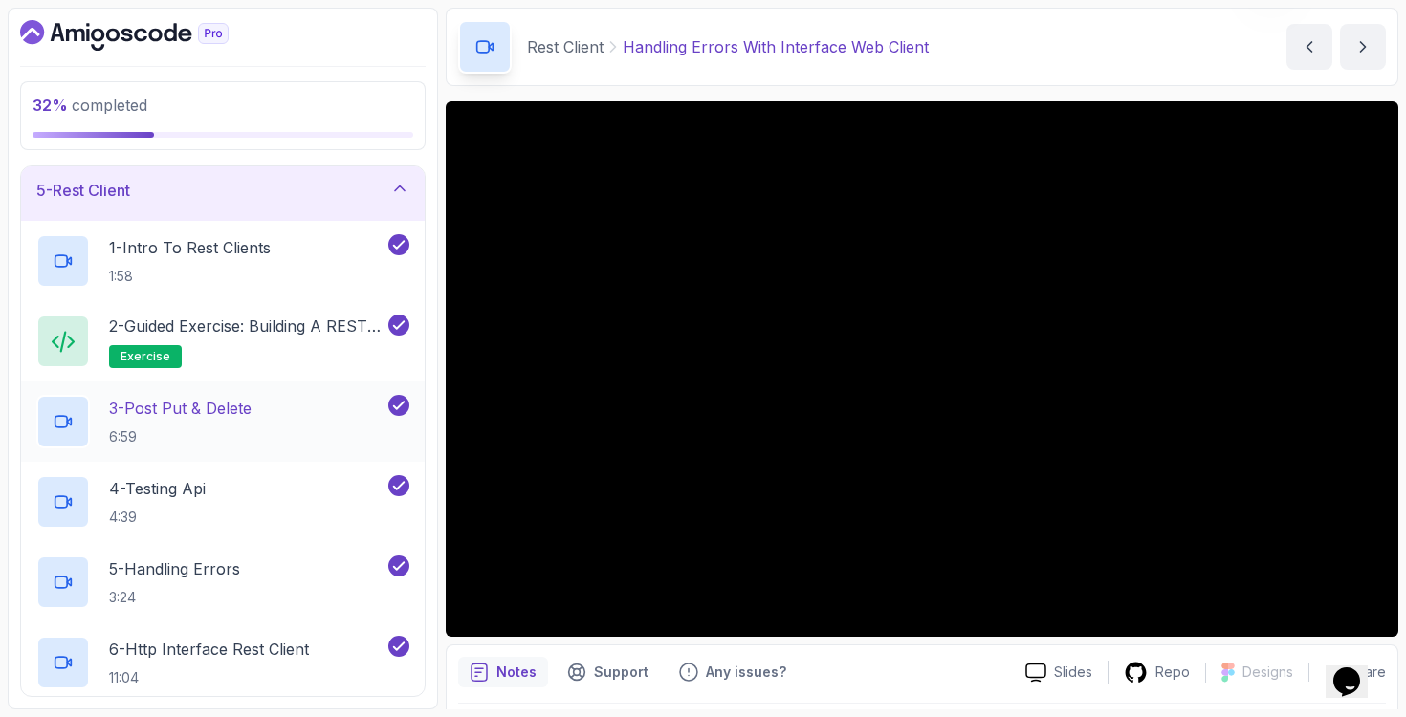
scroll to position [268, 0]
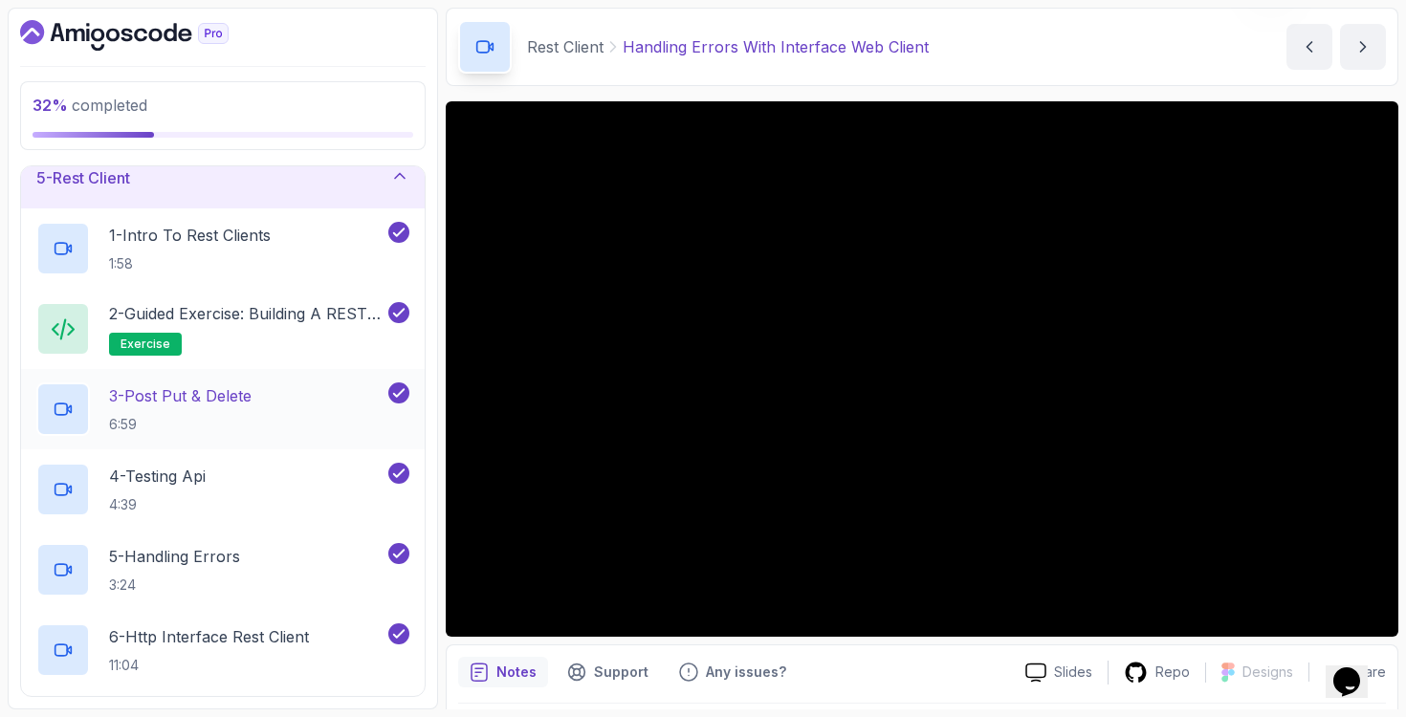
click at [272, 428] on div "3 - Post Put & Delete 6:59" at bounding box center [210, 410] width 348 height 54
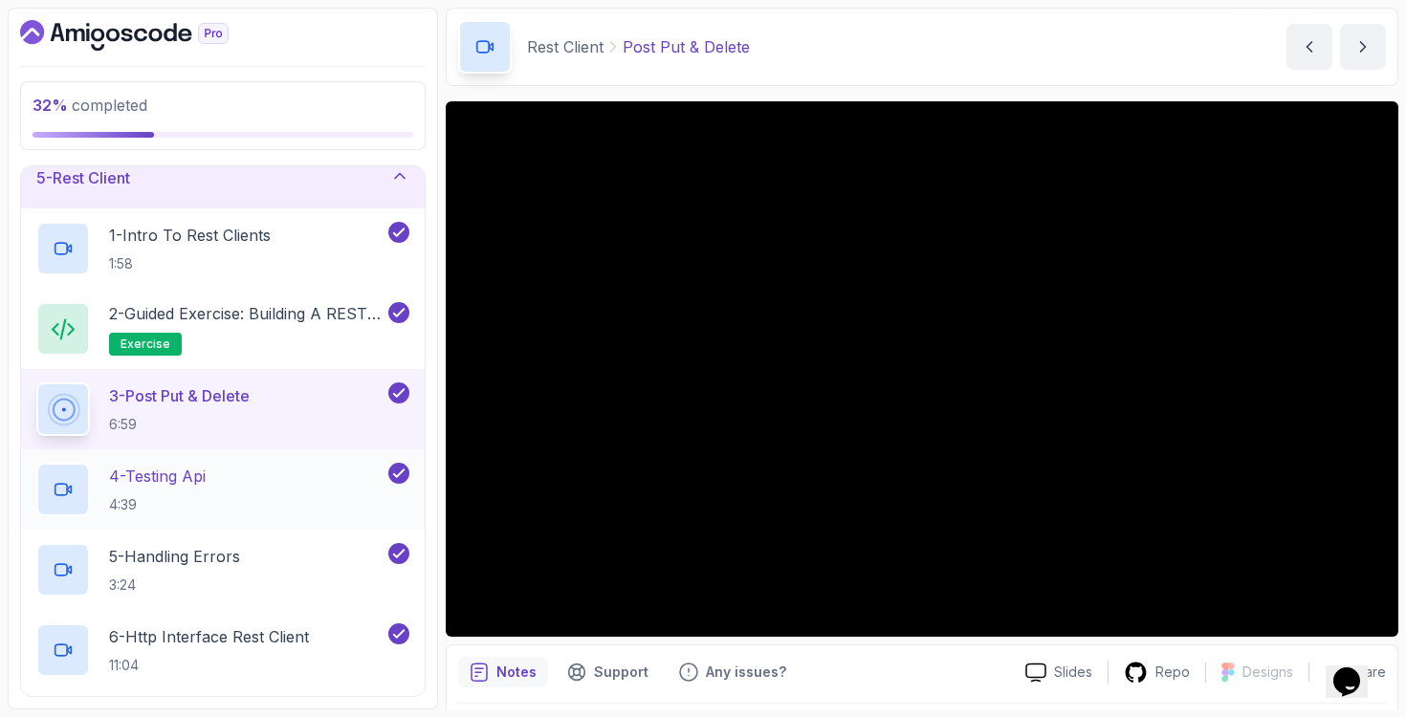
click at [151, 466] on p "4 - Testing Api" at bounding box center [157, 476] width 97 height 23
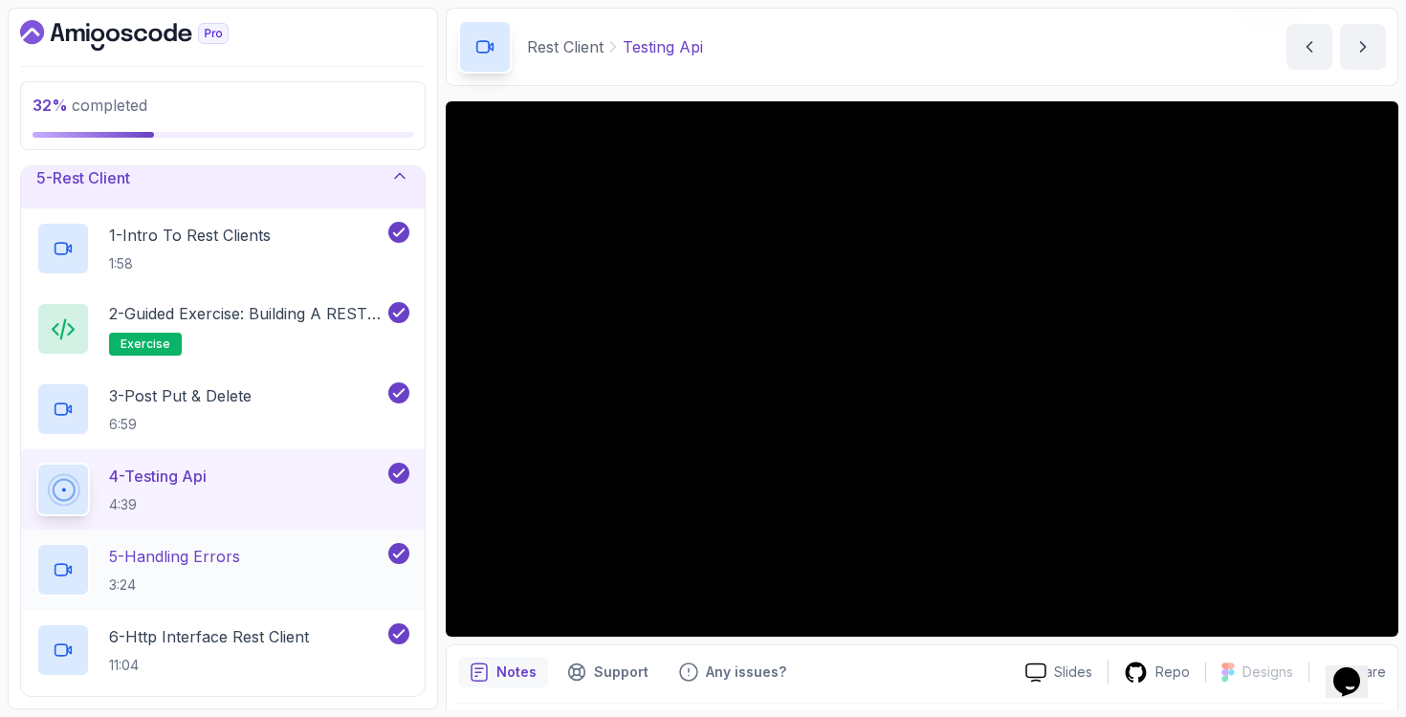
click at [204, 572] on h2 "5 - Handling Errors 3:24" at bounding box center [174, 570] width 131 height 50
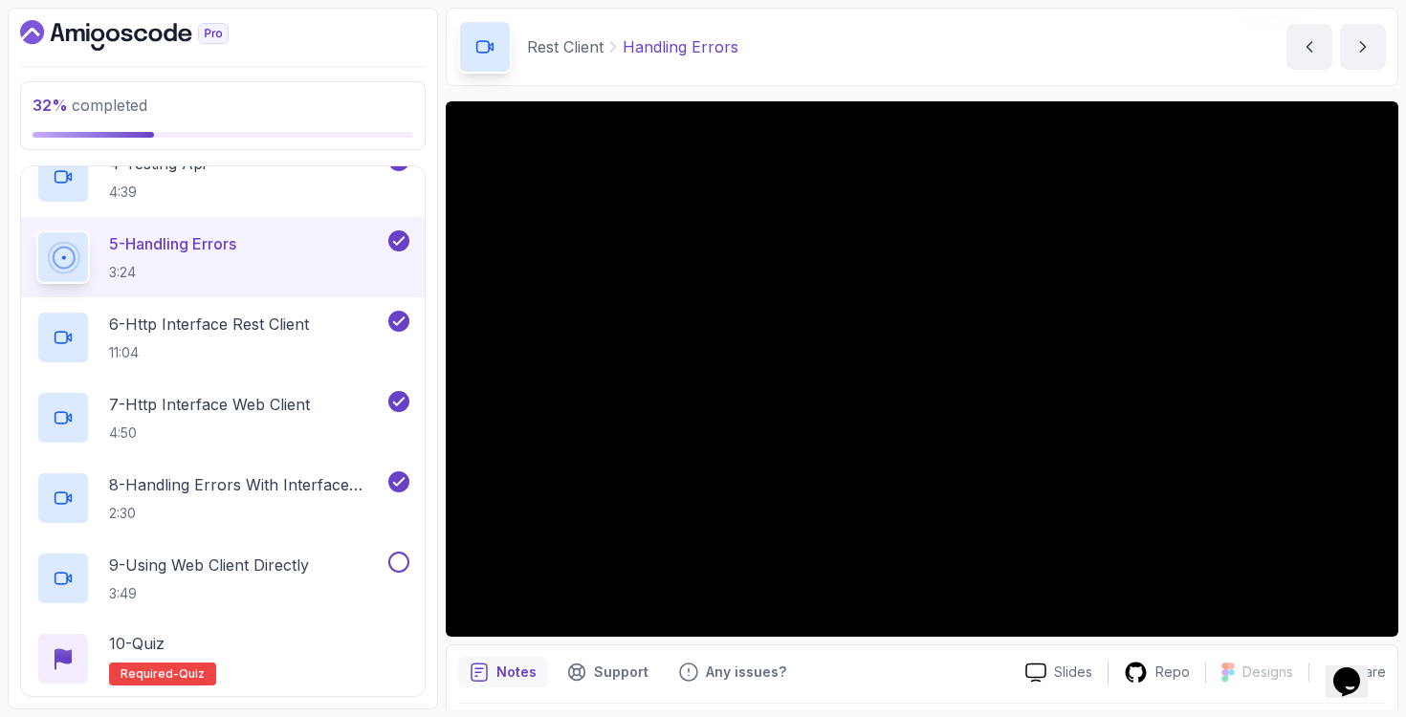
scroll to position [580, 0]
click at [309, 331] on p "6 - Http Interface Rest Client" at bounding box center [209, 325] width 200 height 23
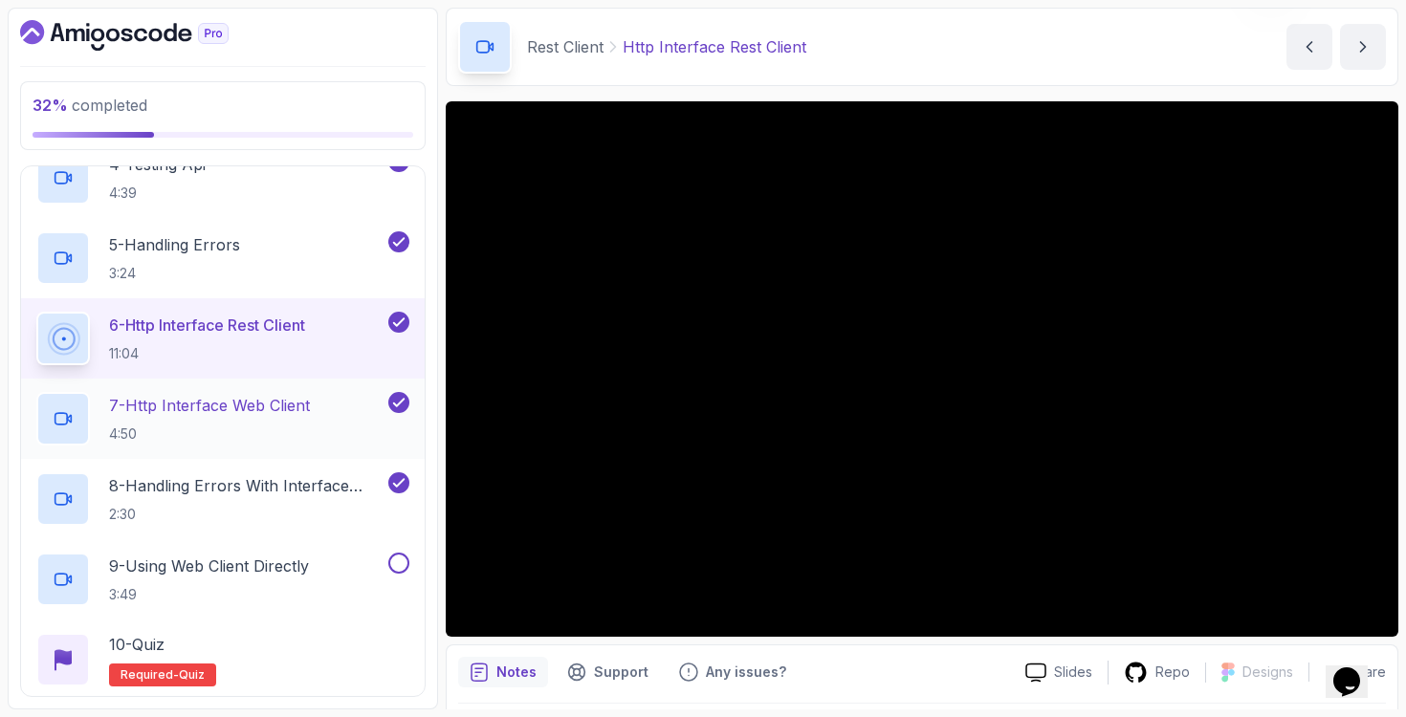
click at [290, 427] on p "4:50" at bounding box center [209, 434] width 201 height 19
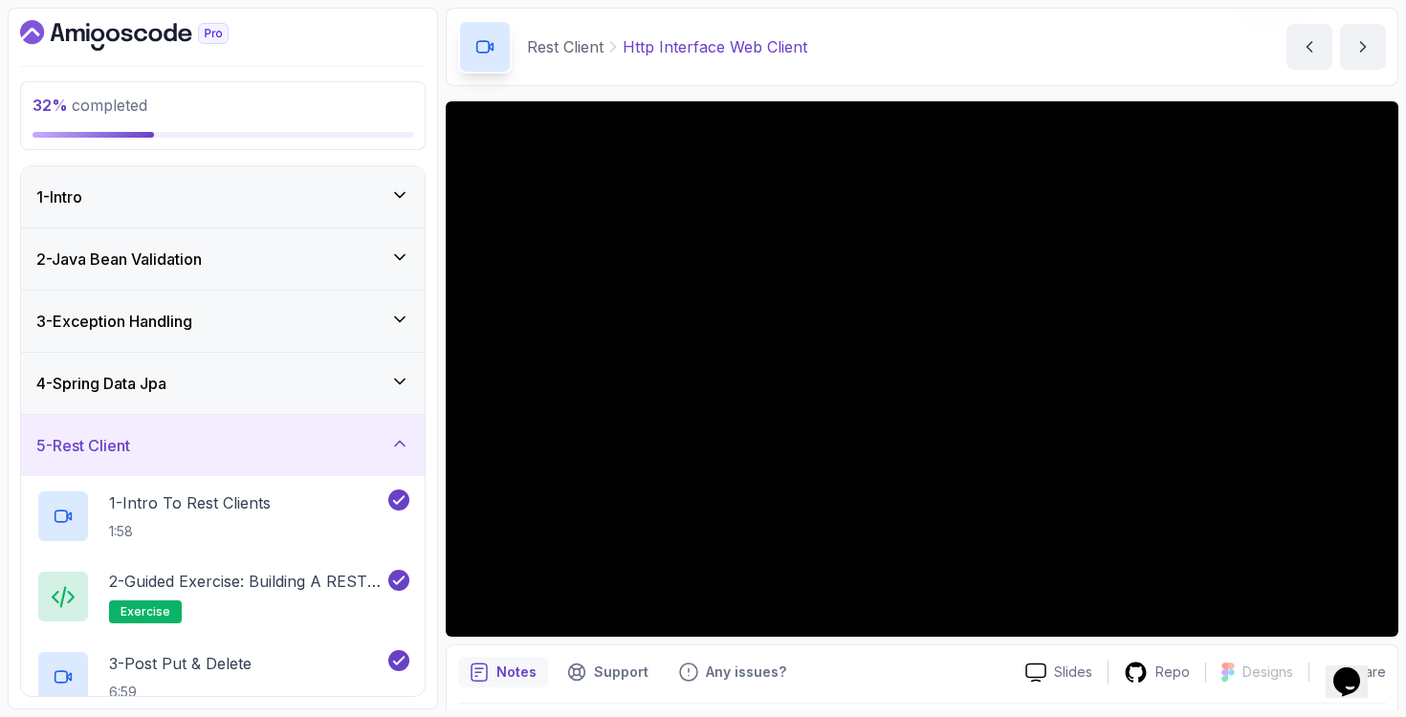
click at [331, 317] on div "3 - Exception Handling" at bounding box center [222, 321] width 373 height 23
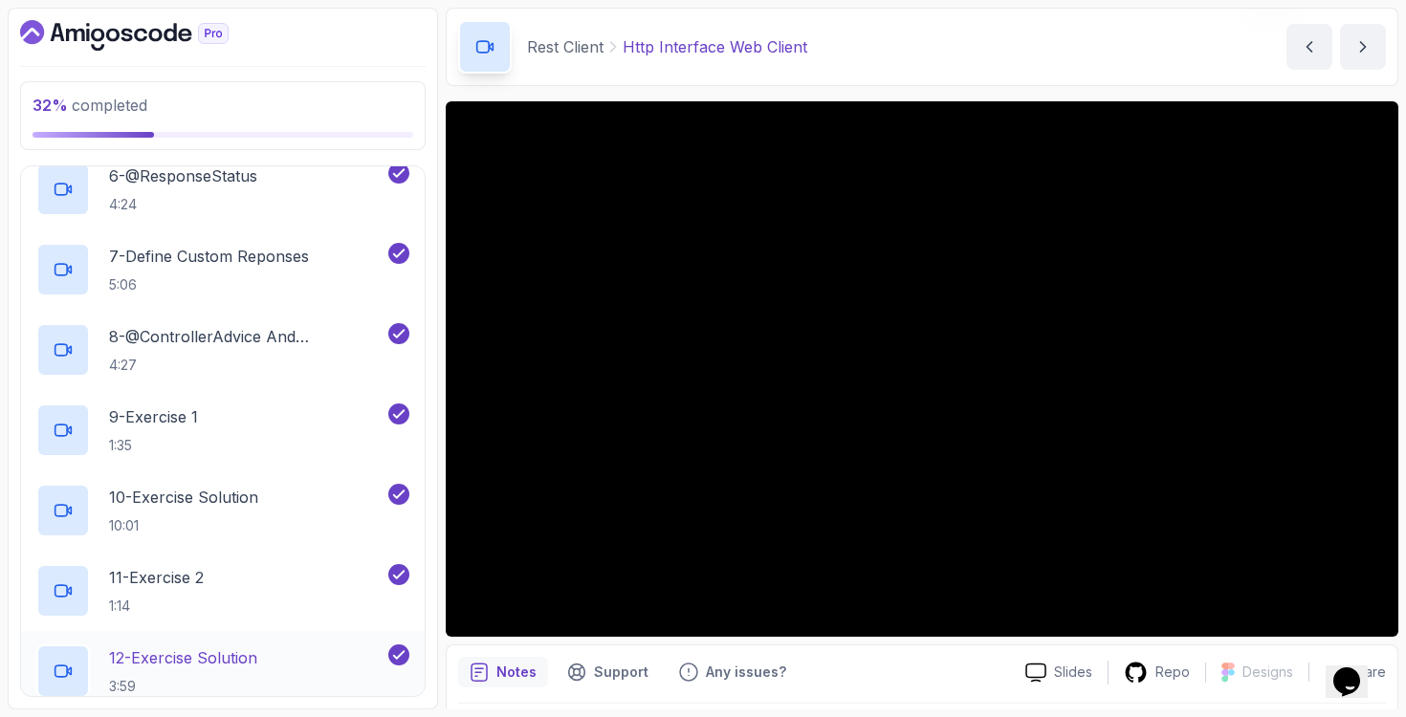
scroll to position [697, 0]
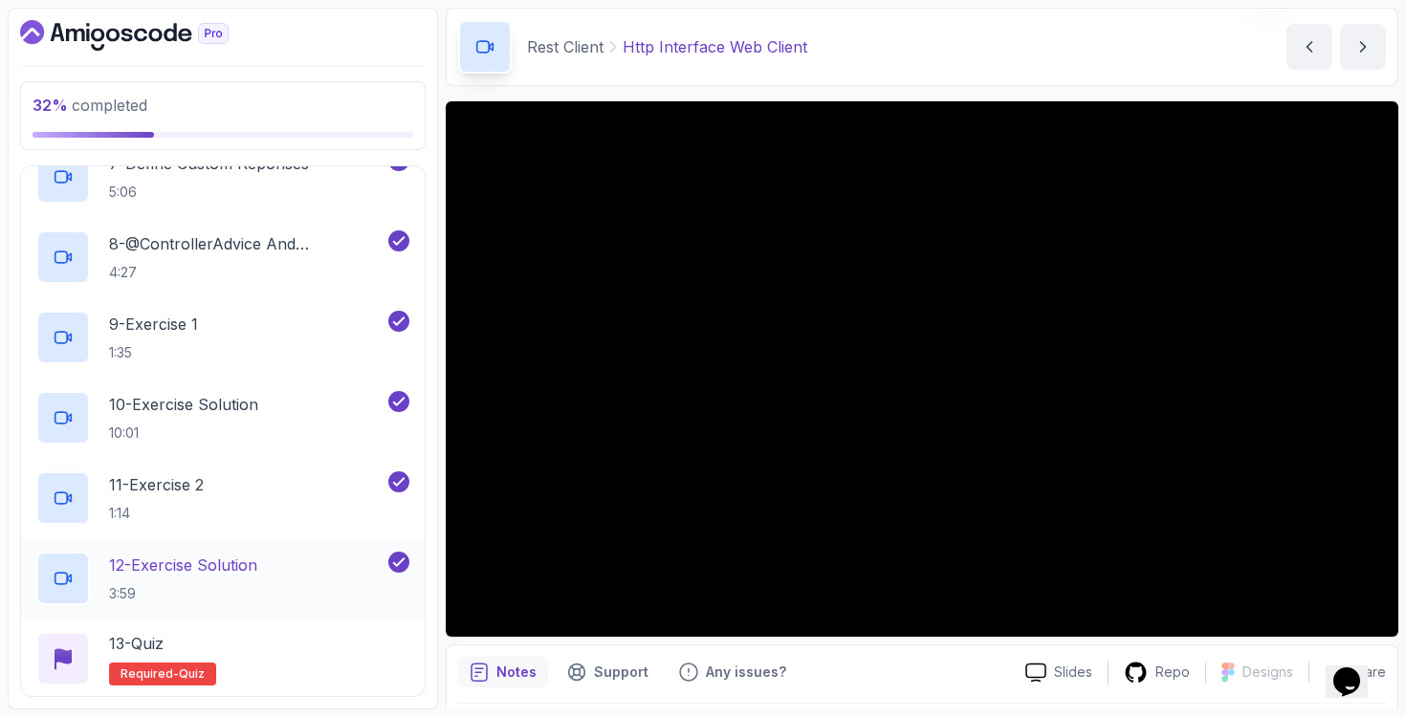
click at [291, 547] on div "12 - Exercise Solution 3:59" at bounding box center [223, 578] width 404 height 80
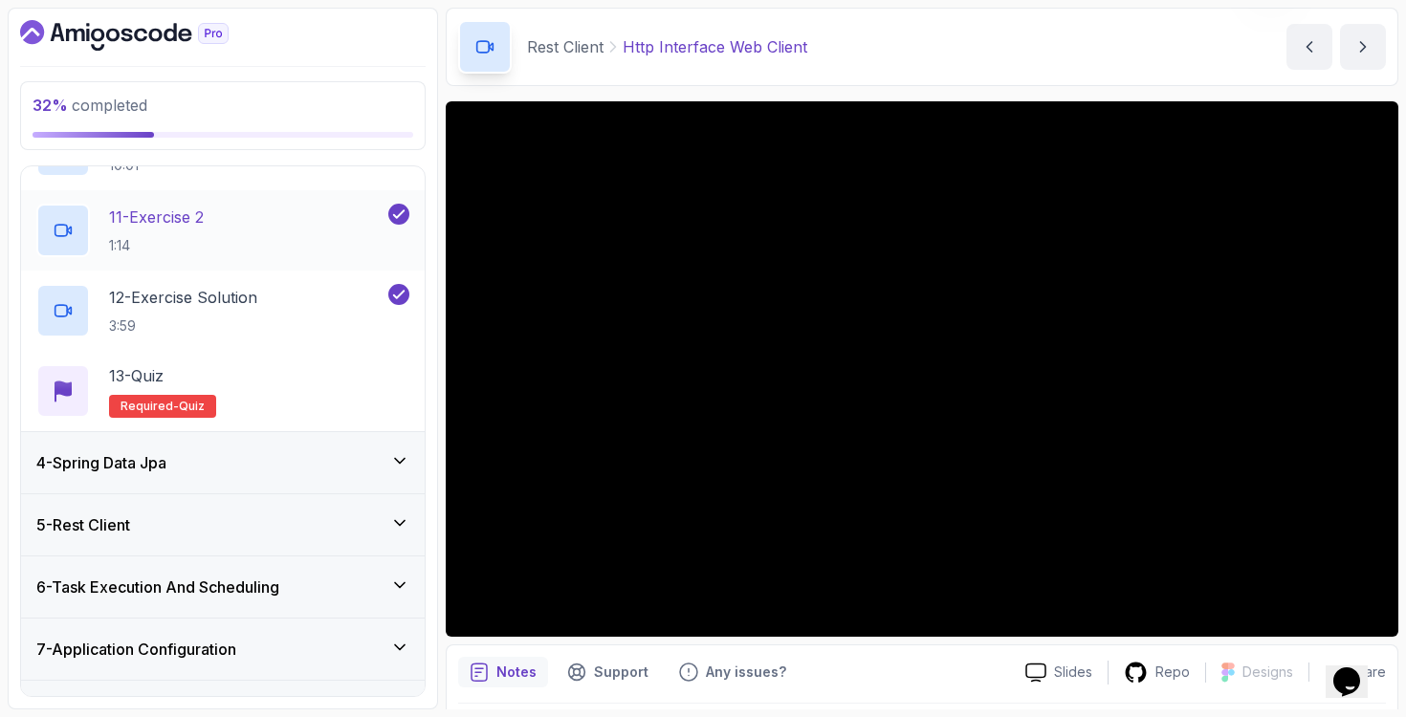
scroll to position [859, 0]
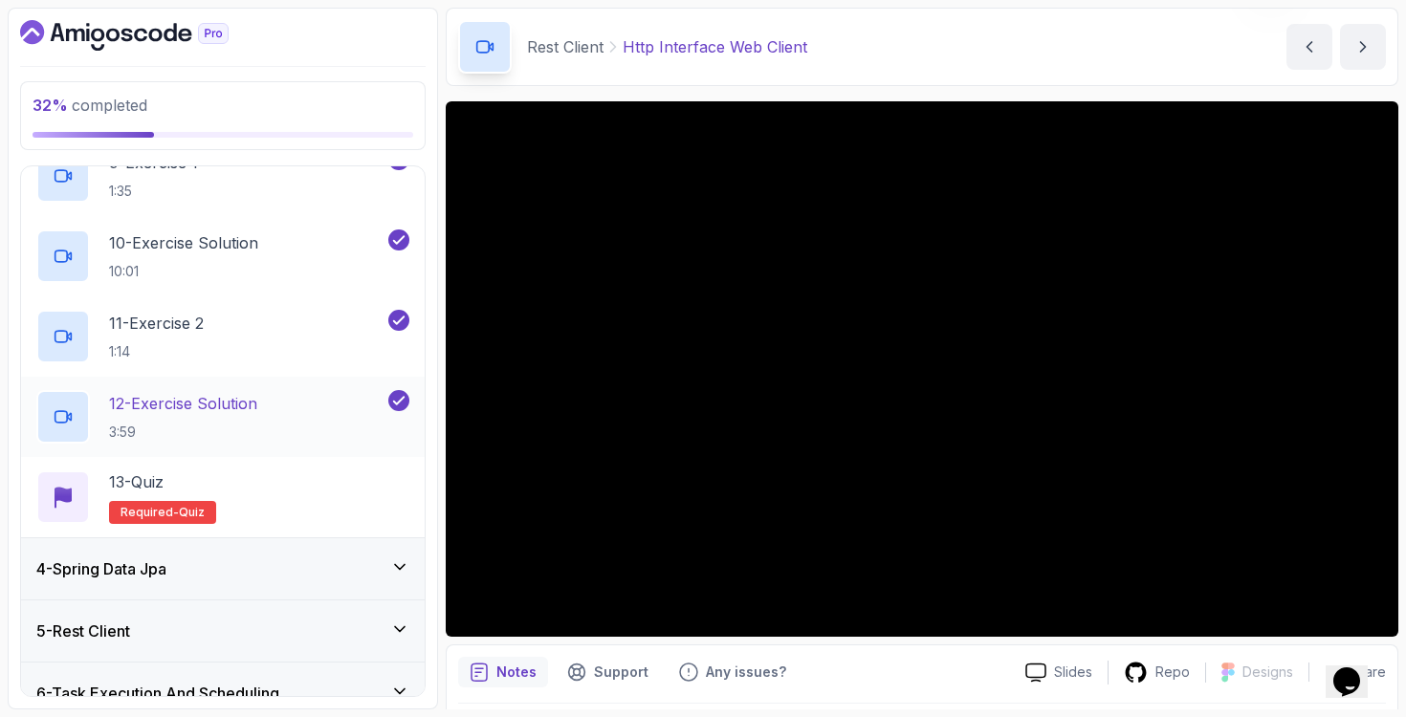
click at [274, 411] on div "12 - Exercise Solution 3:59" at bounding box center [210, 417] width 348 height 54
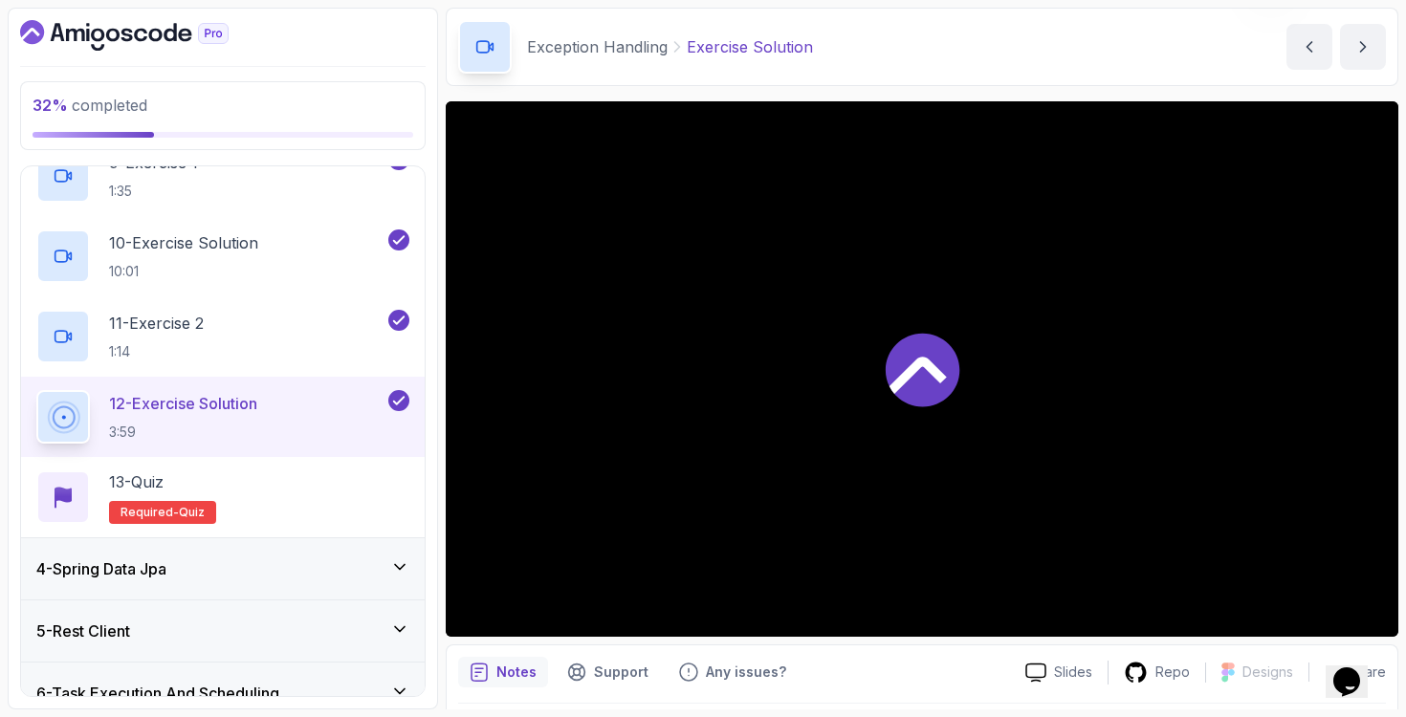
click at [226, 411] on p "12 - Exercise Solution" at bounding box center [183, 403] width 148 height 23
click at [212, 343] on div "11 - Exercise 2 1:14" at bounding box center [210, 337] width 348 height 54
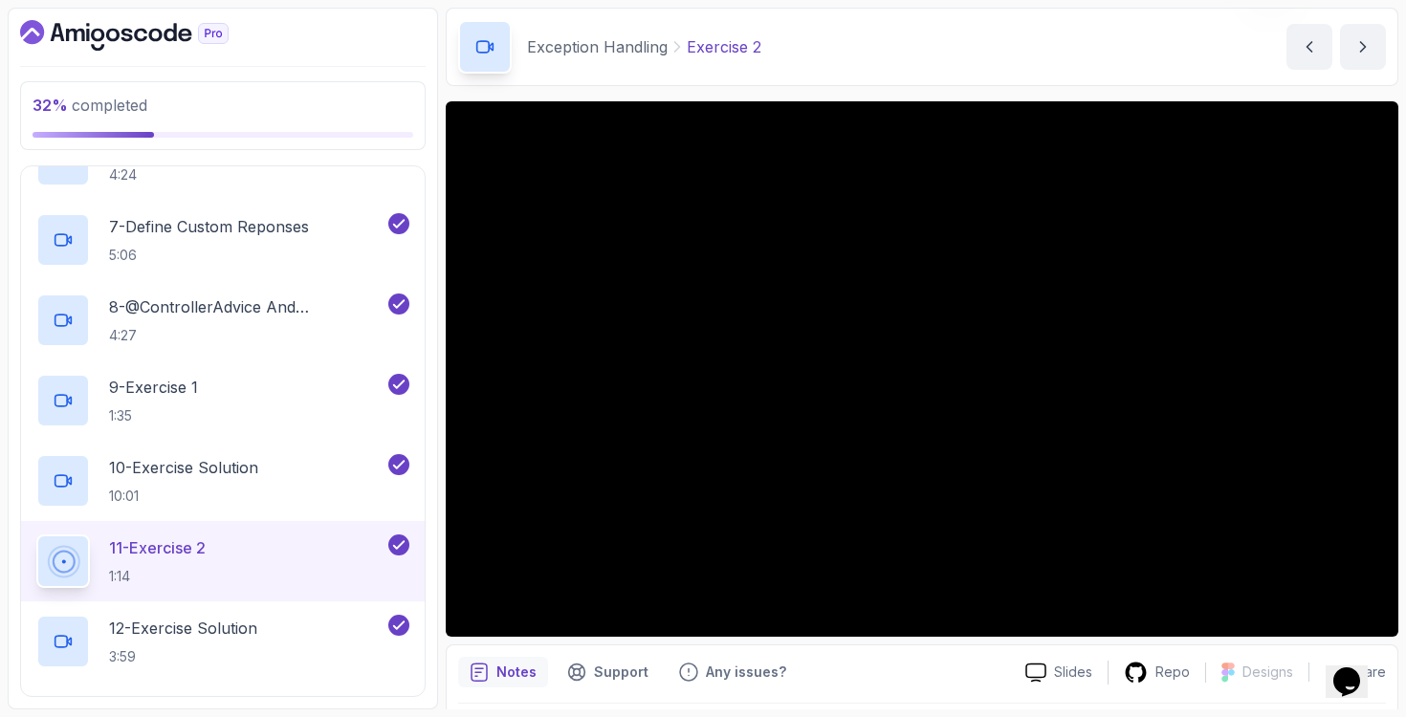
scroll to position [665, 0]
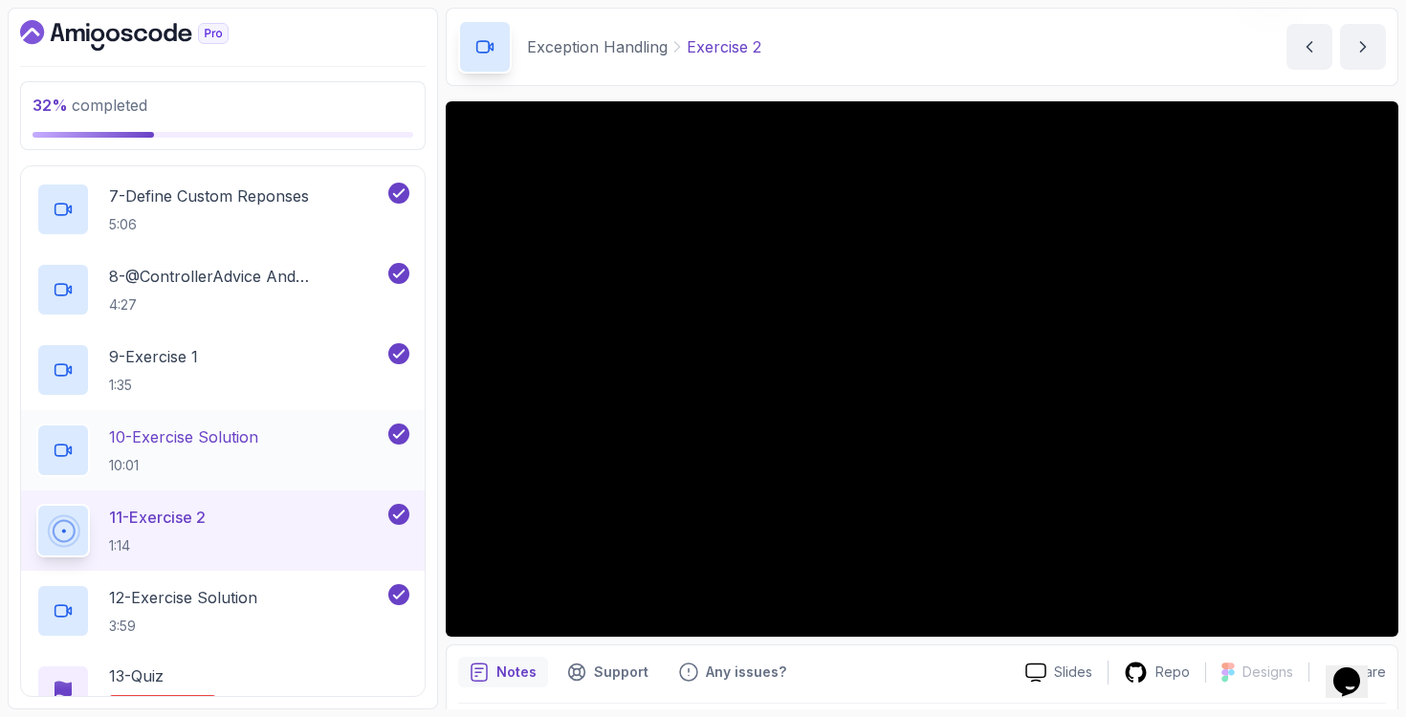
click at [233, 448] on p "10 - Exercise Solution" at bounding box center [183, 437] width 149 height 23
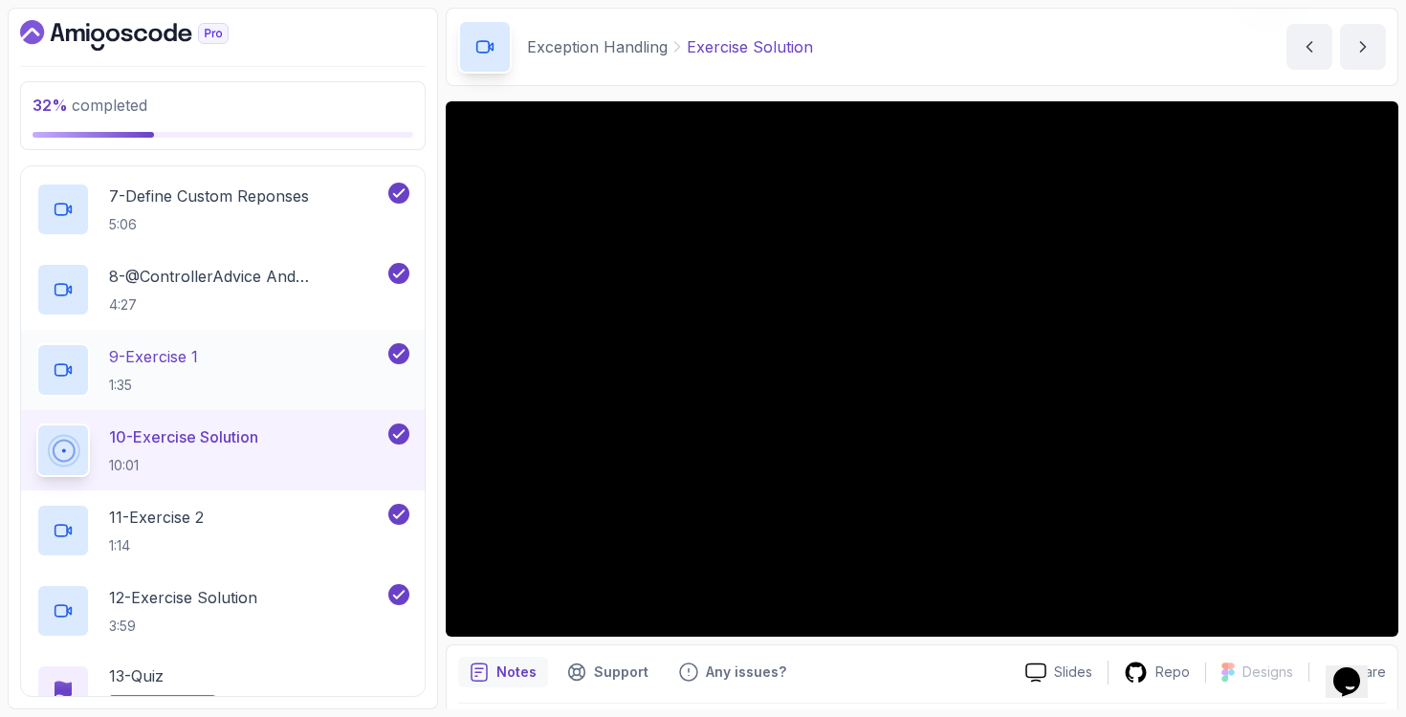
click at [256, 383] on div "9 - Exercise 1 1:35" at bounding box center [210, 370] width 348 height 54
click at [260, 297] on p "4:27" at bounding box center [246, 304] width 275 height 19
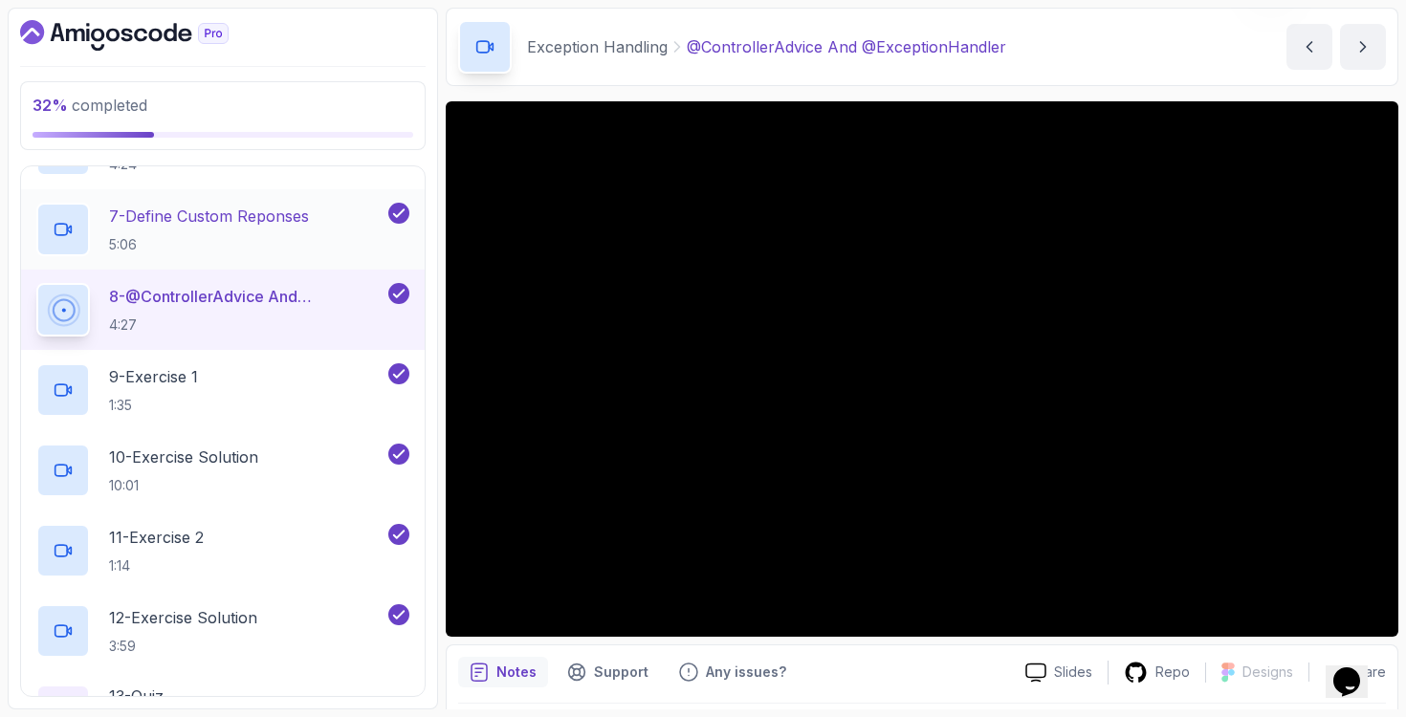
scroll to position [613, 0]
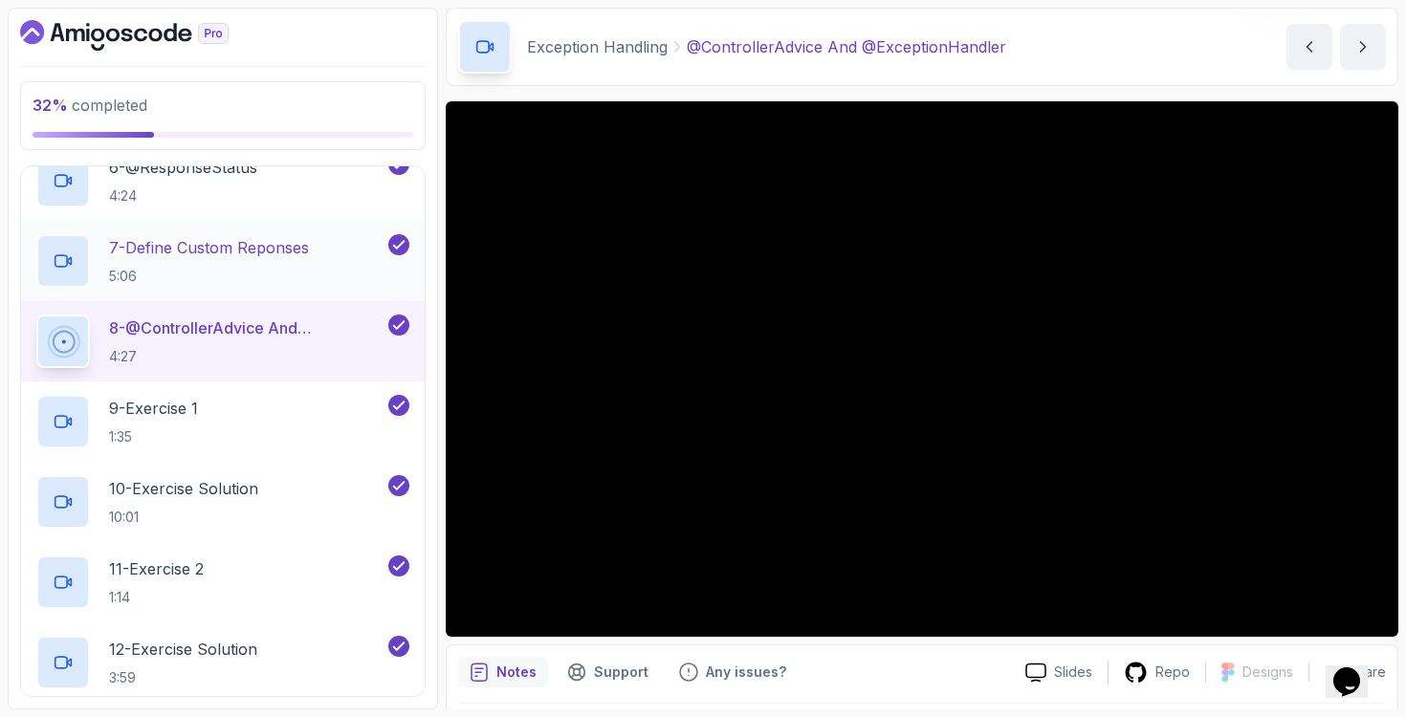
click at [252, 250] on p "7 - Define Custom Reponses" at bounding box center [209, 247] width 200 height 23
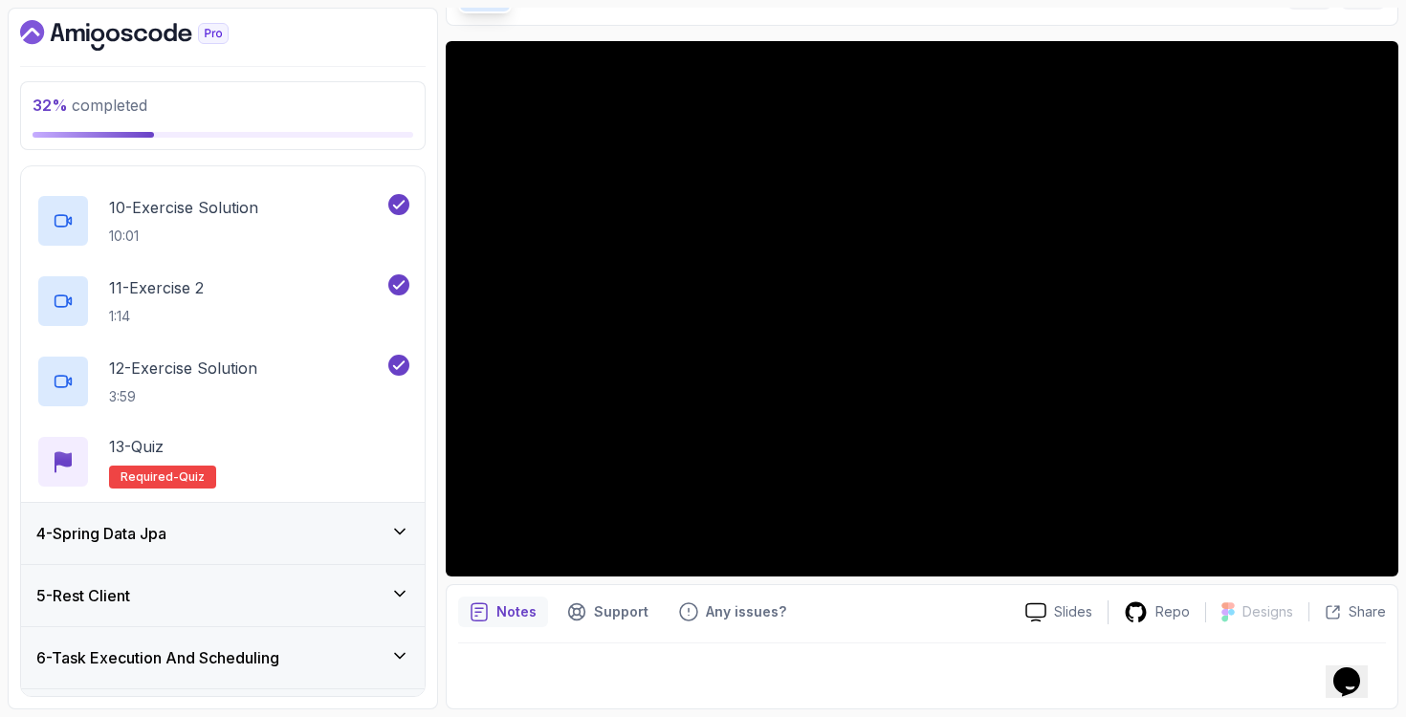
scroll to position [1286, 0]
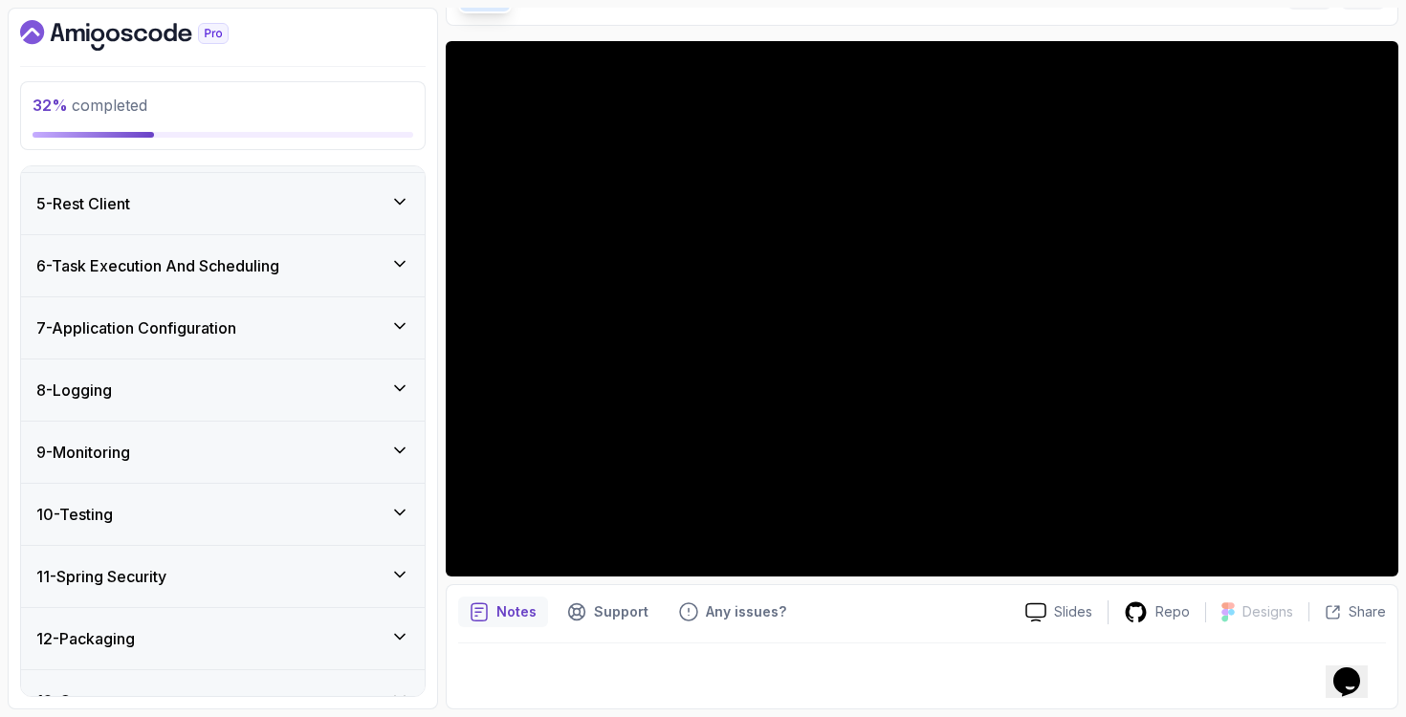
click at [408, 187] on div "5 - Rest Client" at bounding box center [223, 203] width 404 height 61
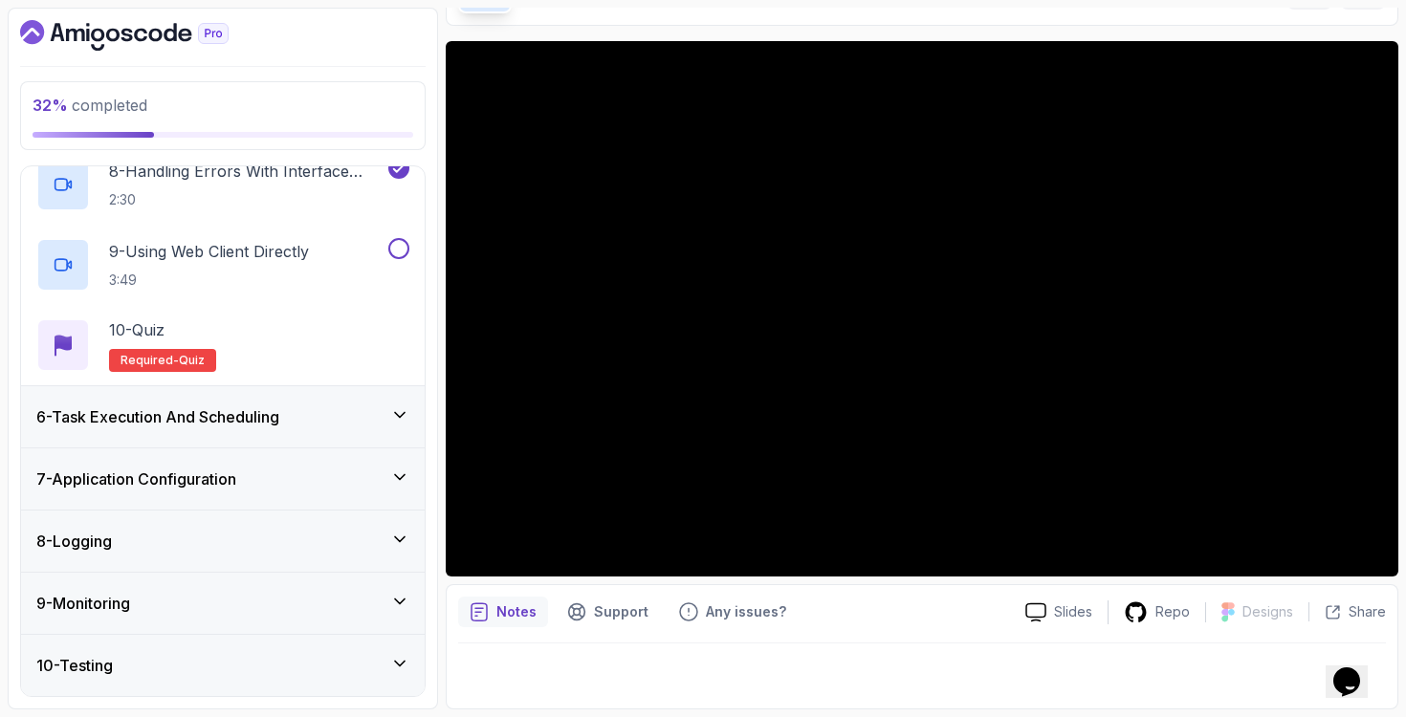
scroll to position [746, 0]
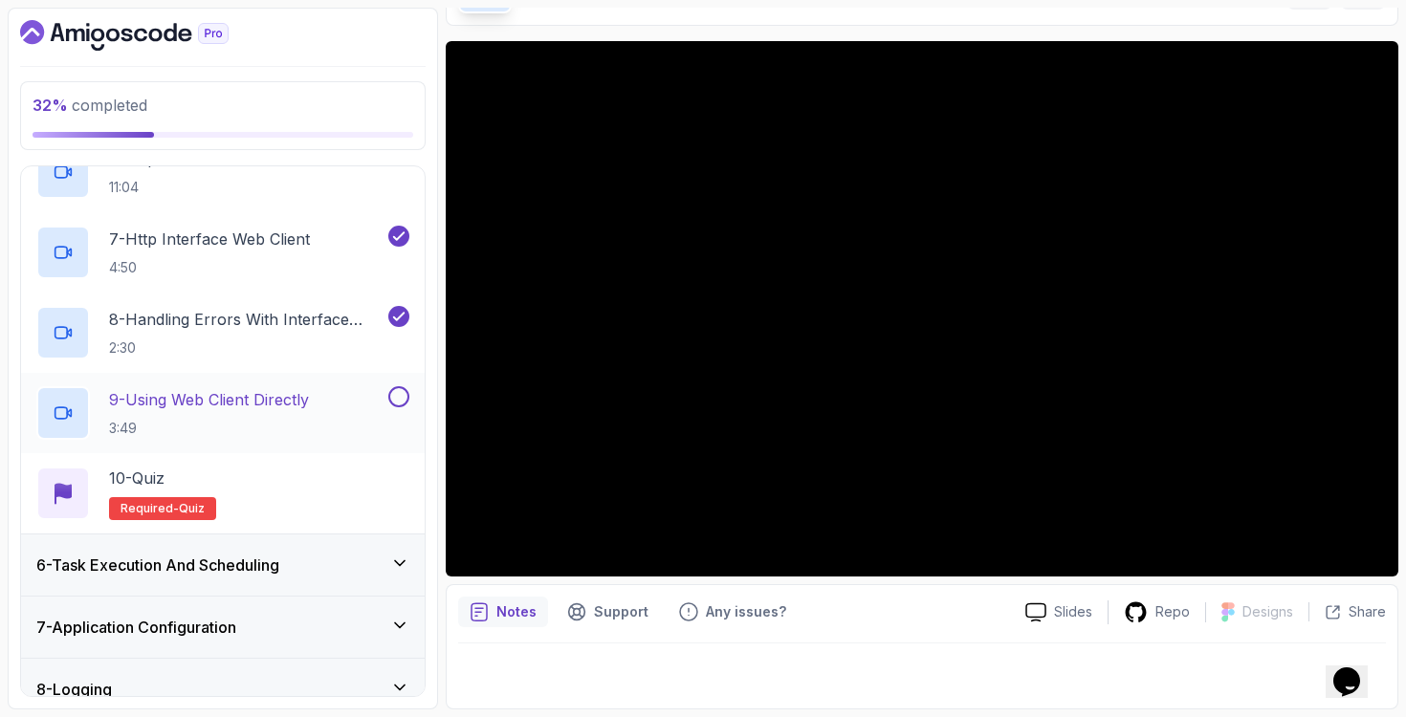
click at [305, 388] on p "9 - Using Web Client Directly" at bounding box center [209, 399] width 200 height 23
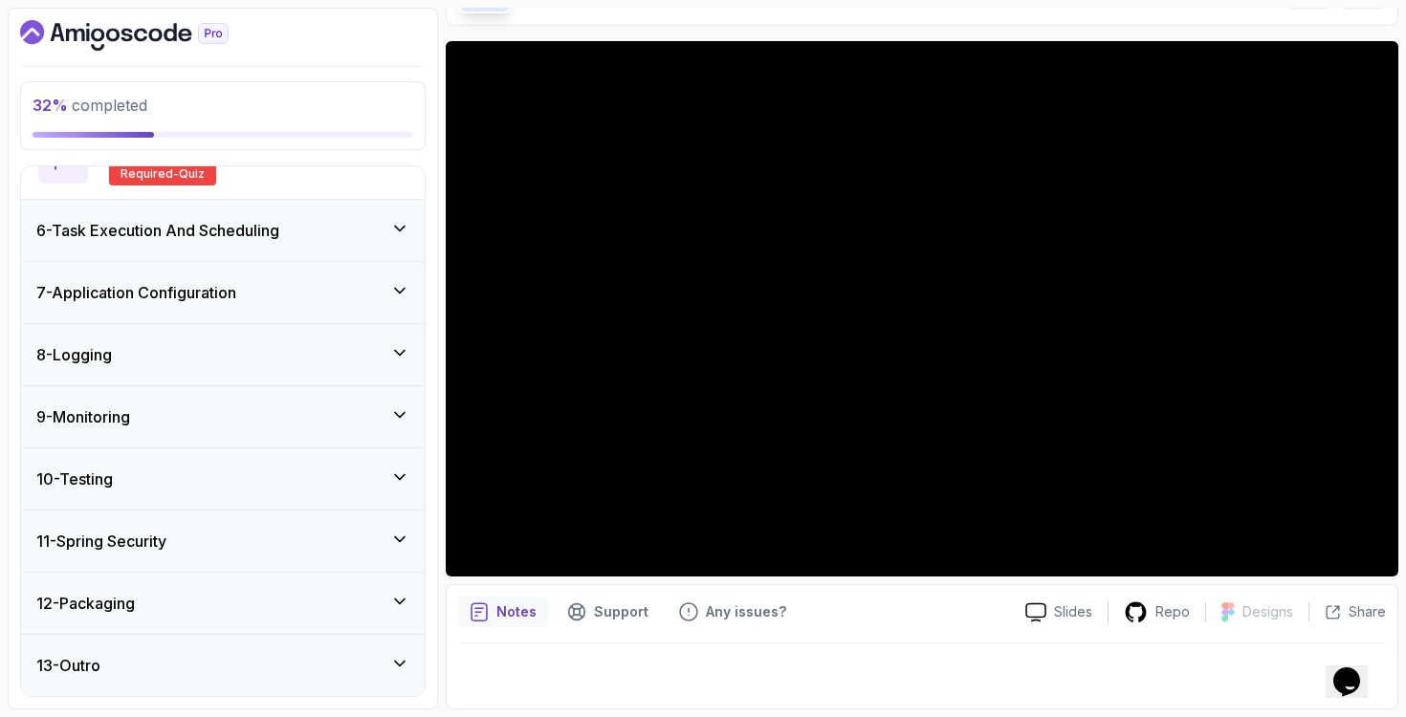
click at [334, 446] on div "9 - Monitoring" at bounding box center [223, 416] width 404 height 61
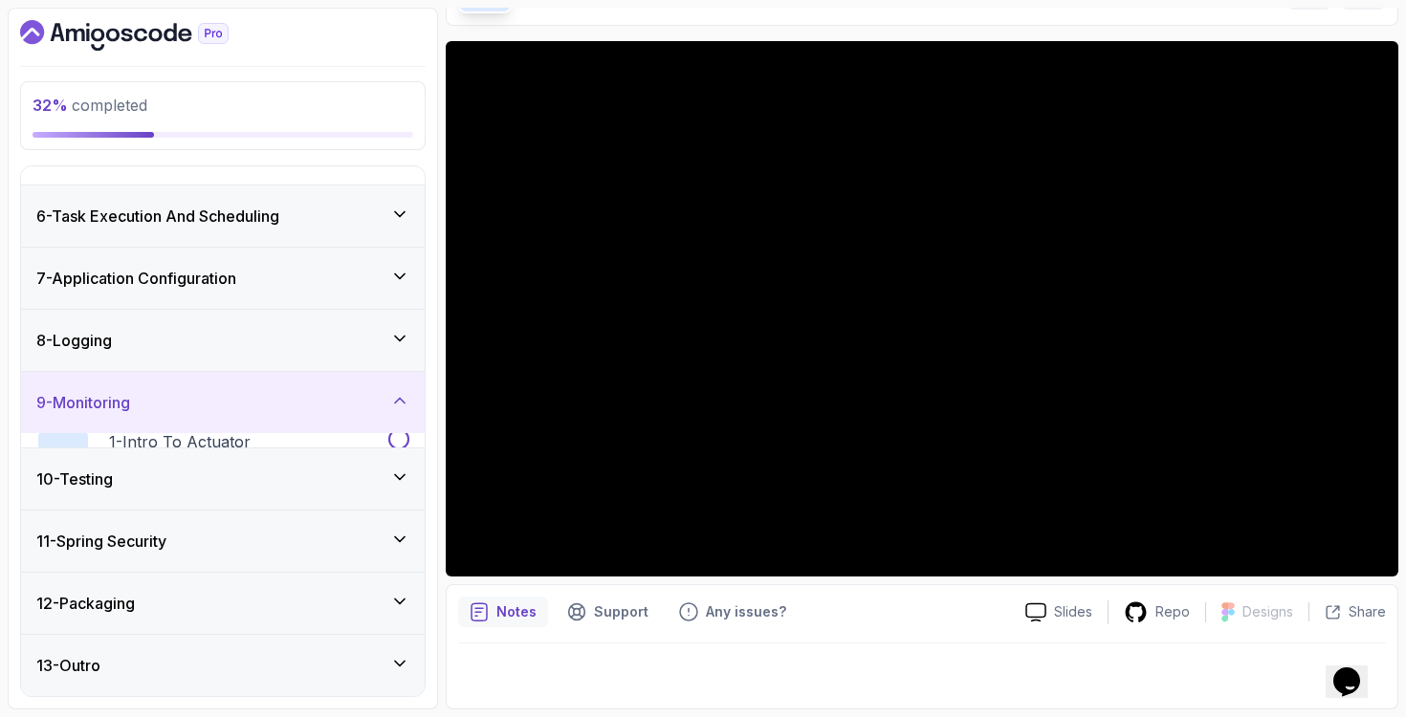
scroll to position [277, 0]
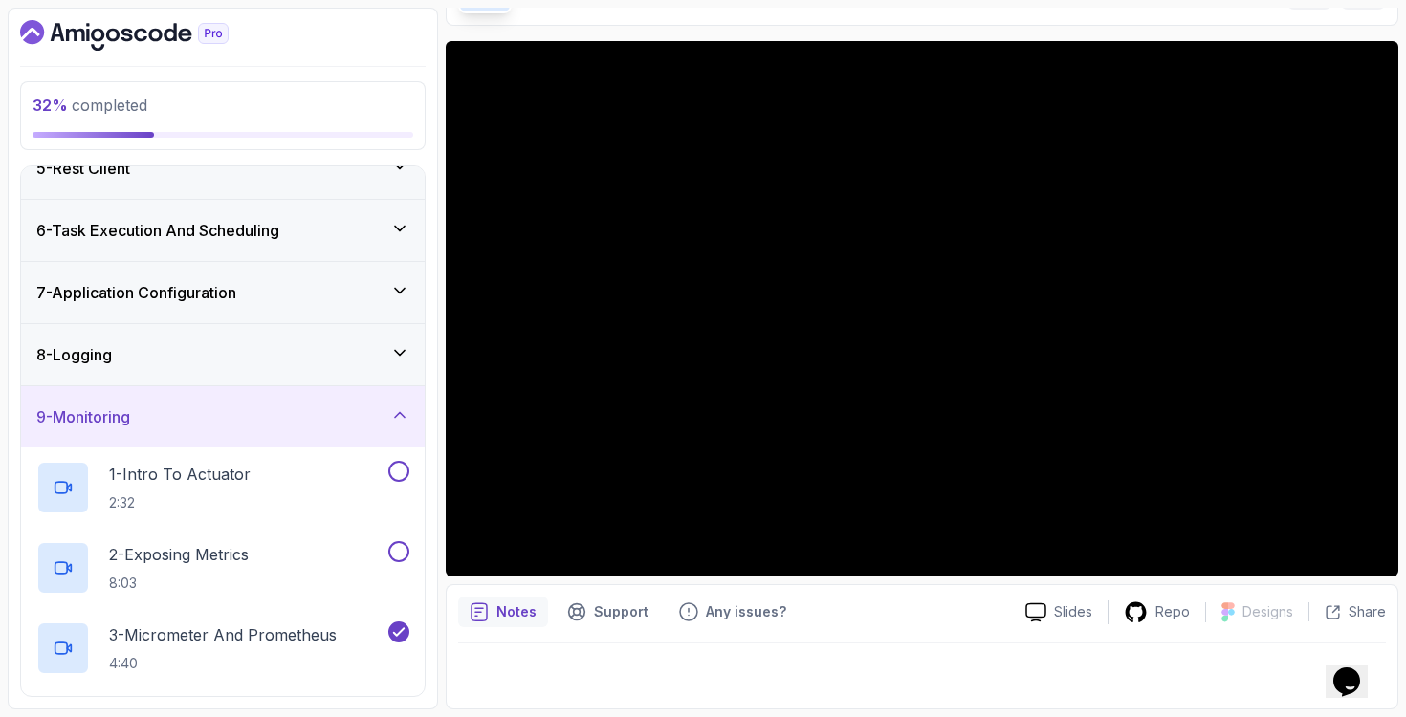
click at [348, 331] on div "8 - Logging" at bounding box center [223, 354] width 404 height 61
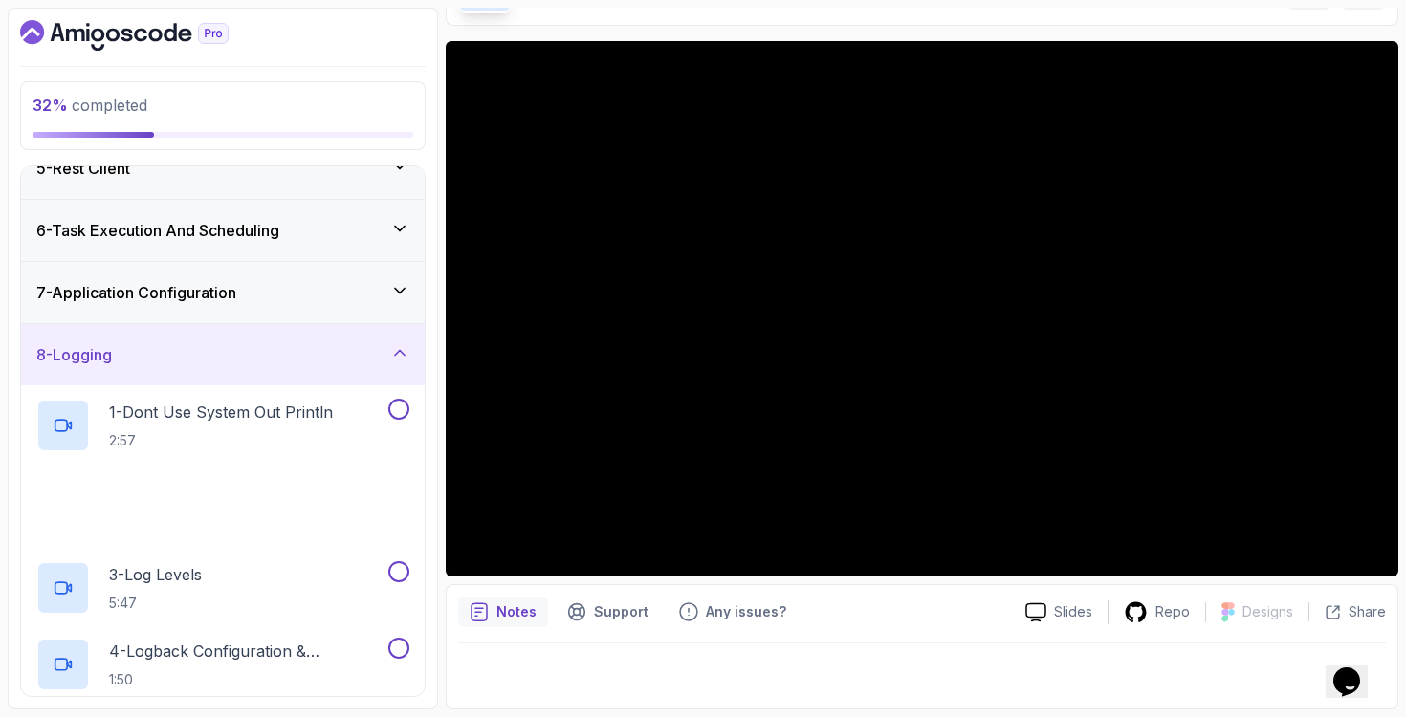
click at [361, 293] on div "7 - Application Configuration" at bounding box center [222, 292] width 373 height 23
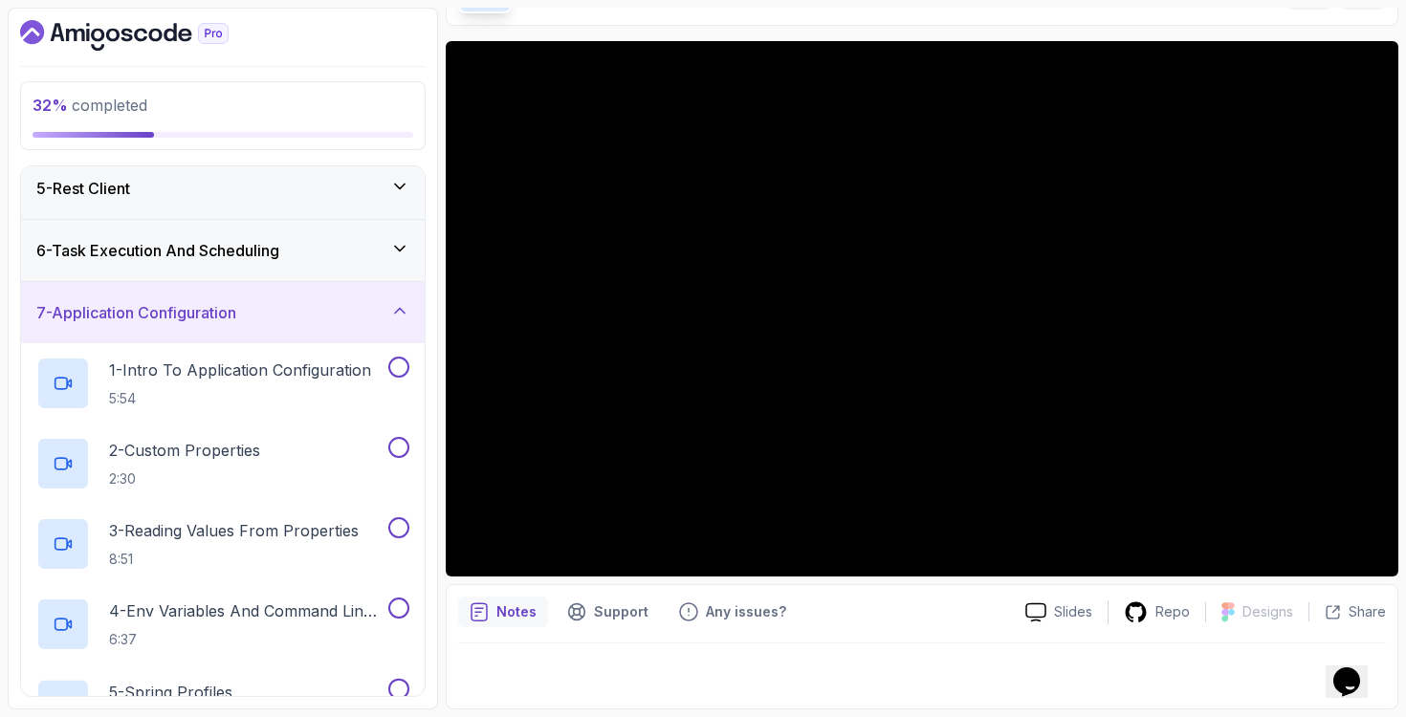
scroll to position [232, 0]
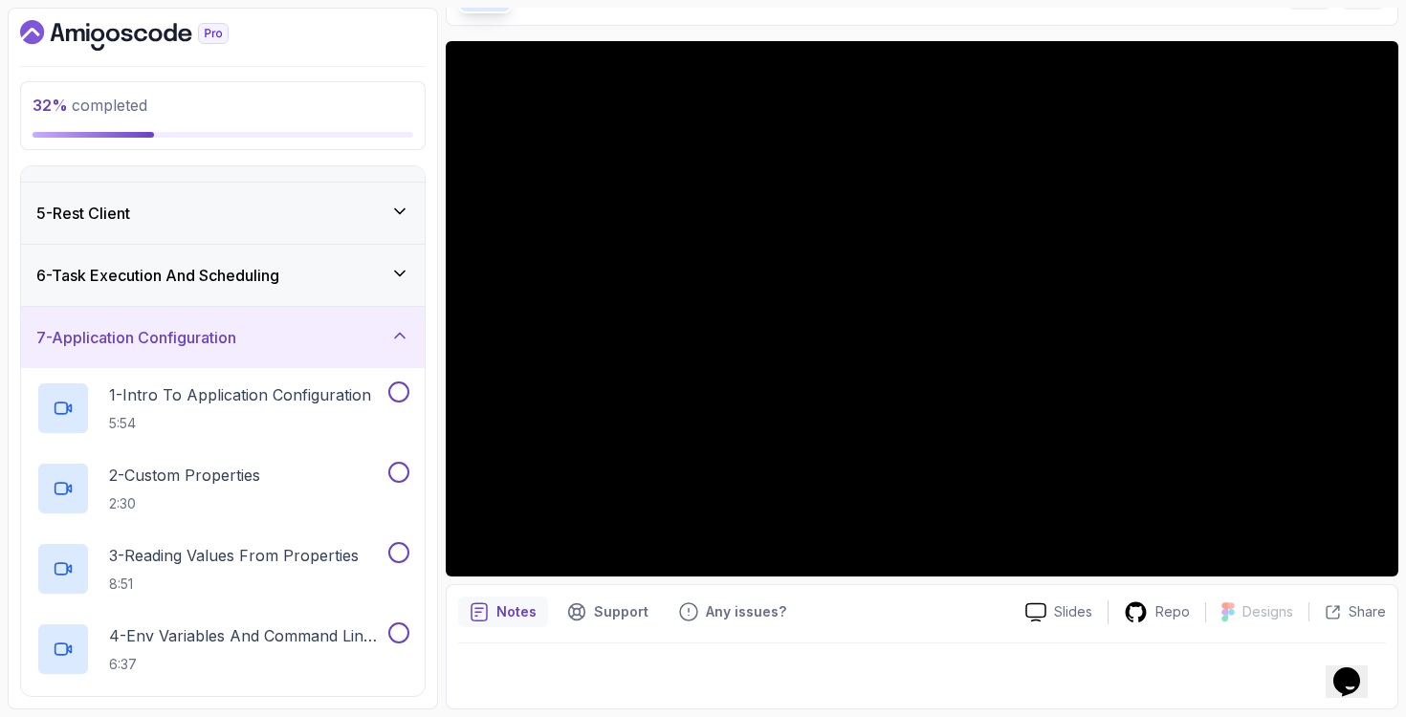
click at [362, 292] on div "6 - Task Execution And Scheduling" at bounding box center [223, 275] width 404 height 61
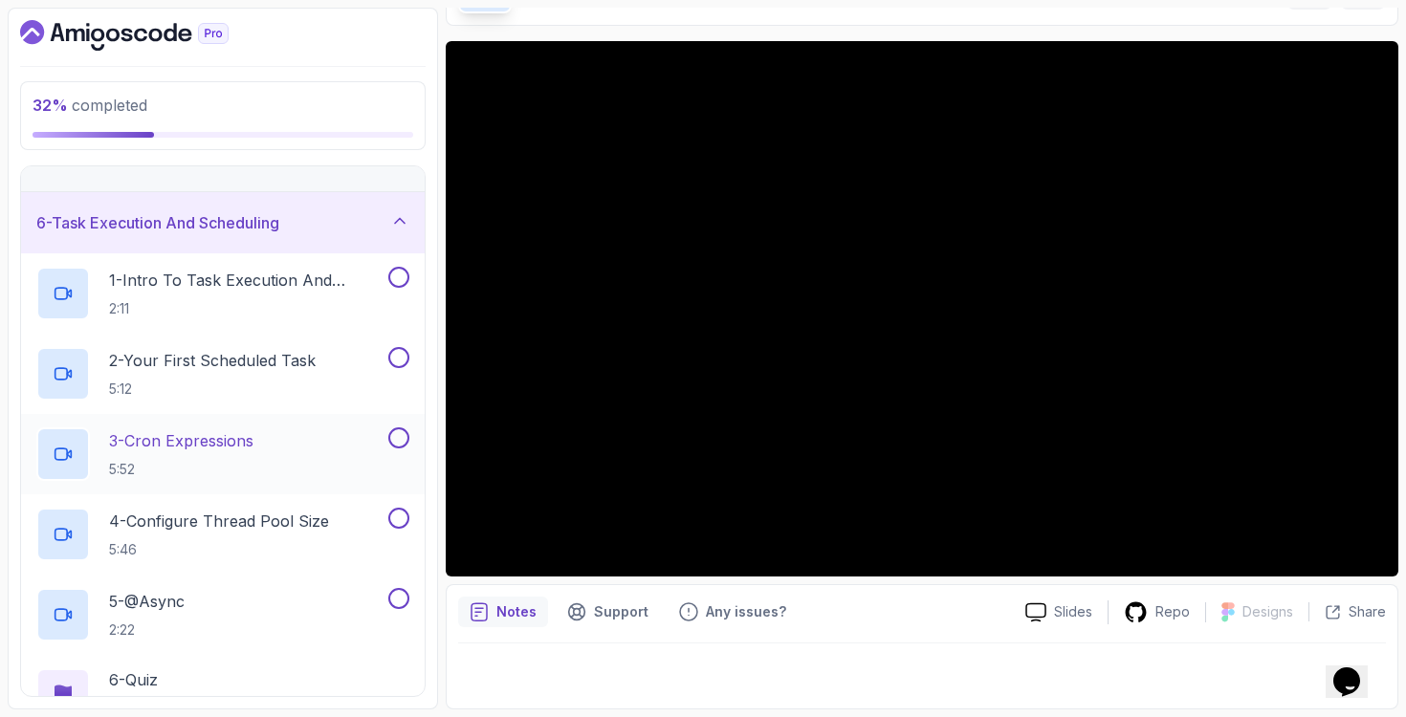
scroll to position [86, 0]
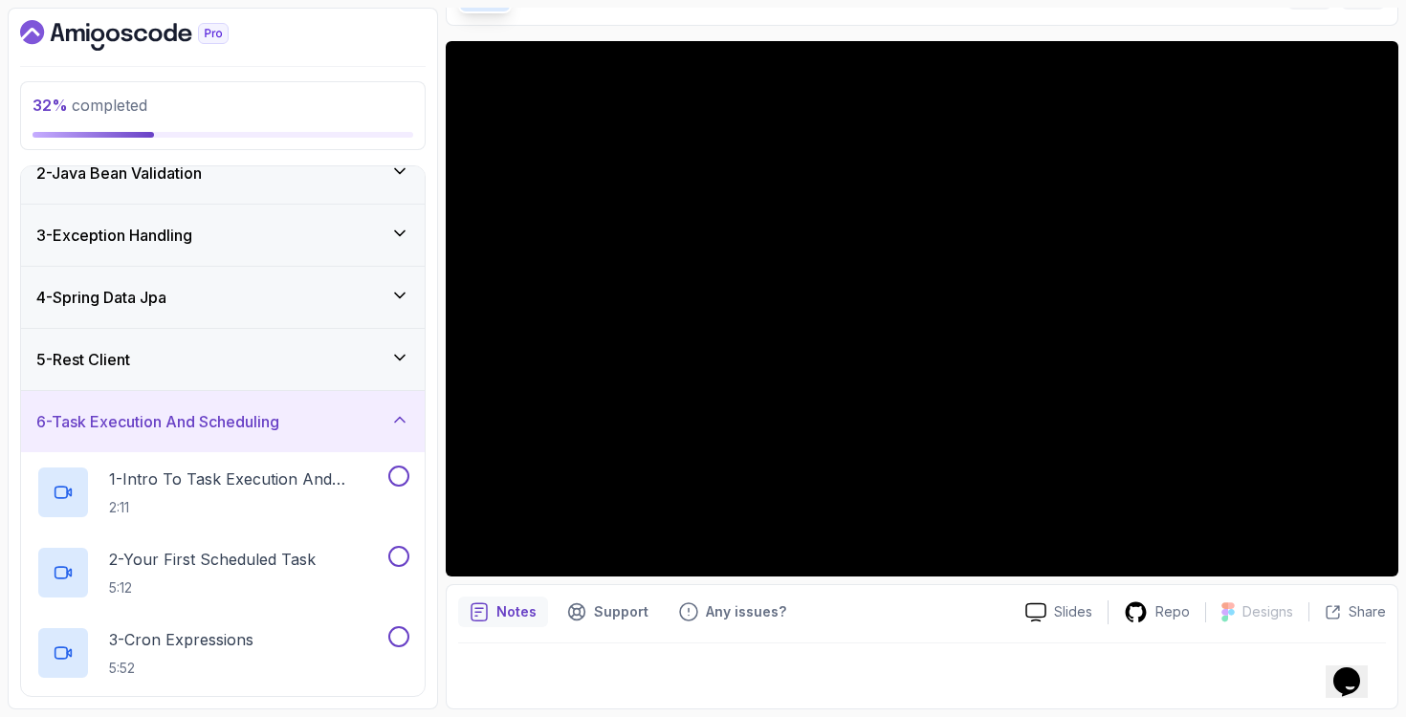
click at [344, 354] on div "5 - Rest Client" at bounding box center [222, 359] width 373 height 23
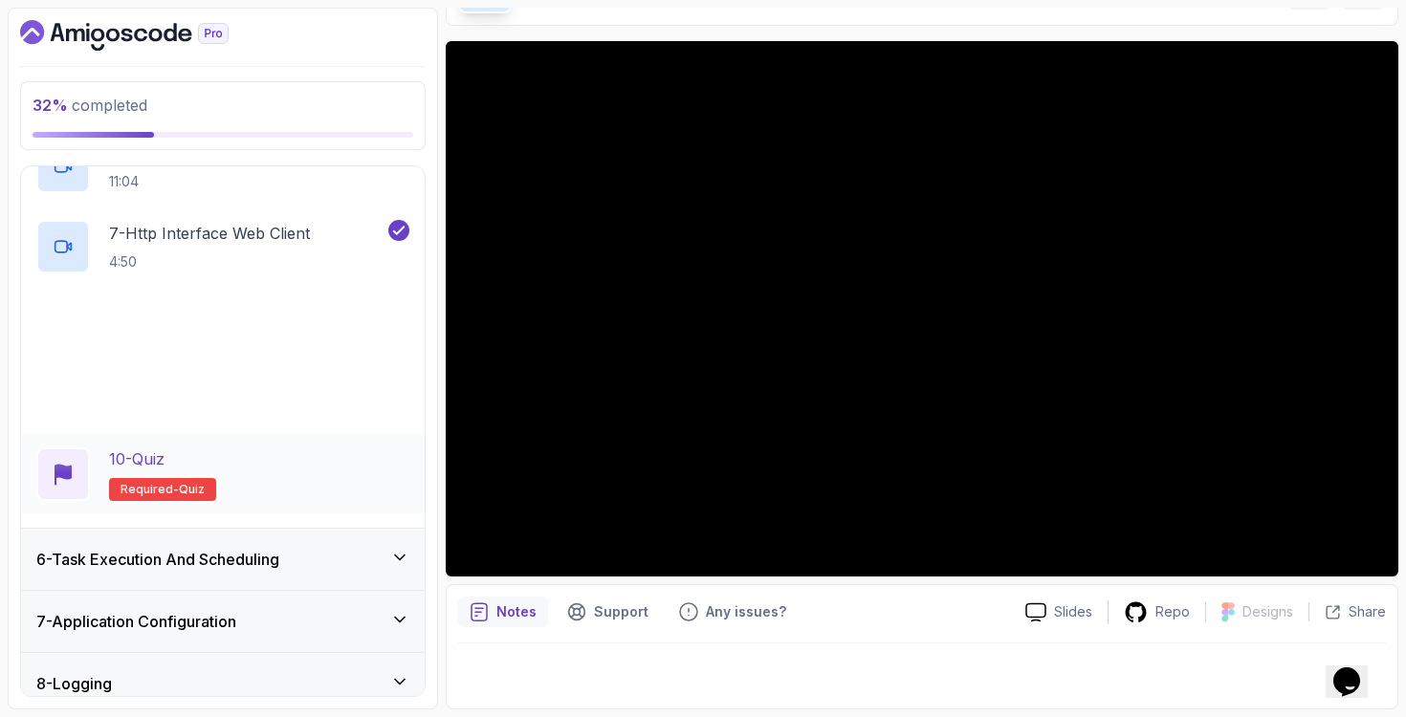
scroll to position [751, 0]
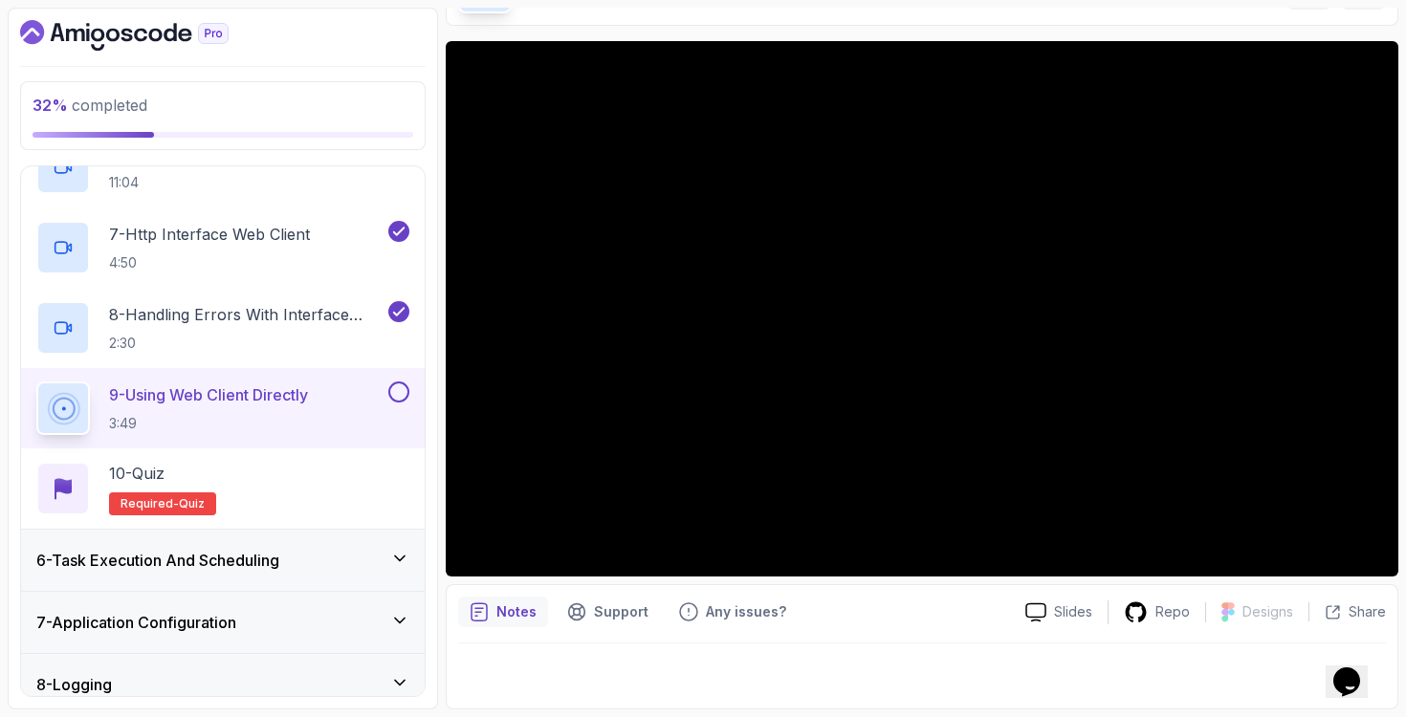
click at [342, 425] on div "9 - Using Web Client Directly 3:49" at bounding box center [210, 409] width 348 height 54
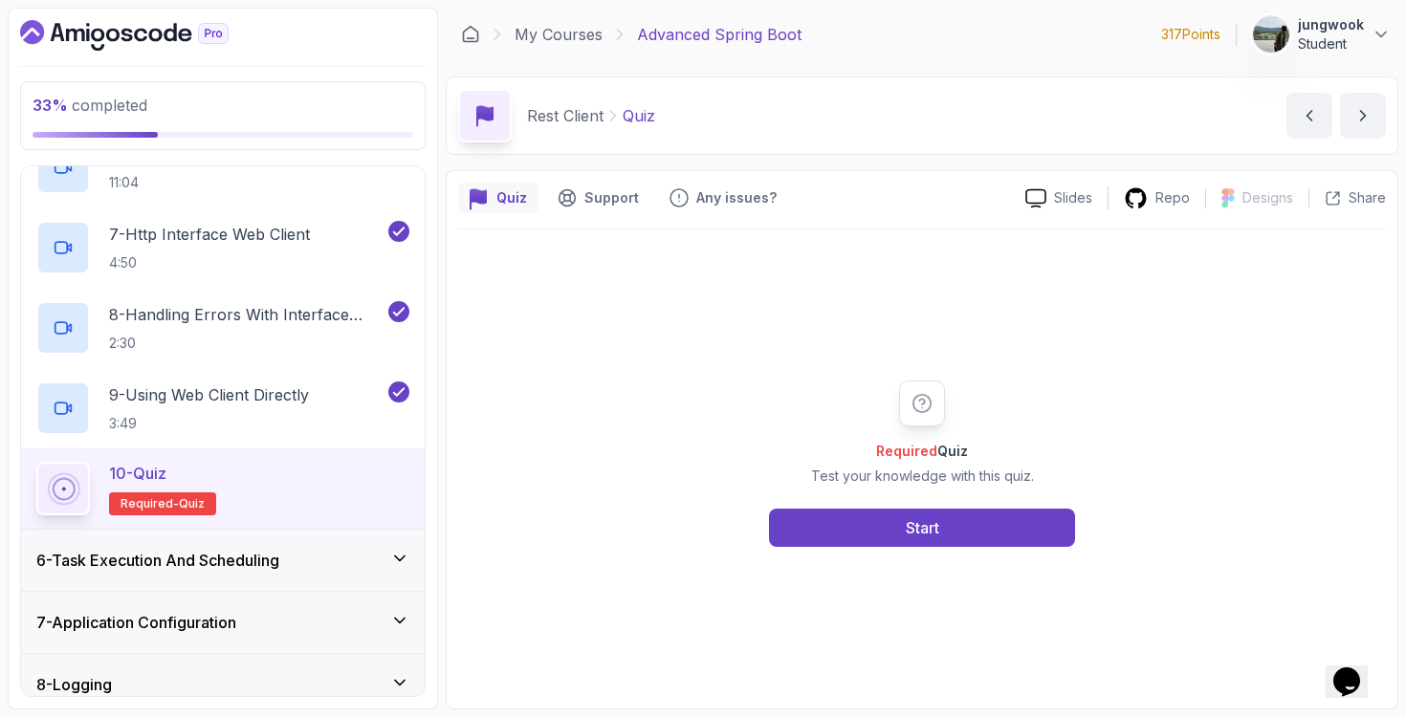
click at [322, 573] on div "6 - Task Execution And Scheduling" at bounding box center [223, 560] width 404 height 61
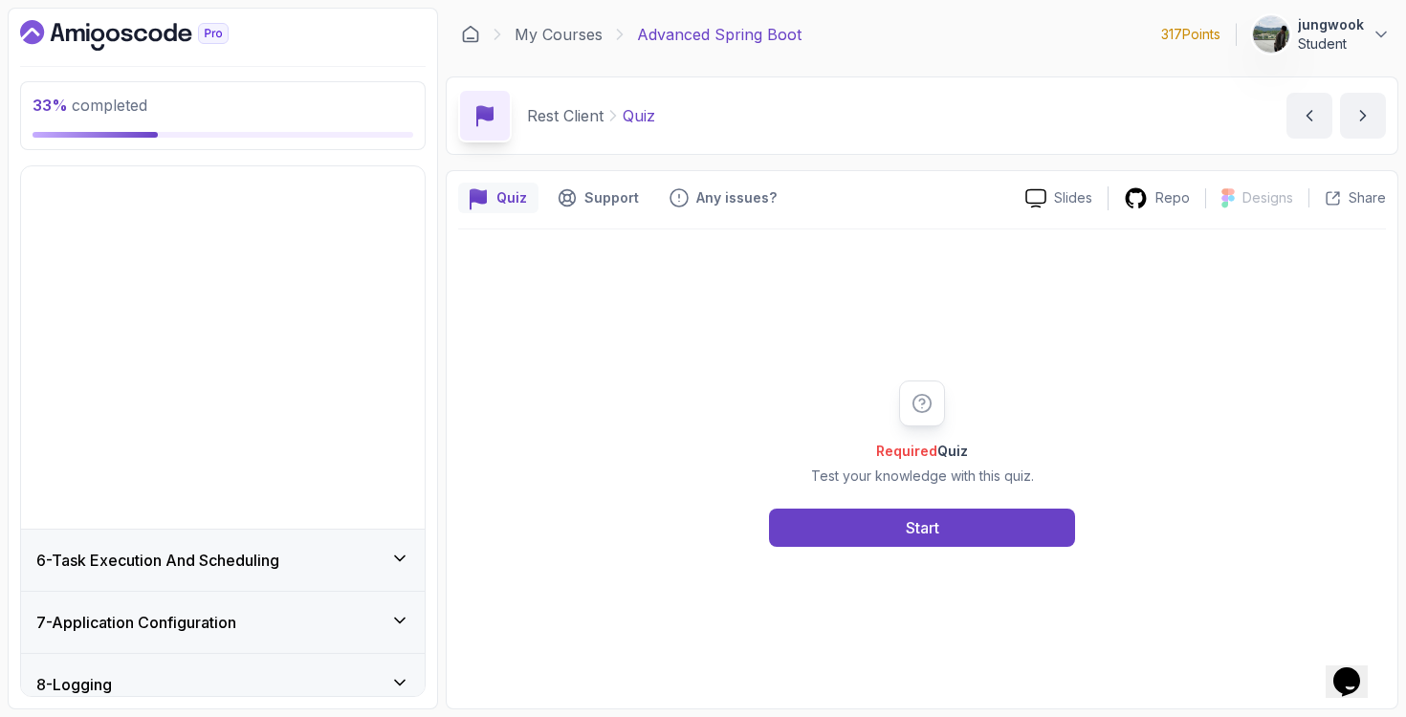
scroll to position [277, 0]
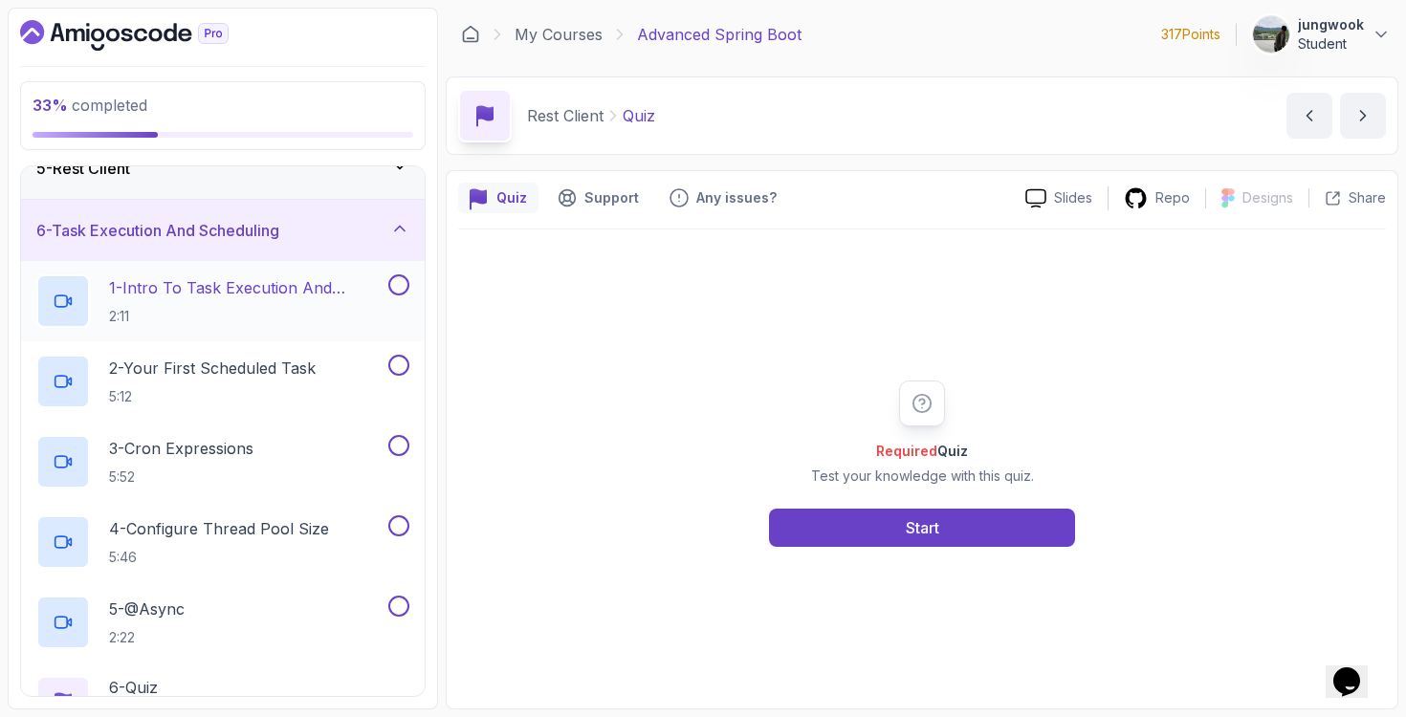
click at [360, 311] on h2 "1 - Intro To Task Execution And Scheduling 2:11" at bounding box center [246, 301] width 275 height 50
click at [239, 312] on p "2:11" at bounding box center [246, 316] width 275 height 19
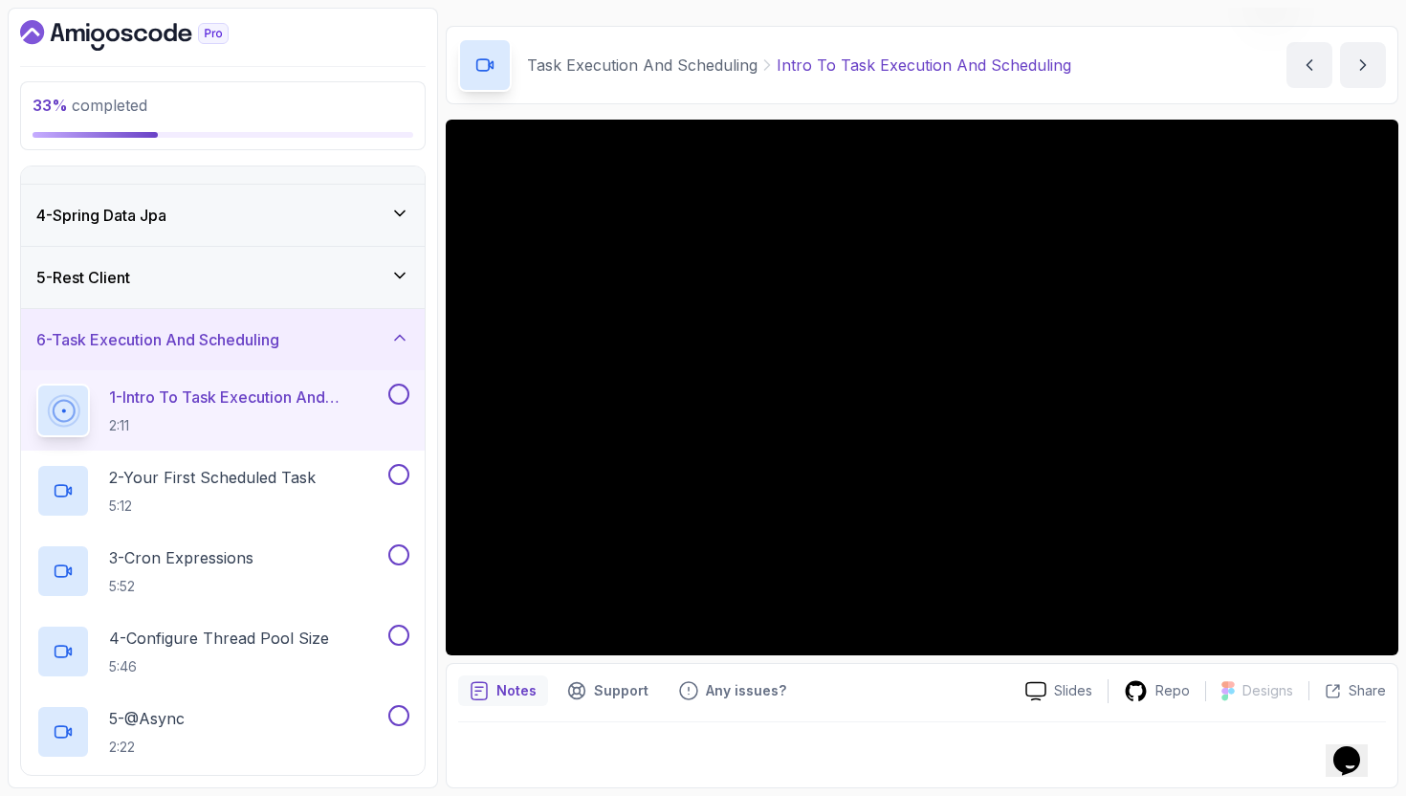
scroll to position [146, 0]
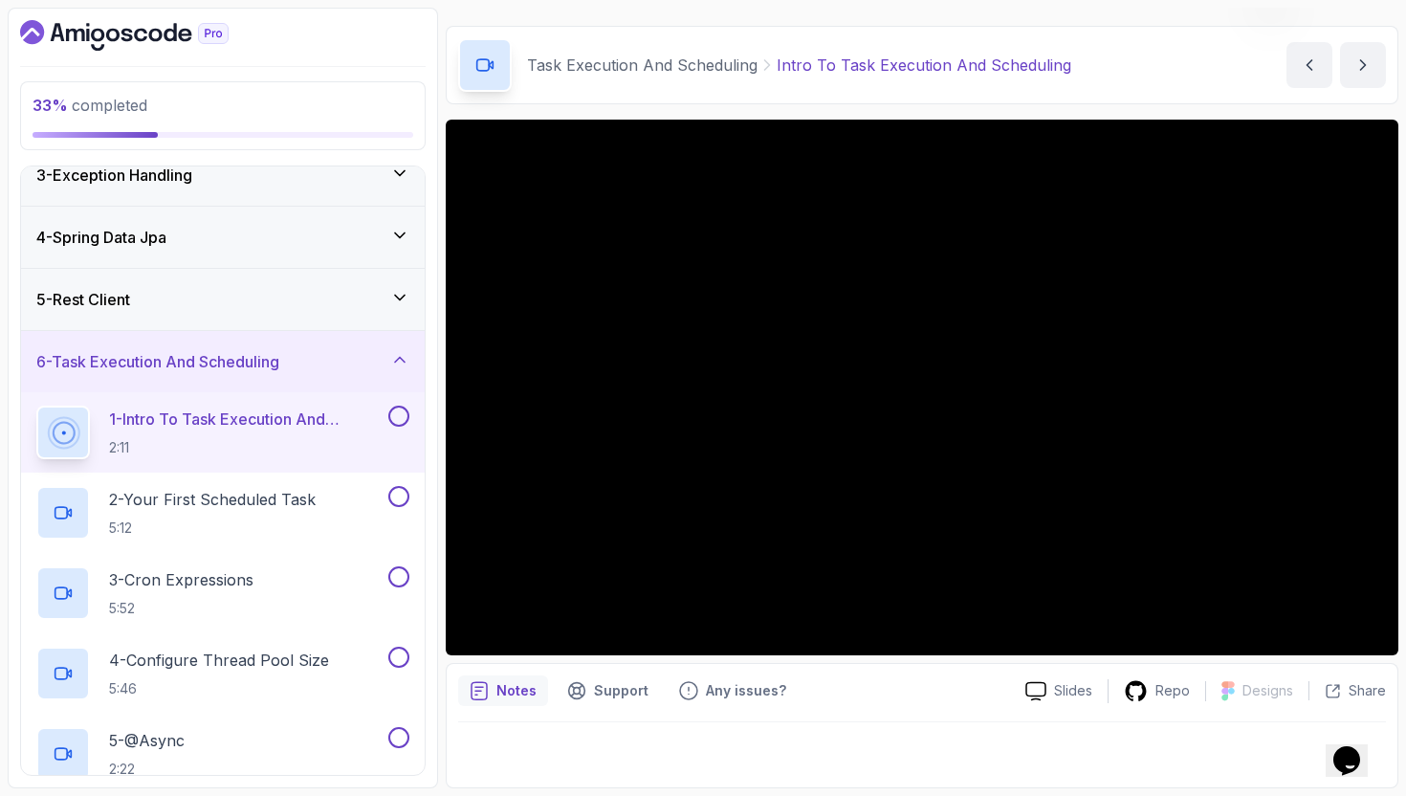
click at [310, 311] on div "5 - Rest Client" at bounding box center [223, 299] width 404 height 61
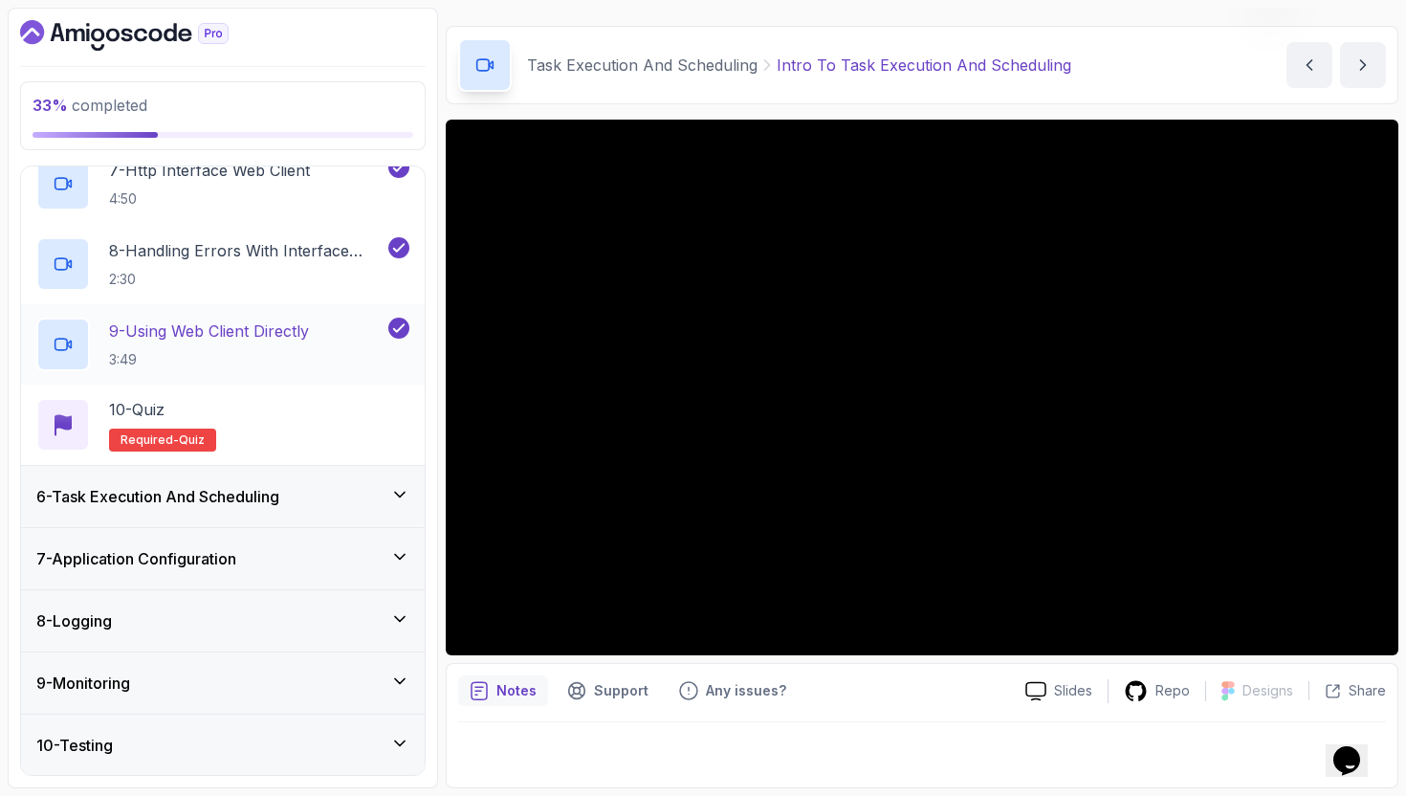
scroll to position [770, 0]
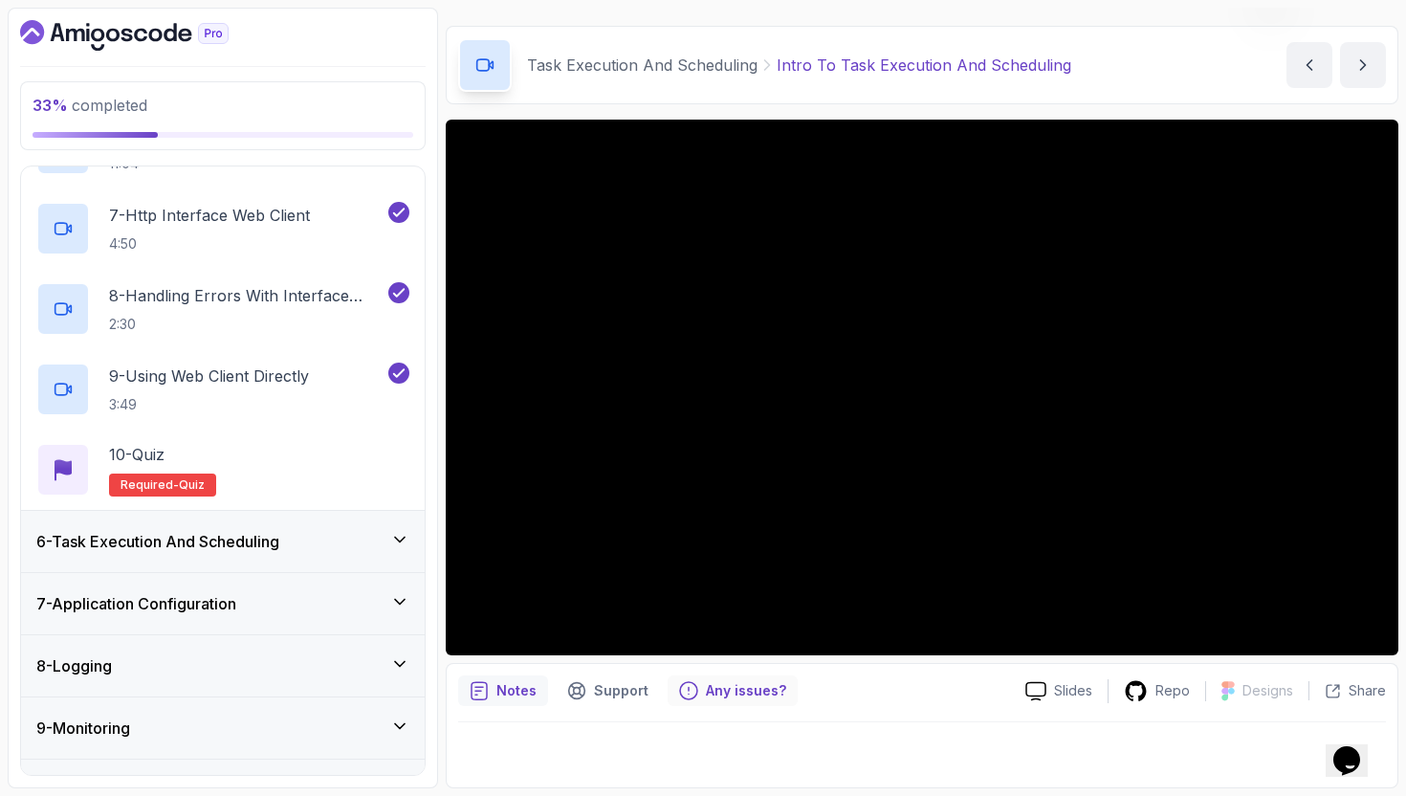
click at [719, 680] on div "Any issues?" at bounding box center [732, 690] width 130 height 31
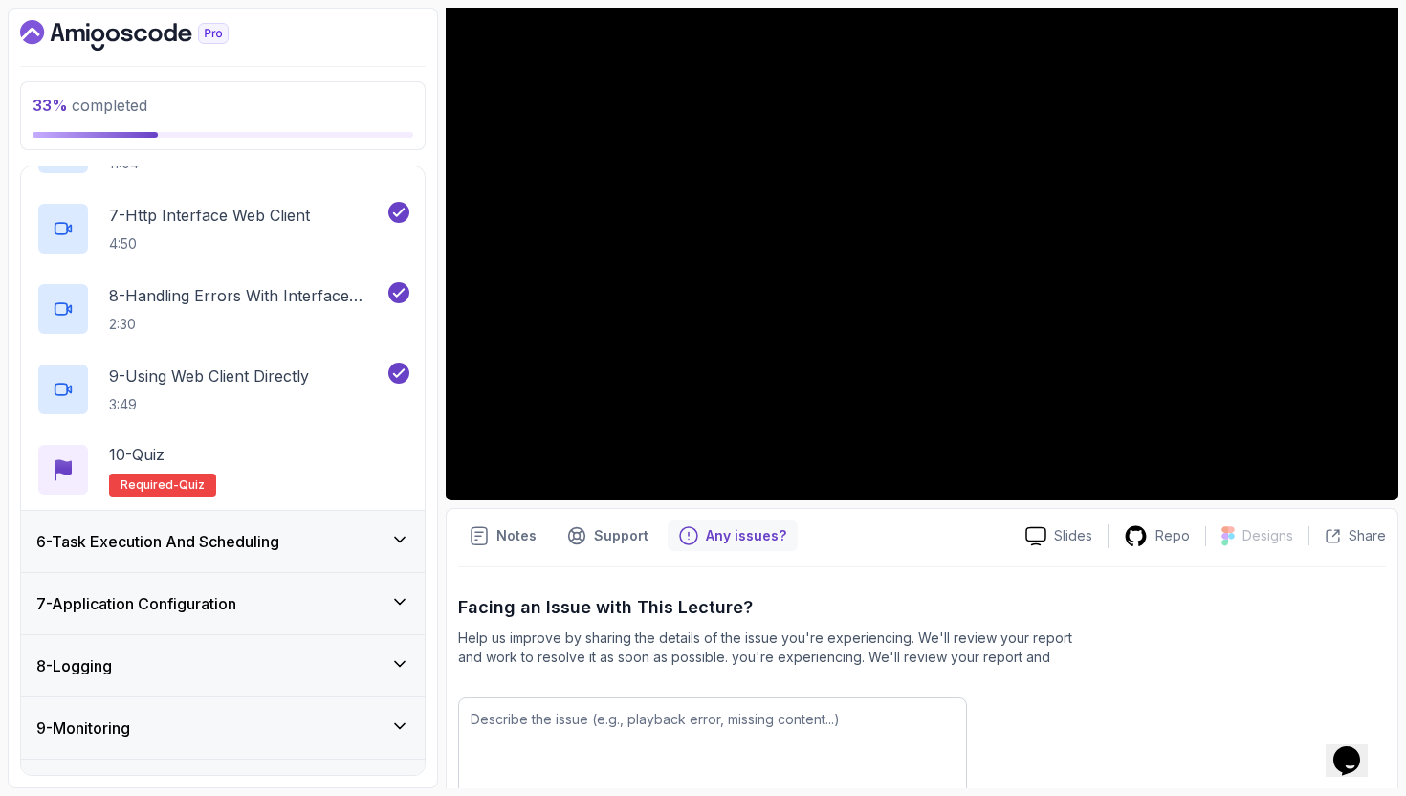
scroll to position [330, 0]
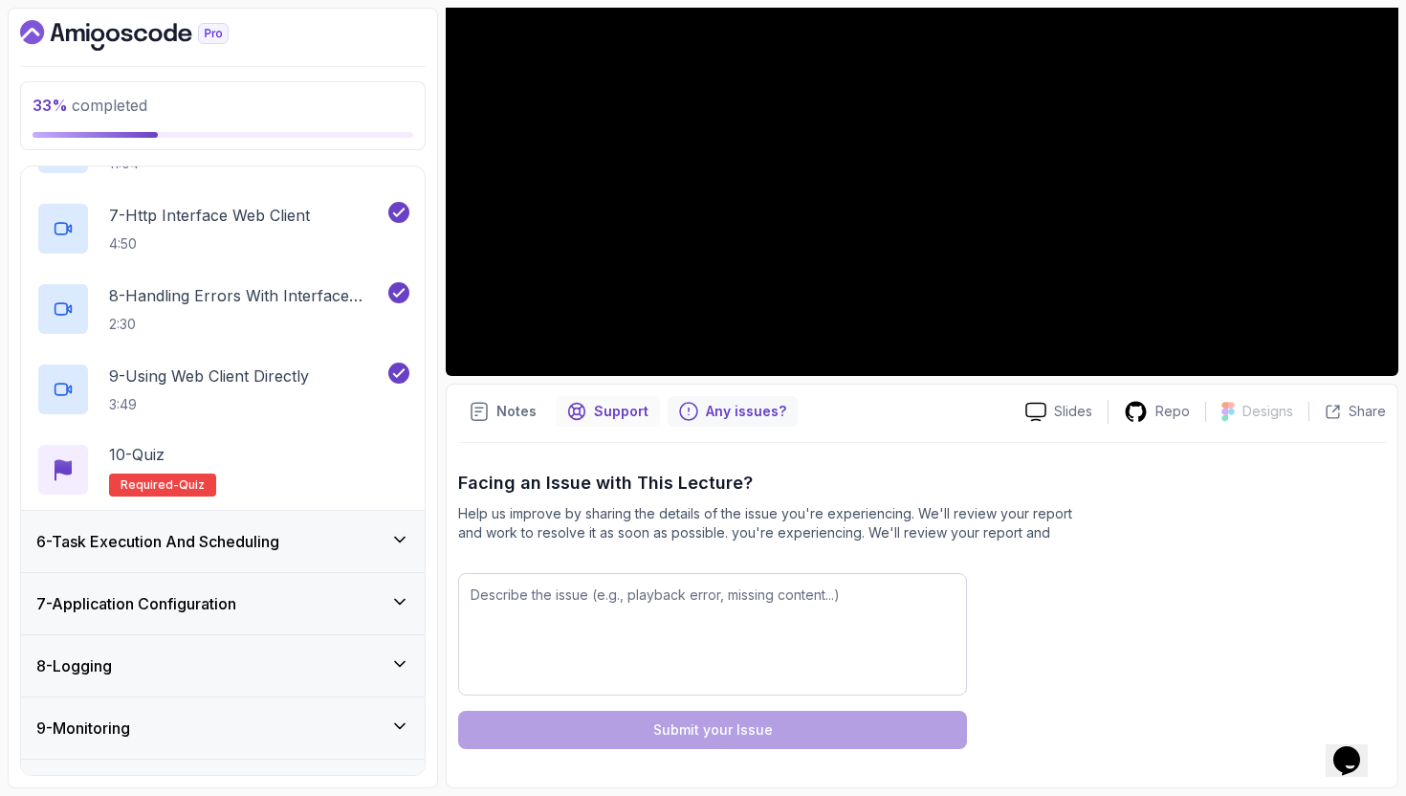
click at [608, 412] on p "Support" at bounding box center [621, 411] width 55 height 19
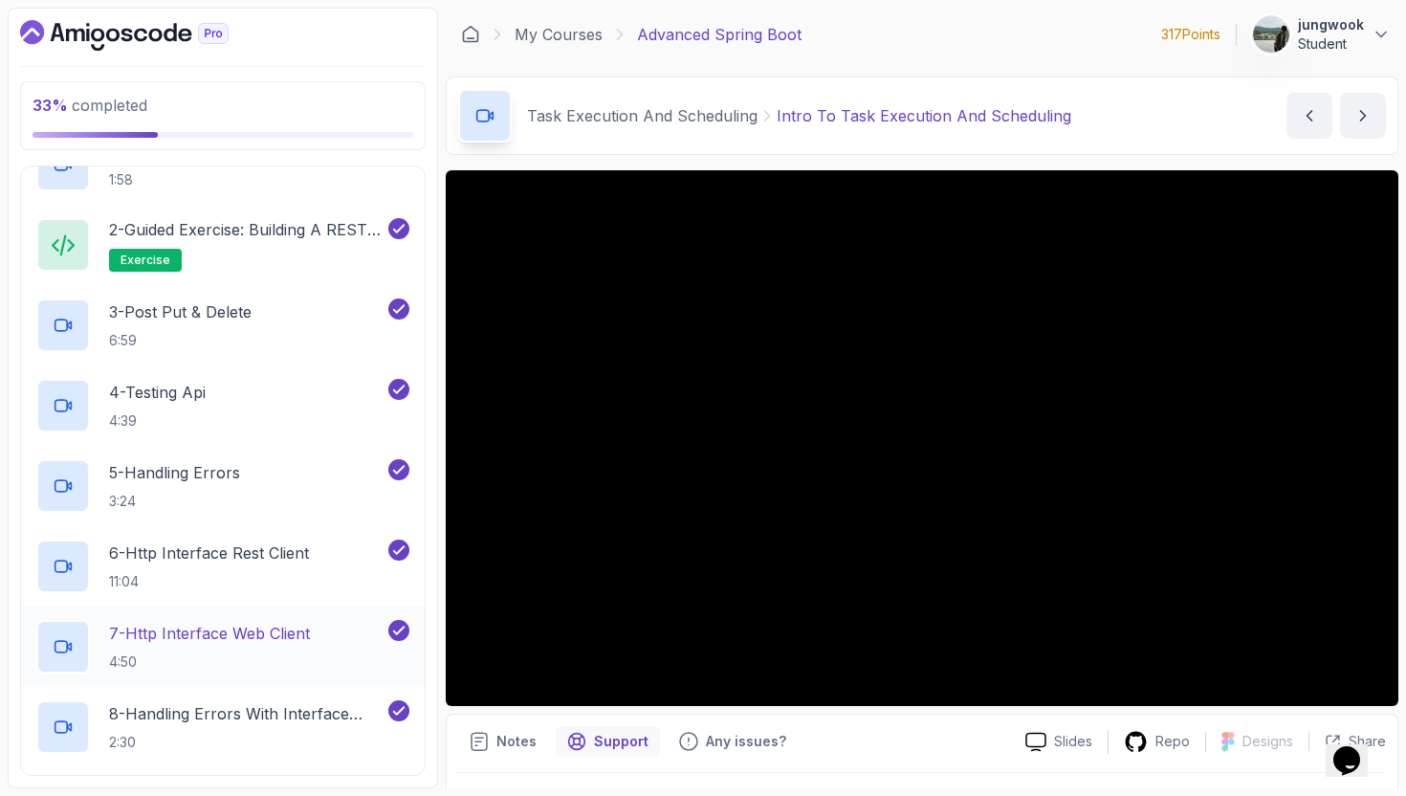
scroll to position [0, 0]
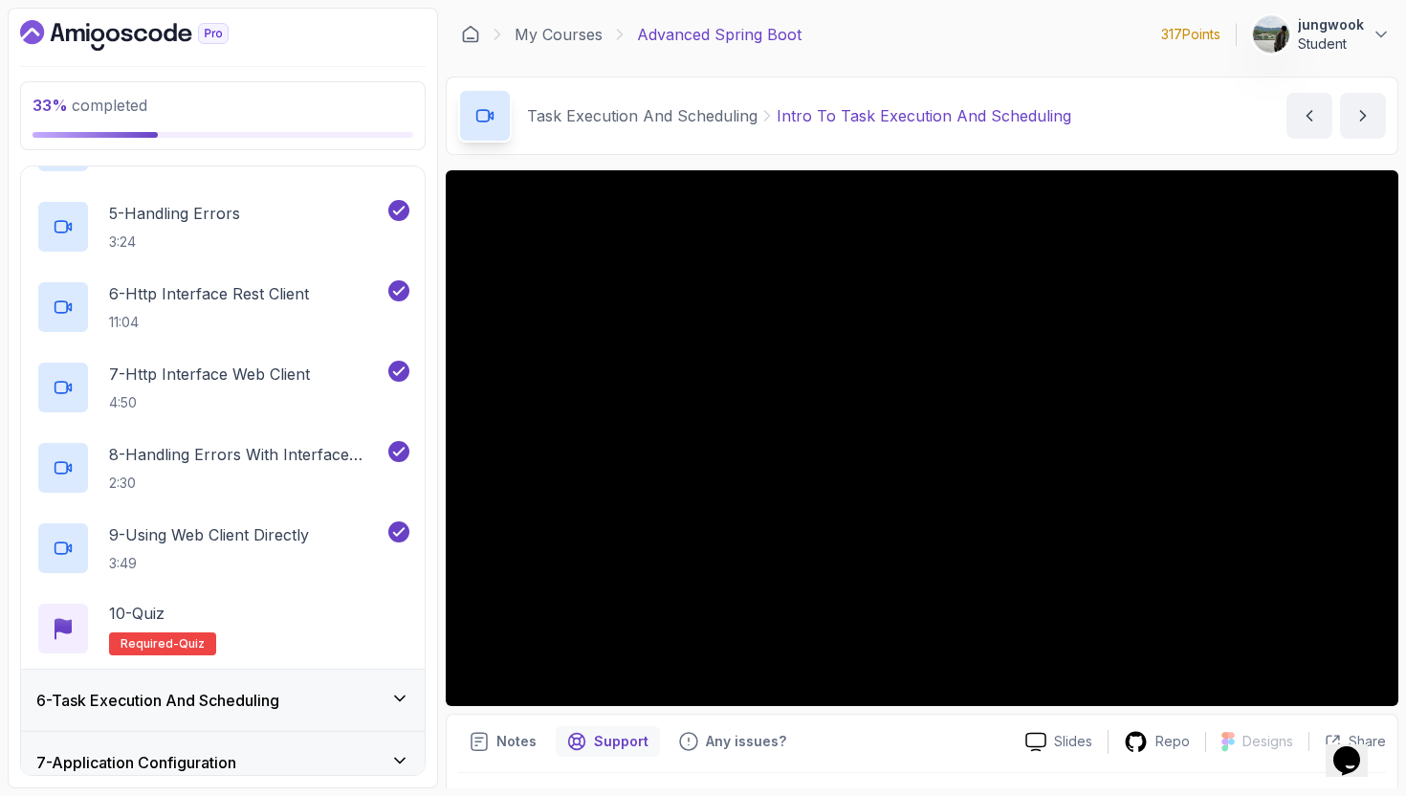
click at [195, 678] on div "6 - Task Execution And Scheduling" at bounding box center [223, 699] width 404 height 61
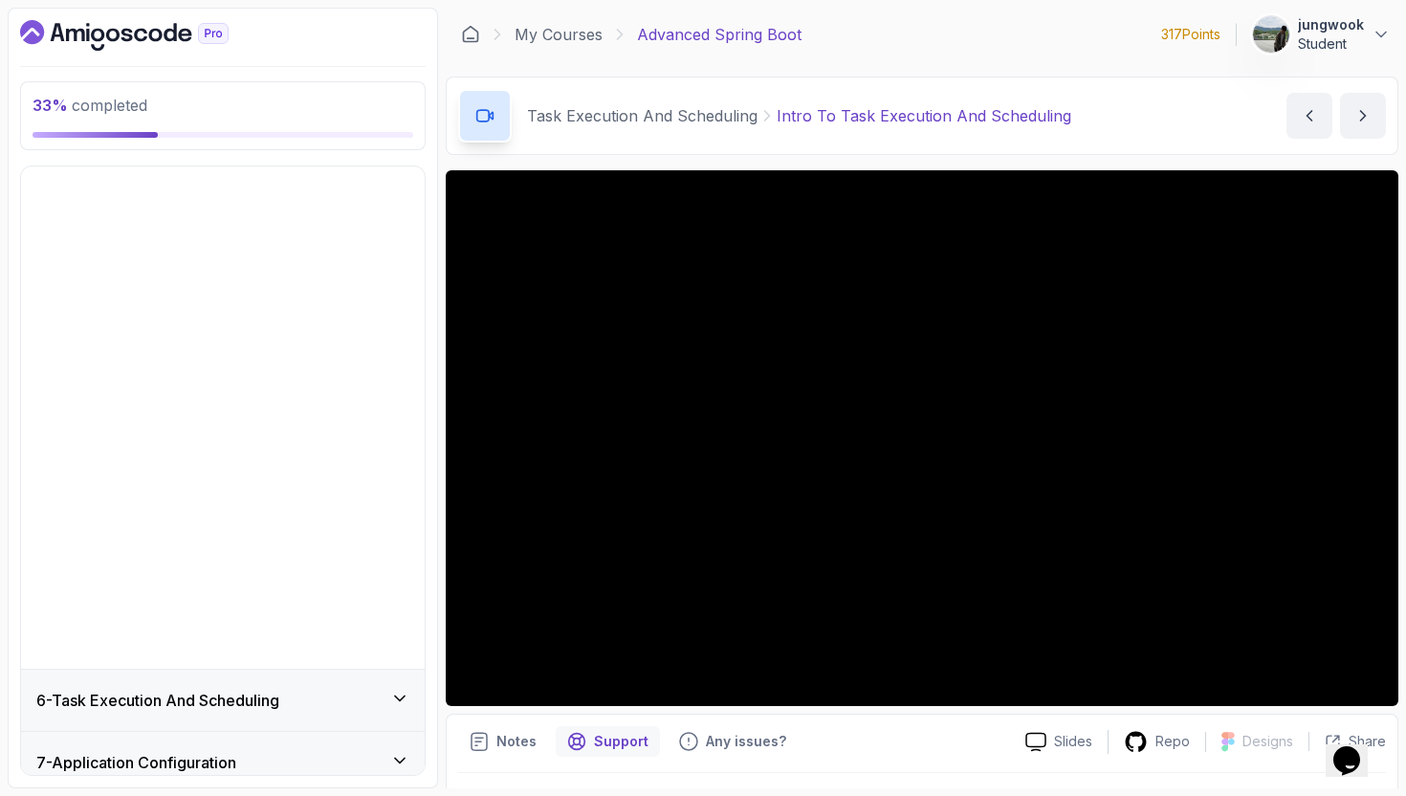
scroll to position [199, 0]
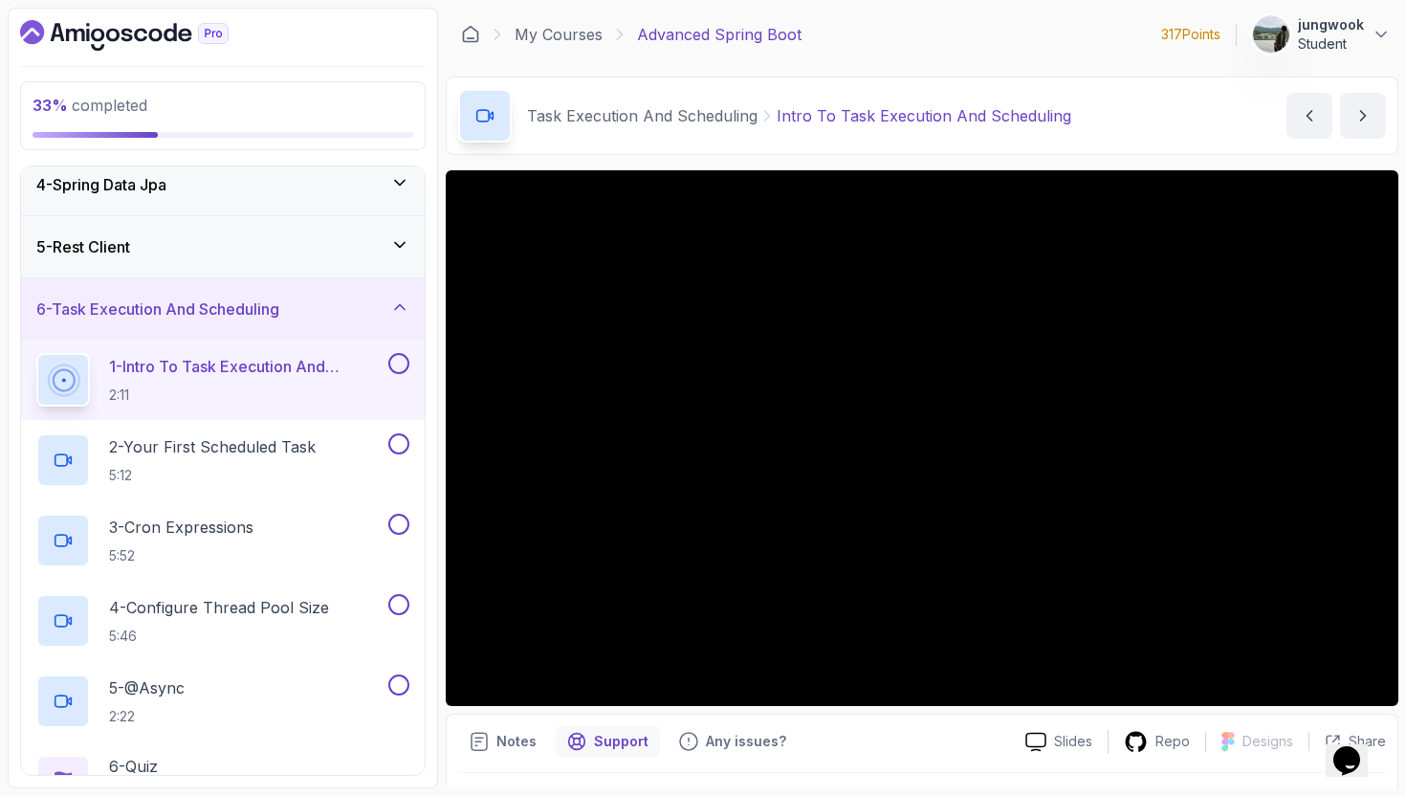
click at [285, 252] on div "5 - Rest Client" at bounding box center [222, 246] width 373 height 23
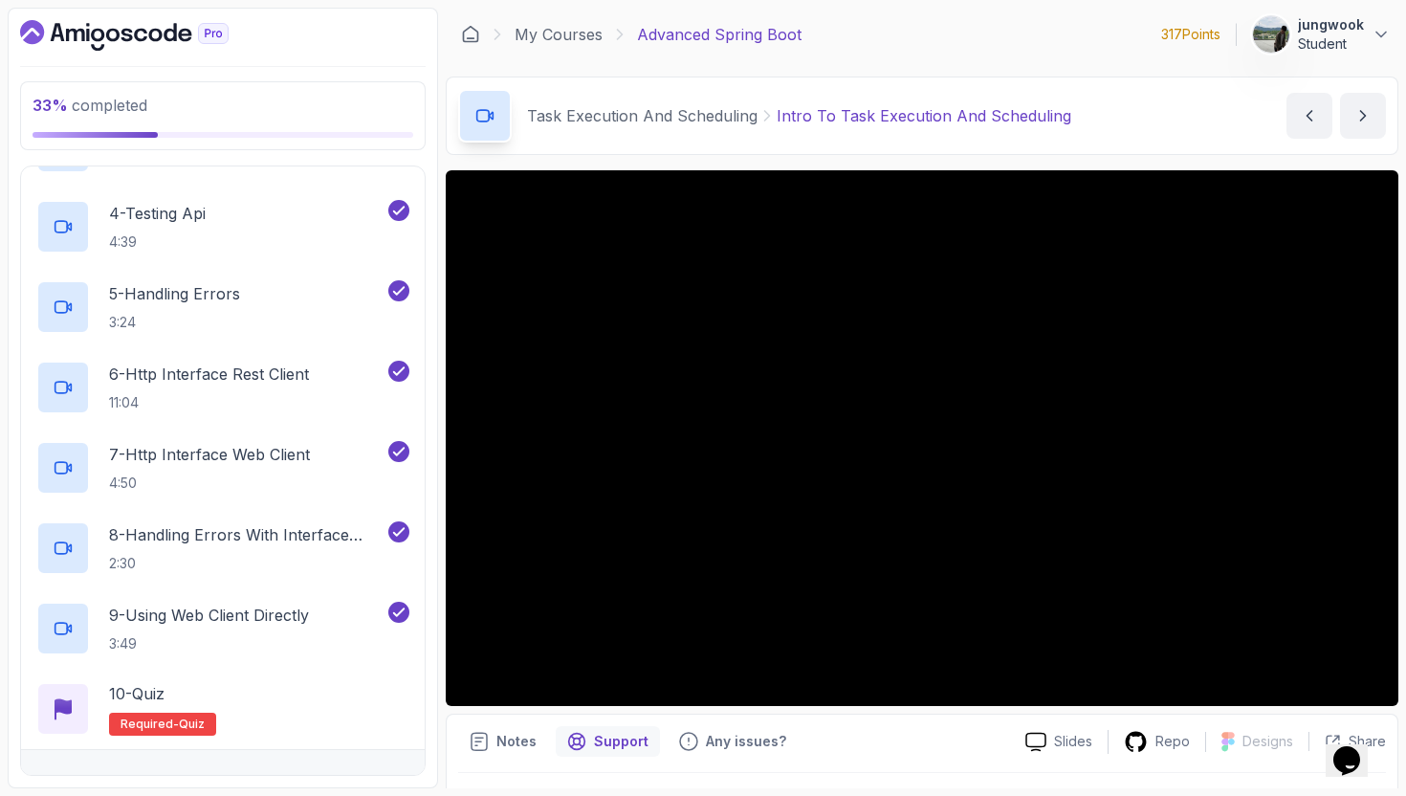
scroll to position [804, 0]
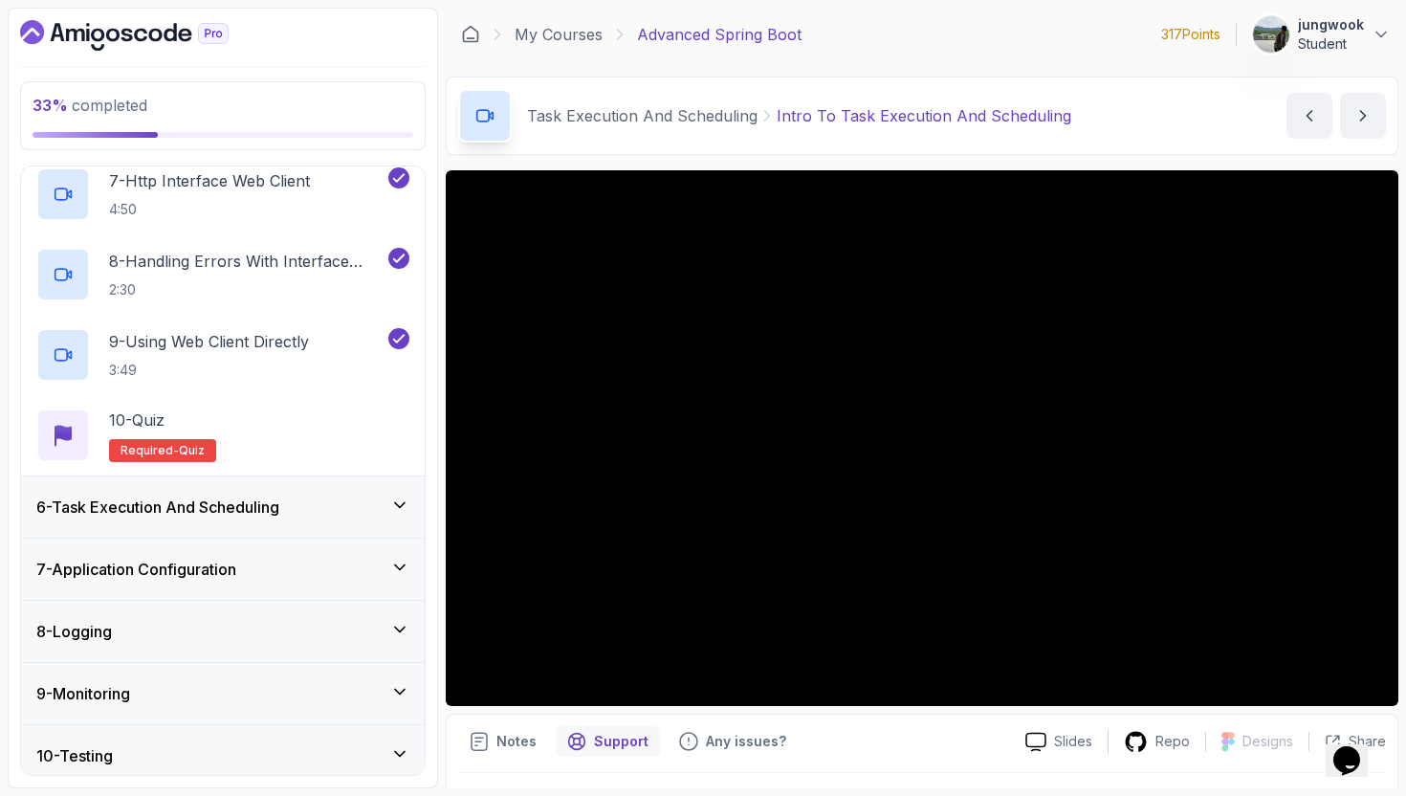
click at [349, 488] on div "6 - Task Execution And Scheduling" at bounding box center [223, 506] width 404 height 61
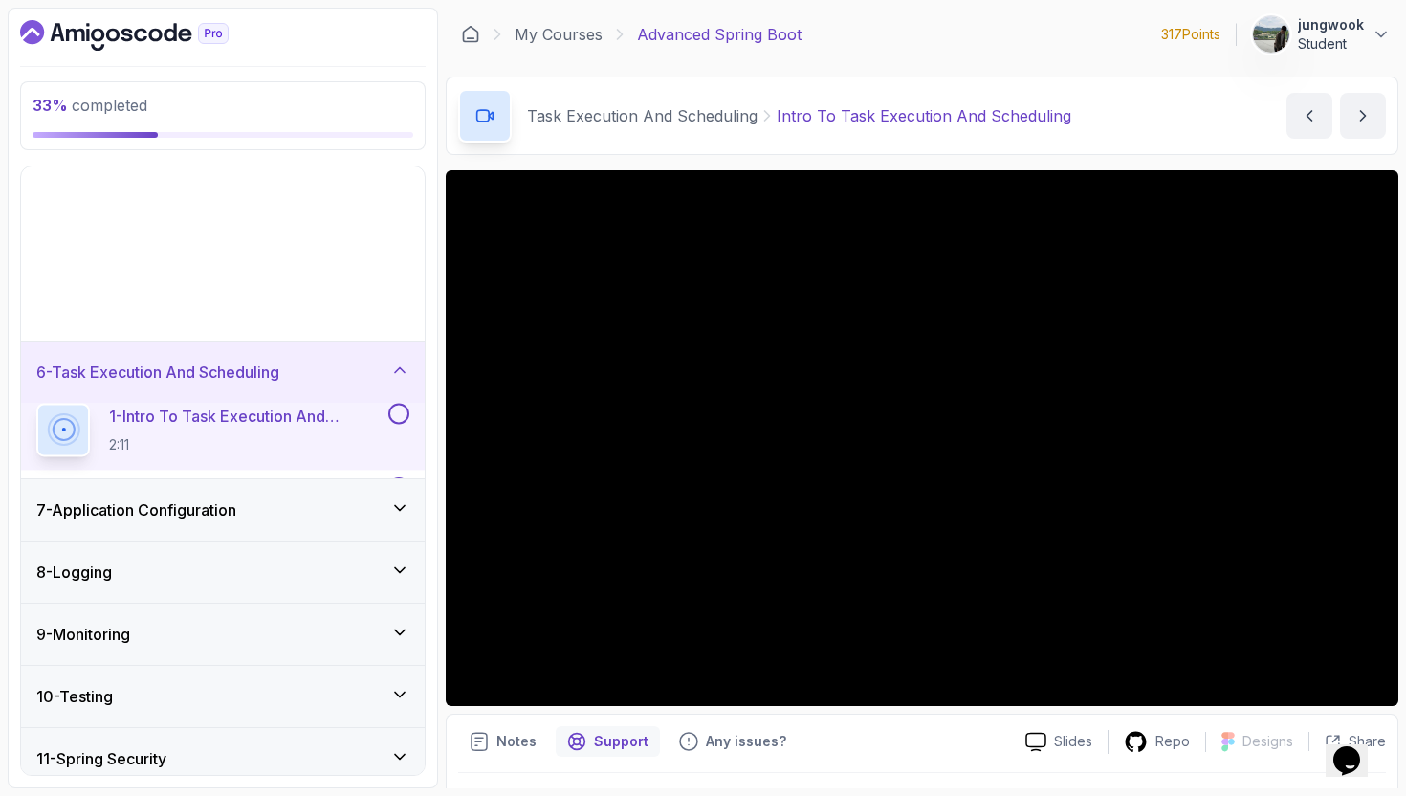
scroll to position [199, 0]
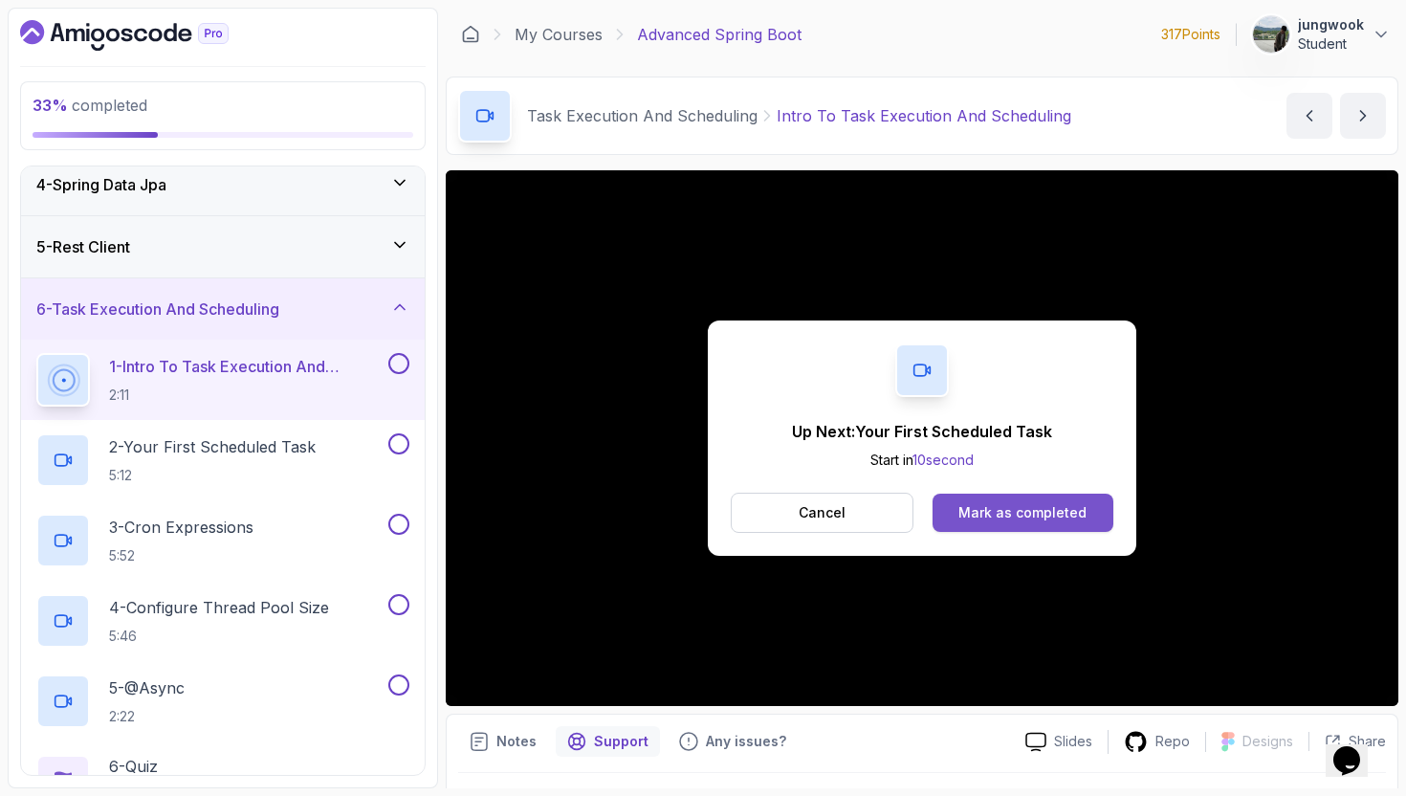
click at [1030, 513] on div "Mark as completed" at bounding box center [1022, 512] width 128 height 19
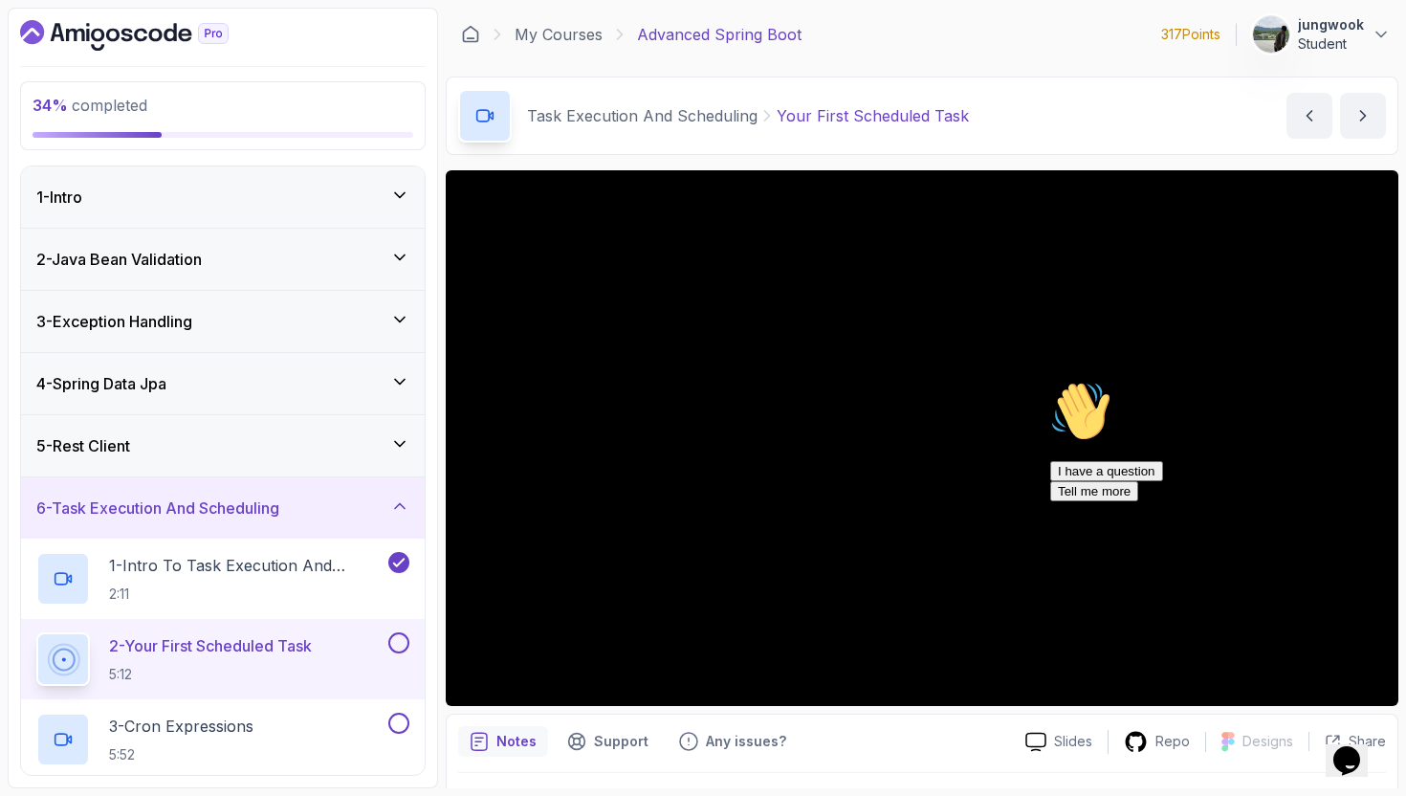
click at [1362, 716] on div "Opens Chat This icon Opens the chat window." at bounding box center [1346, 760] width 31 height 31
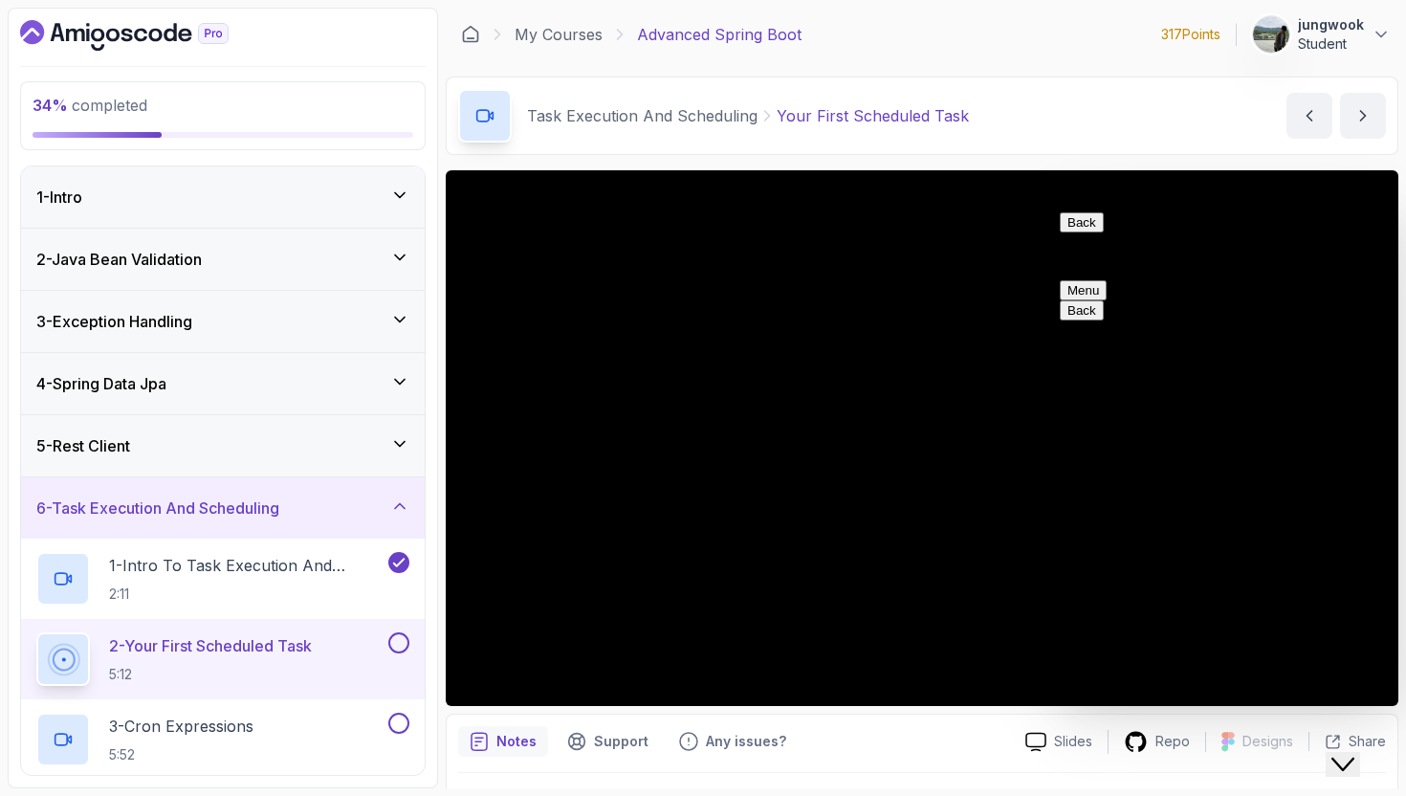
click at [1354, 716] on div "Close Chat This icon closes the chat window." at bounding box center [1342, 764] width 23 height 23
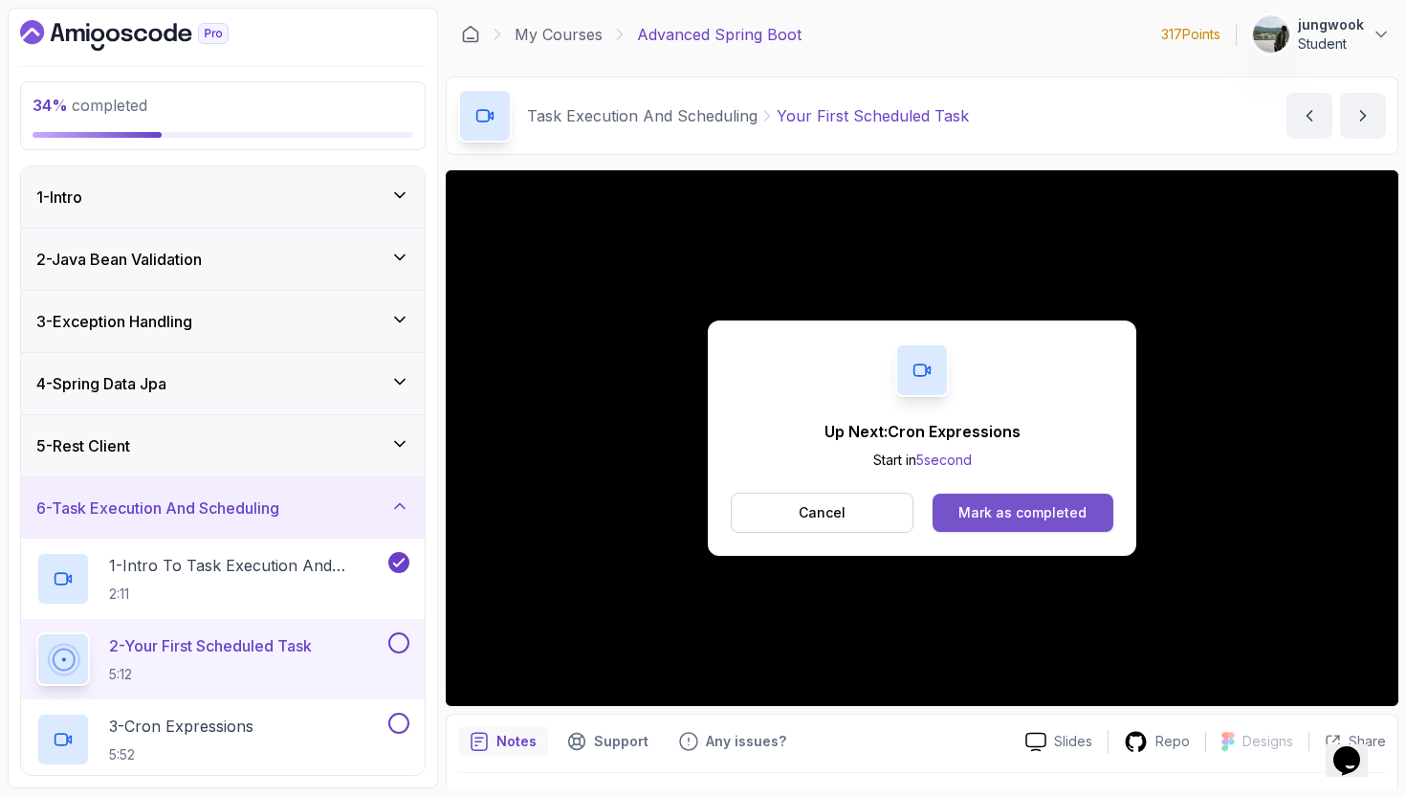
click at [1007, 501] on button "Mark as completed" at bounding box center [1022, 512] width 181 height 38
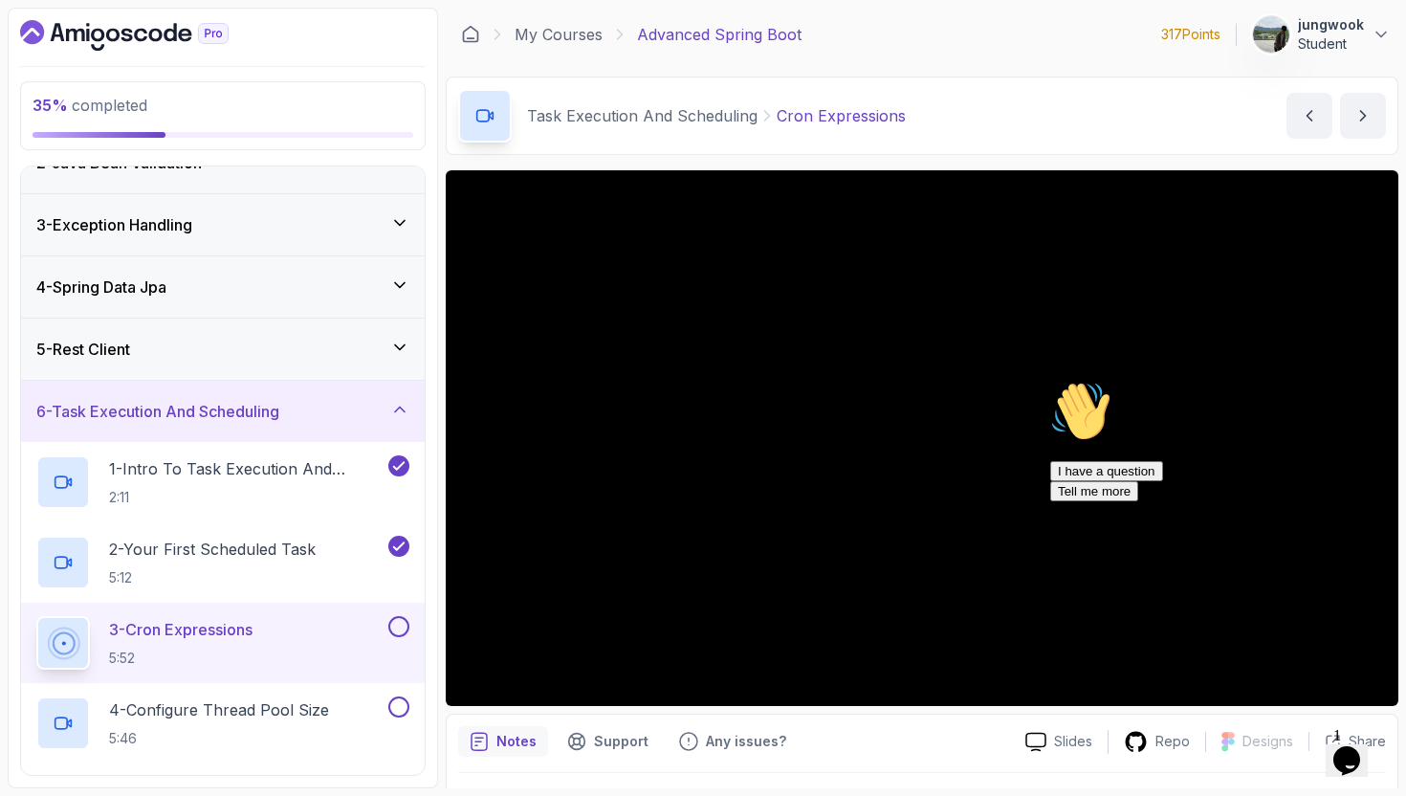
scroll to position [351, 0]
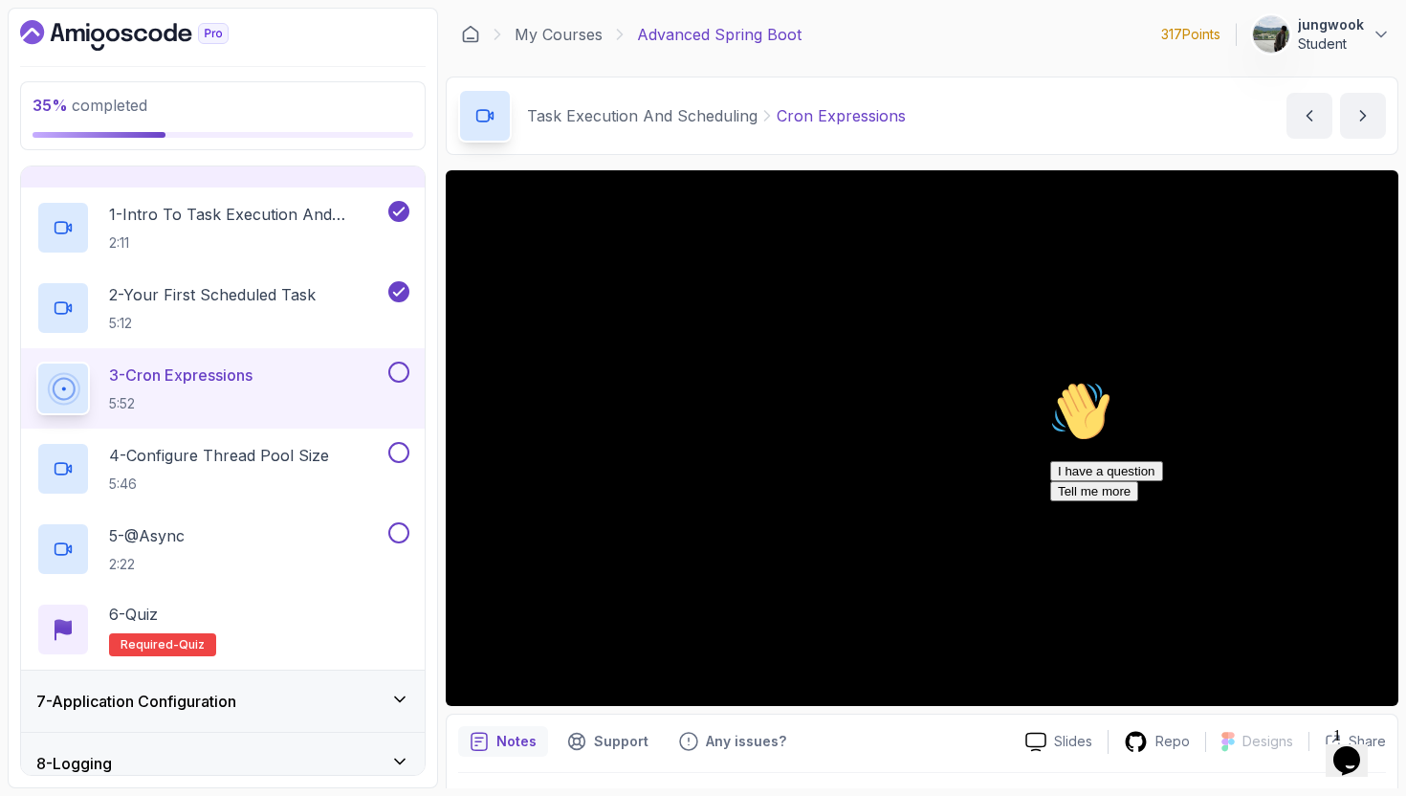
click at [1362, 716] on div "Opens Chat This icon Opens the chat window." at bounding box center [1346, 760] width 31 height 31
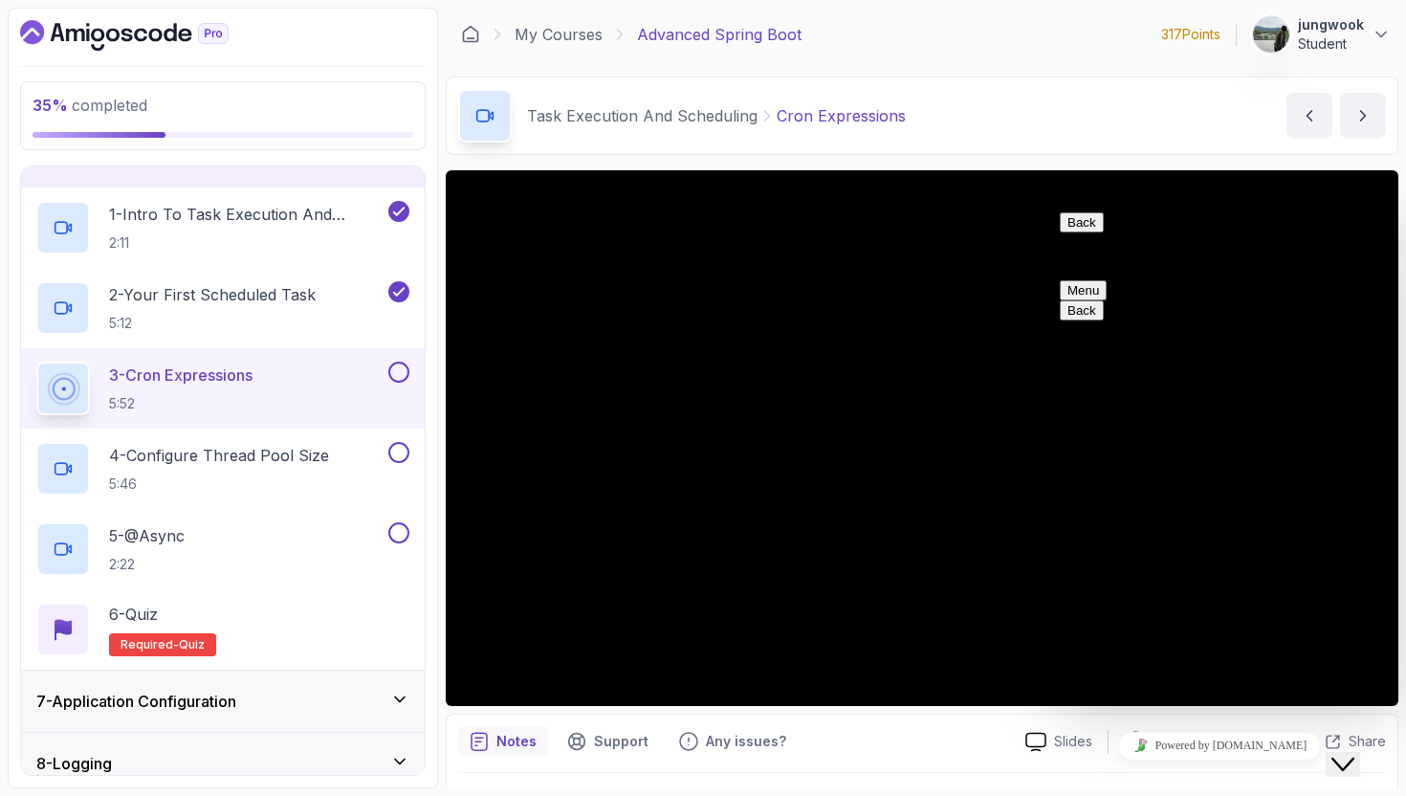
click at [1354, 716] on div "Close Chat This icon closes the chat window." at bounding box center [1342, 764] width 23 height 23
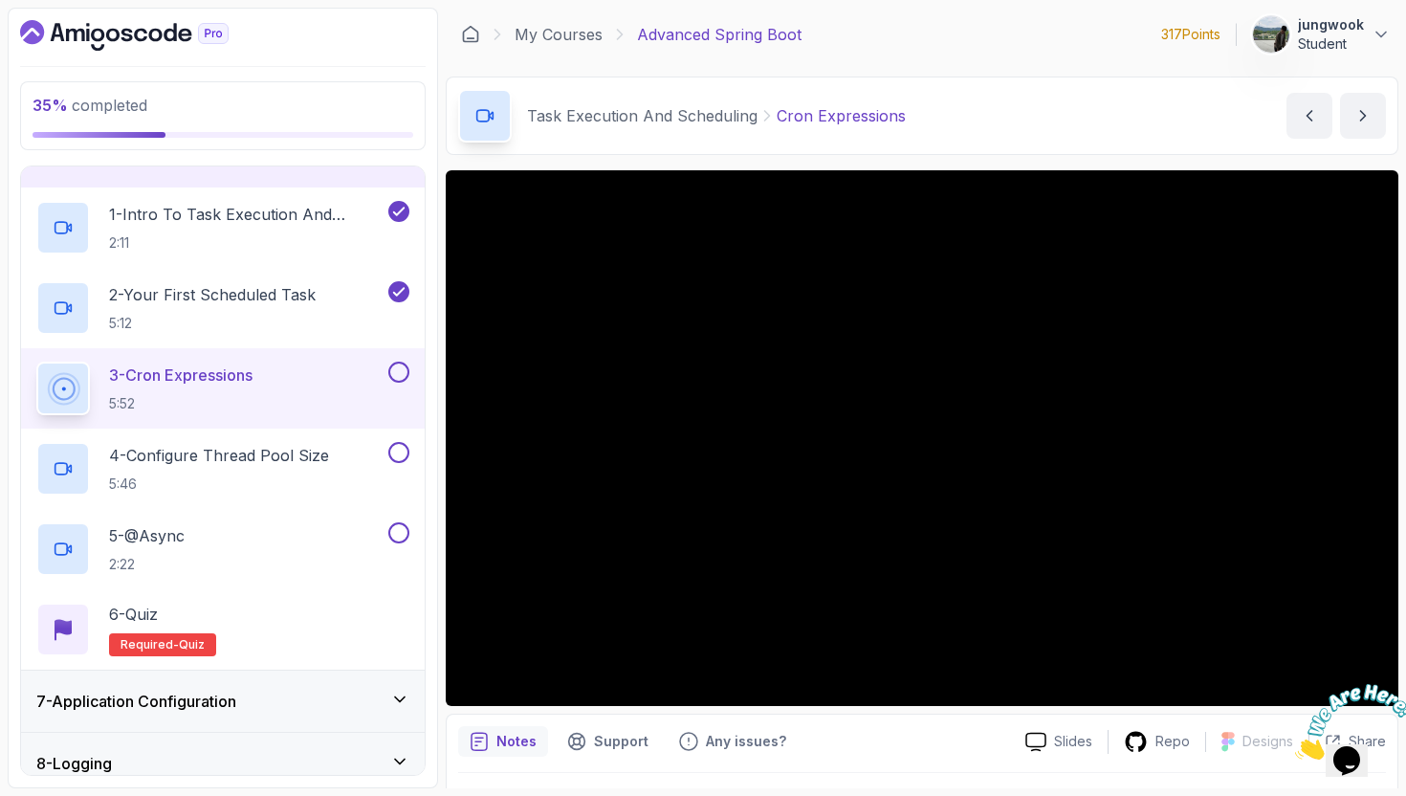
click at [1295, 716] on icon "Close" at bounding box center [1295, 754] width 0 height 16
click at [1051, 501] on div "Hi! How can we help? I have a question Tell me more" at bounding box center [1222, 441] width 344 height 120
click at [1061, 501] on div "I have a question Tell me more" at bounding box center [1222, 481] width 344 height 40
click at [1052, 205] on div "Rate this chat Insert emoji" at bounding box center [1052, 205] width 0 height 0
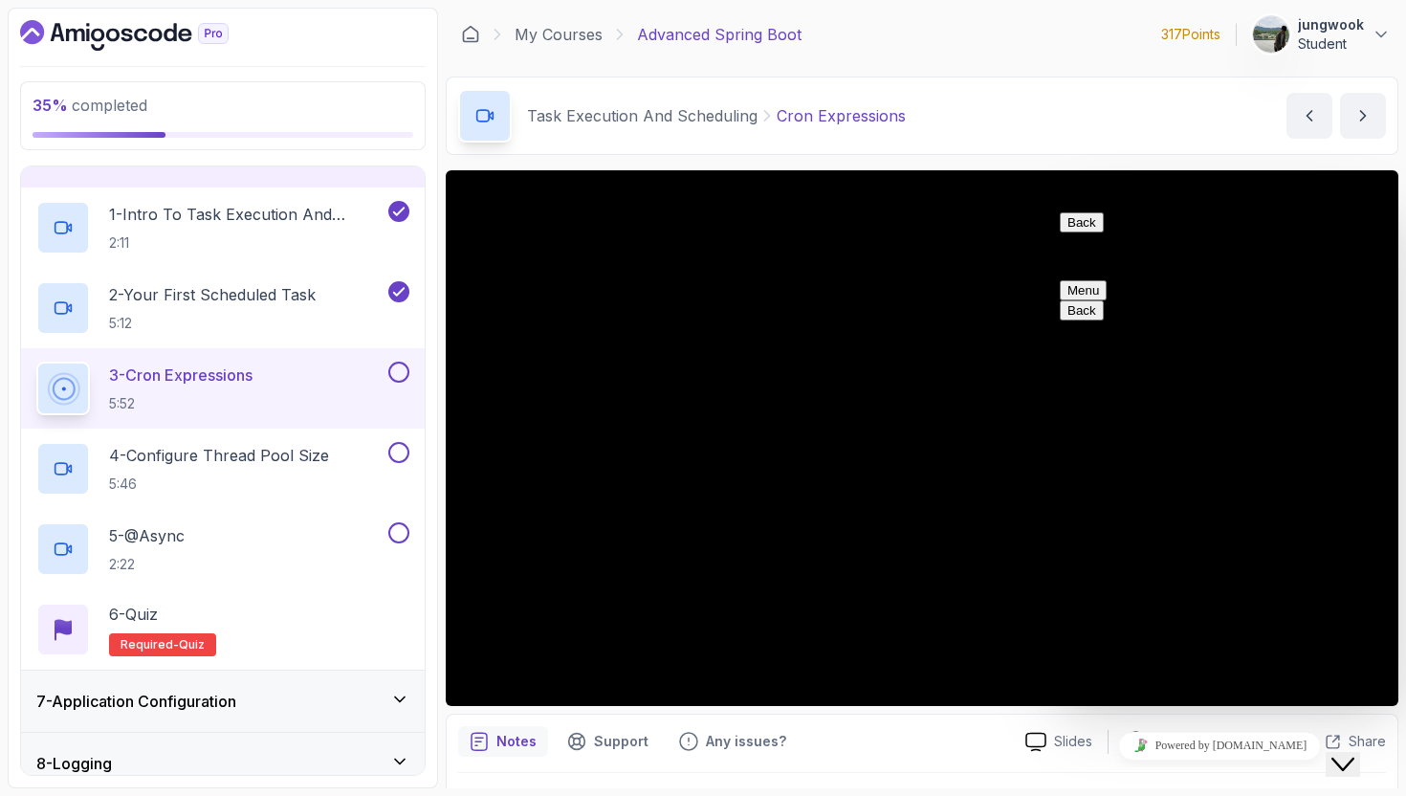
click at [1360, 716] on button "Close Chat This icon closes the chat window." at bounding box center [1342, 764] width 34 height 25
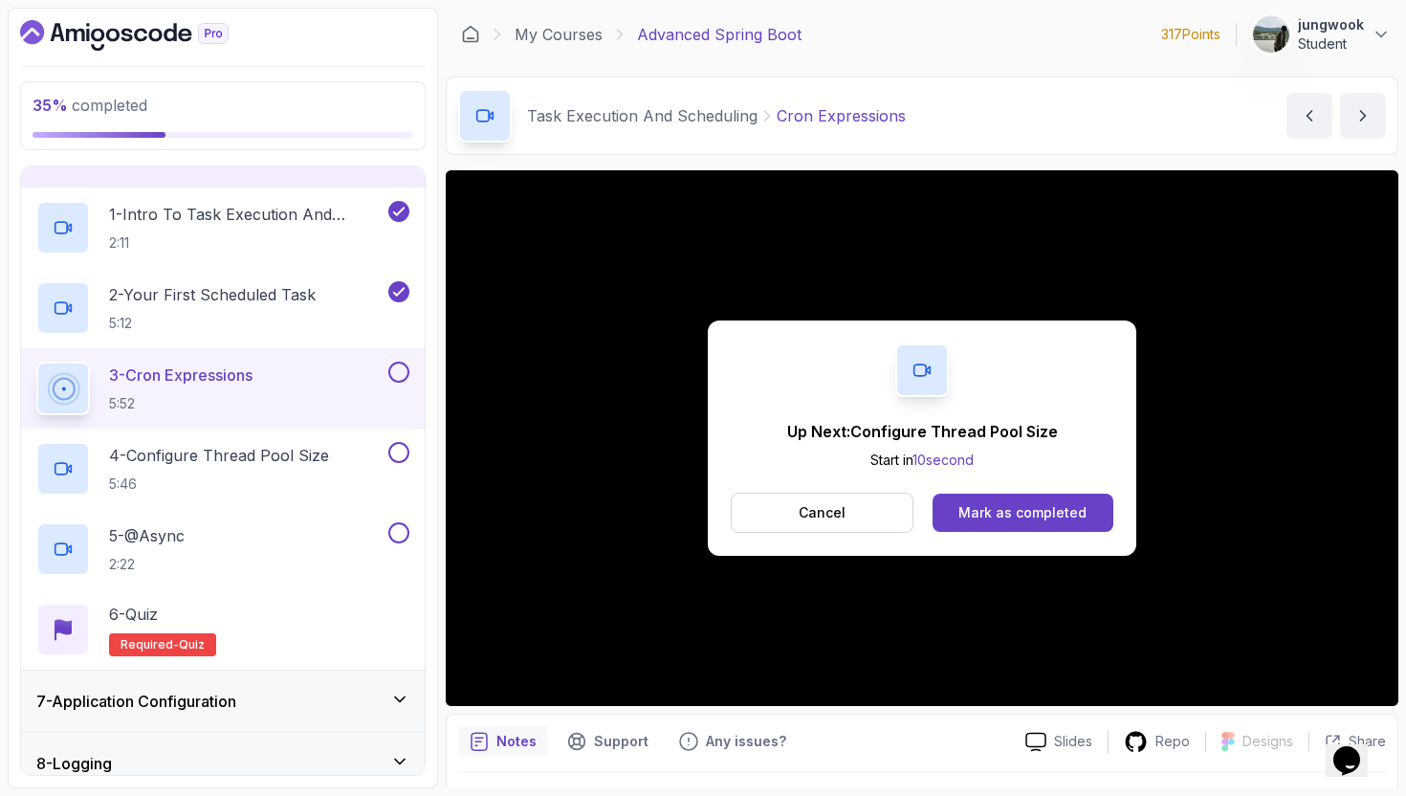
click at [402, 370] on button at bounding box center [398, 371] width 21 height 21
click at [1054, 520] on div "Mark as completed" at bounding box center [1022, 512] width 128 height 19
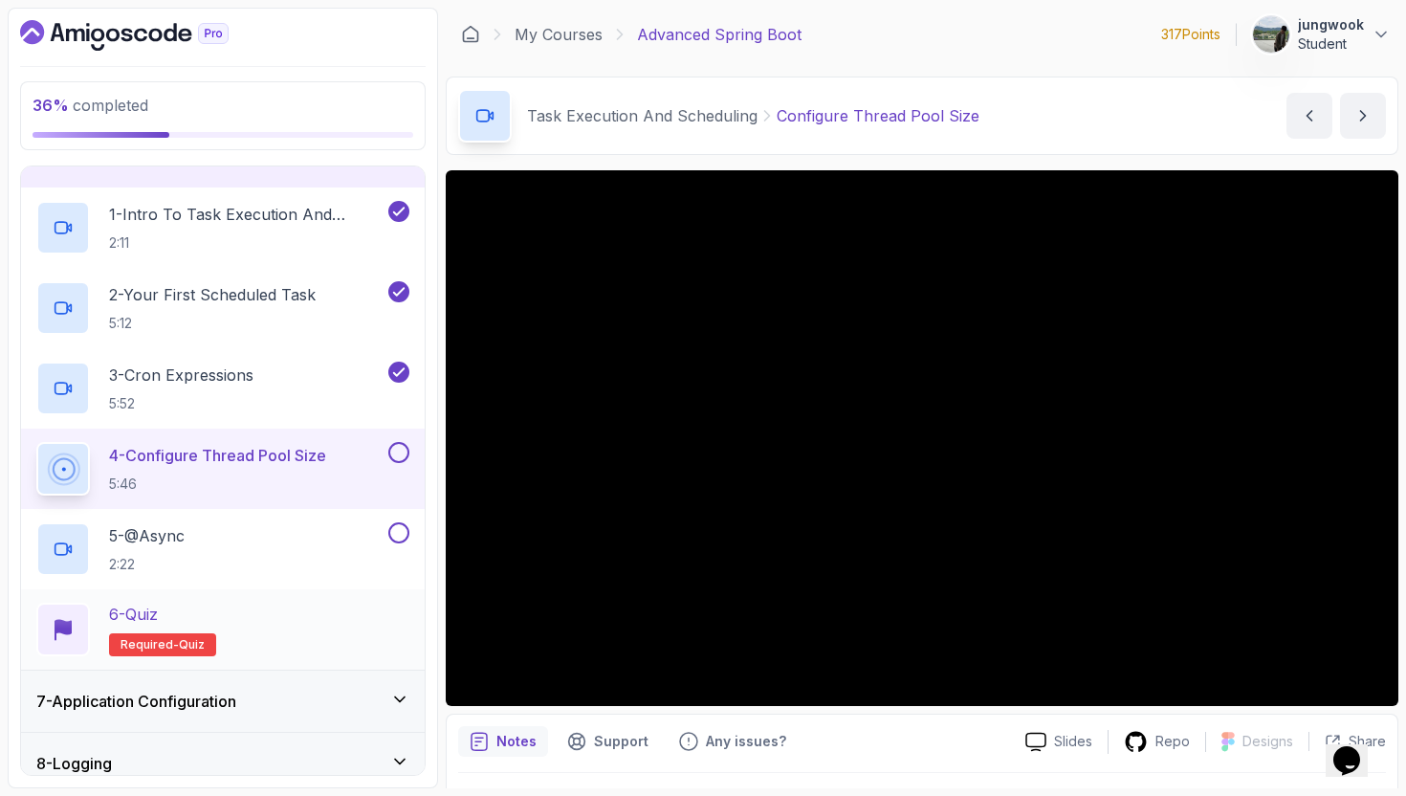
scroll to position [533, 0]
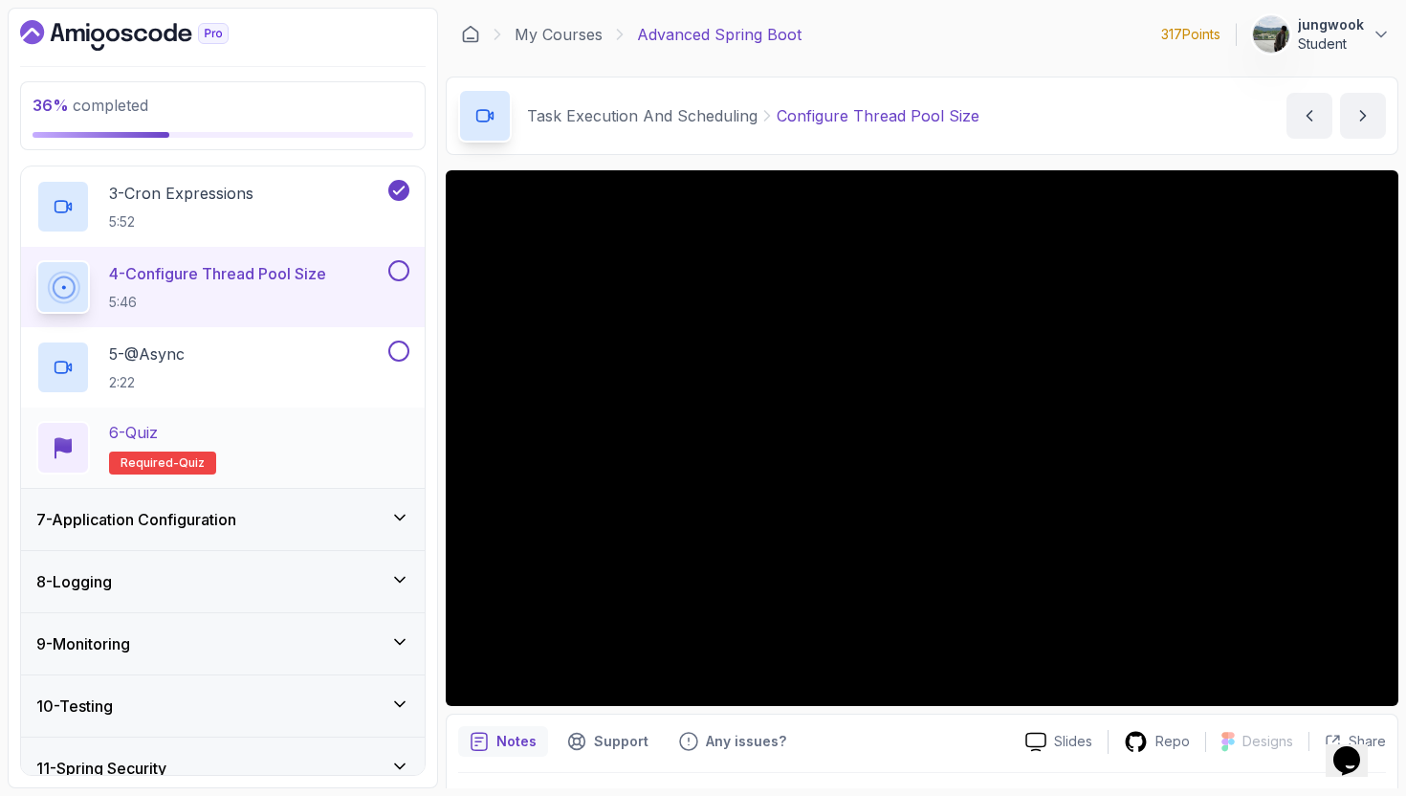
click at [366, 486] on div "6 - Quiz Required- quiz" at bounding box center [223, 447] width 404 height 80
click at [350, 513] on div "7 - Application Configuration" at bounding box center [222, 519] width 373 height 23
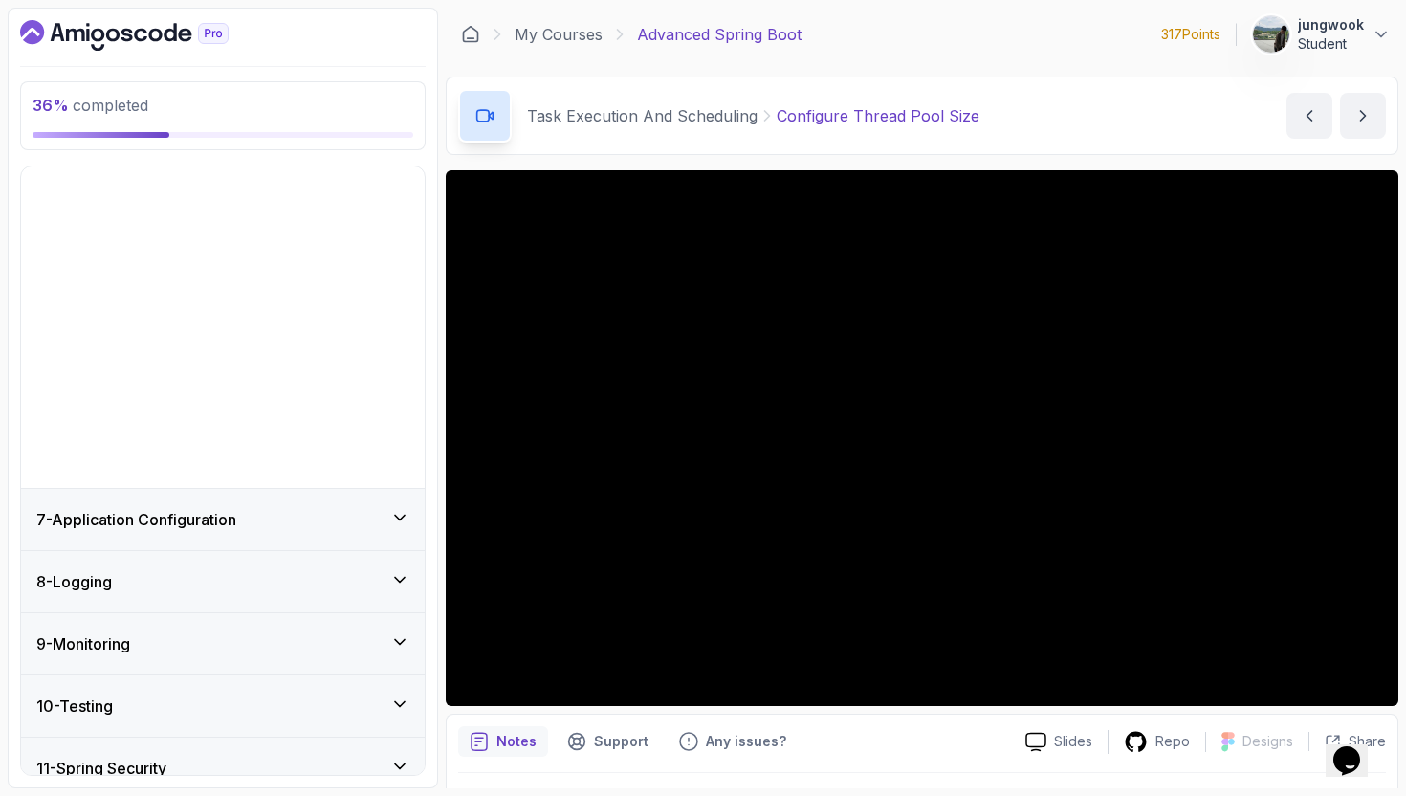
scroll to position [199, 0]
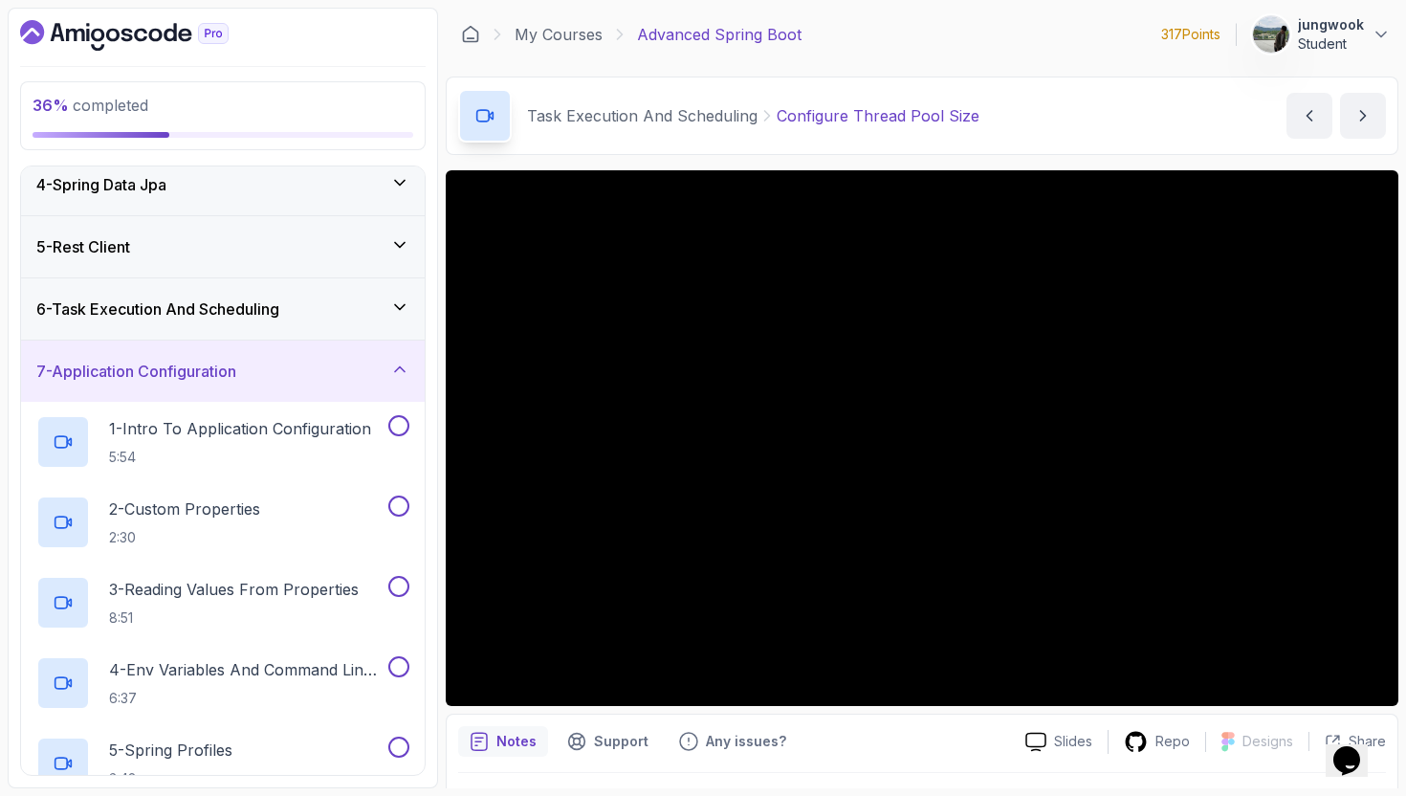
click at [362, 301] on div "6 - Task Execution And Scheduling" at bounding box center [222, 308] width 373 height 23
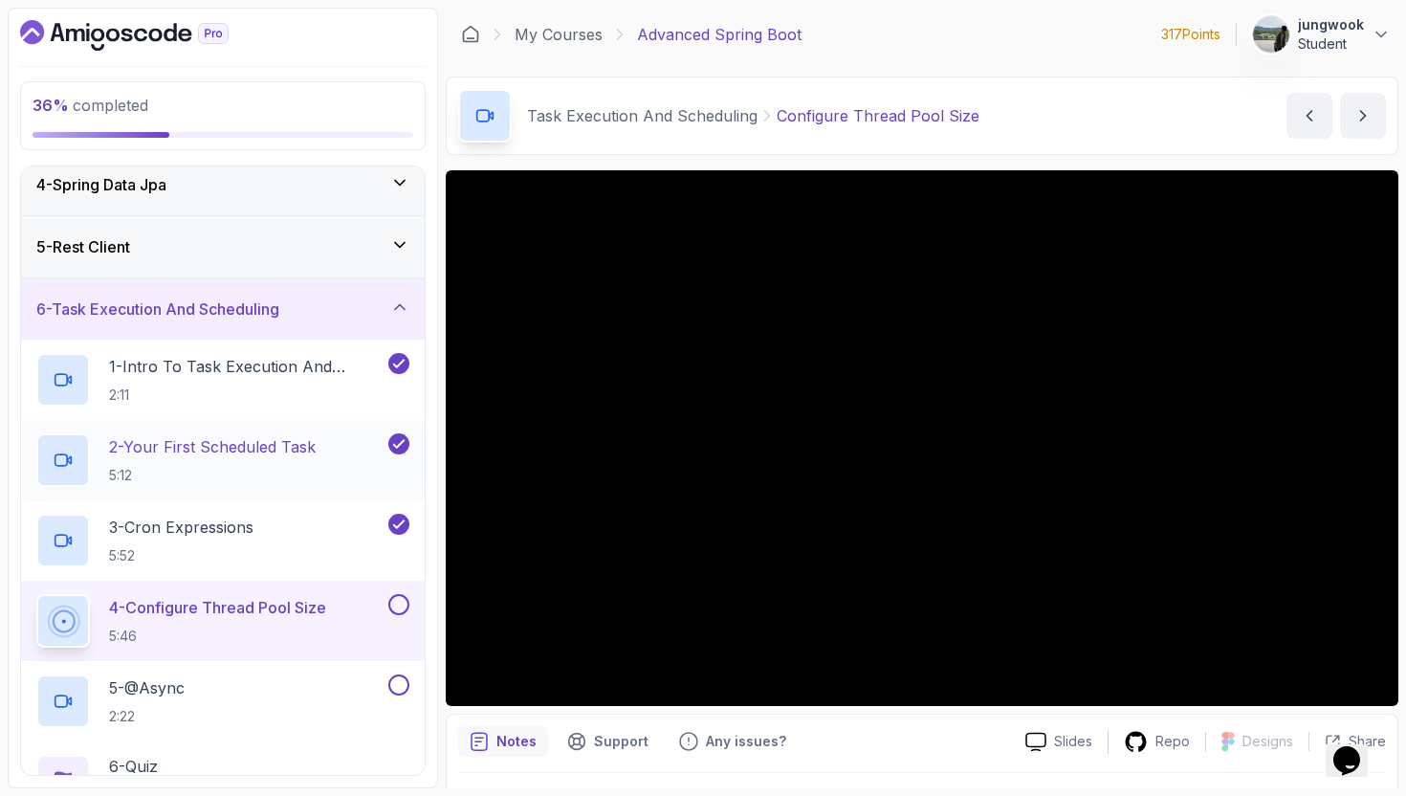
scroll to position [339, 0]
